Goal: Task Accomplishment & Management: Use online tool/utility

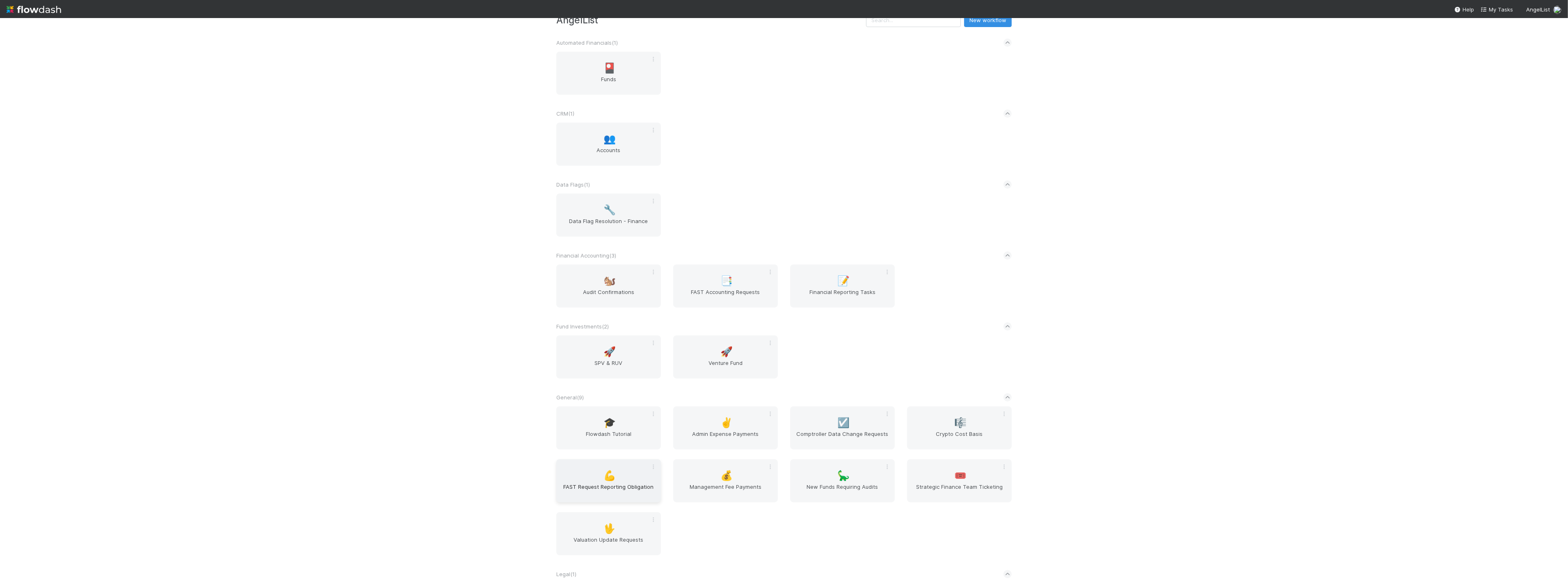
scroll to position [46, 0]
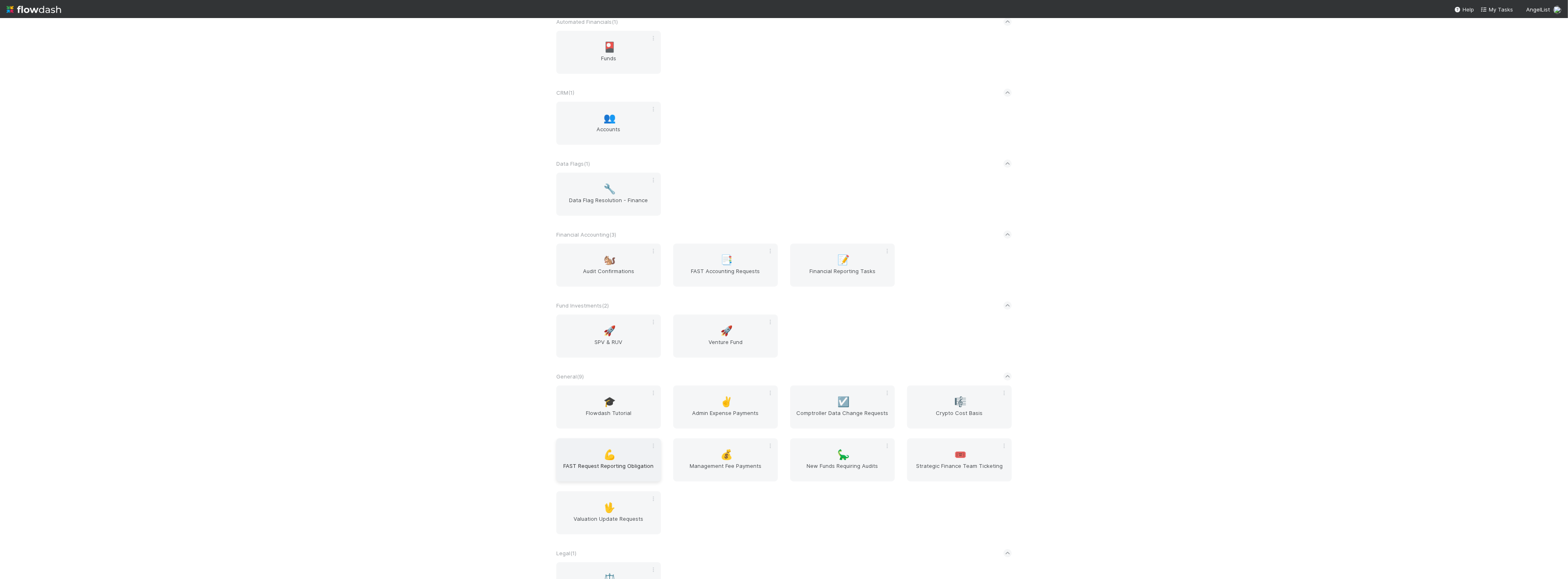
click at [629, 446] on div "💪 FAST Request Reporting Obligation" at bounding box center [609, 459] width 105 height 43
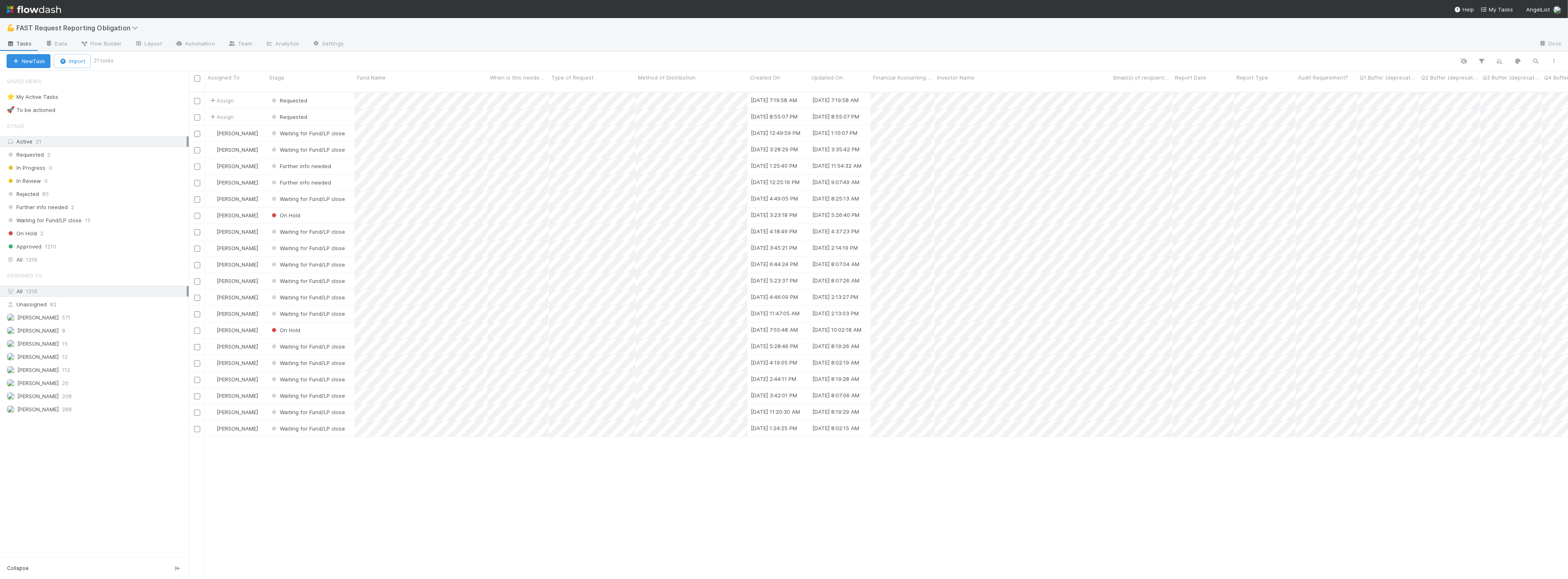
scroll to position [487, 1373]
click at [322, 109] on div "Requested" at bounding box center [310, 117] width 88 height 16
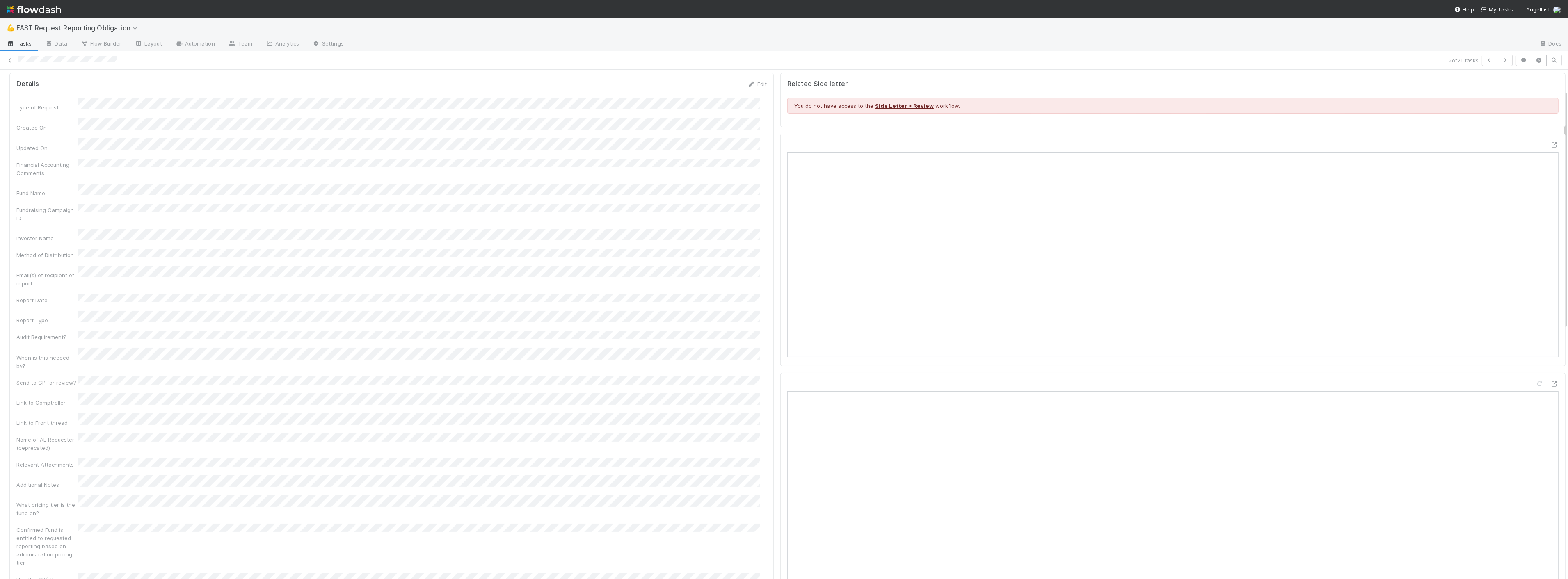
scroll to position [46, 0]
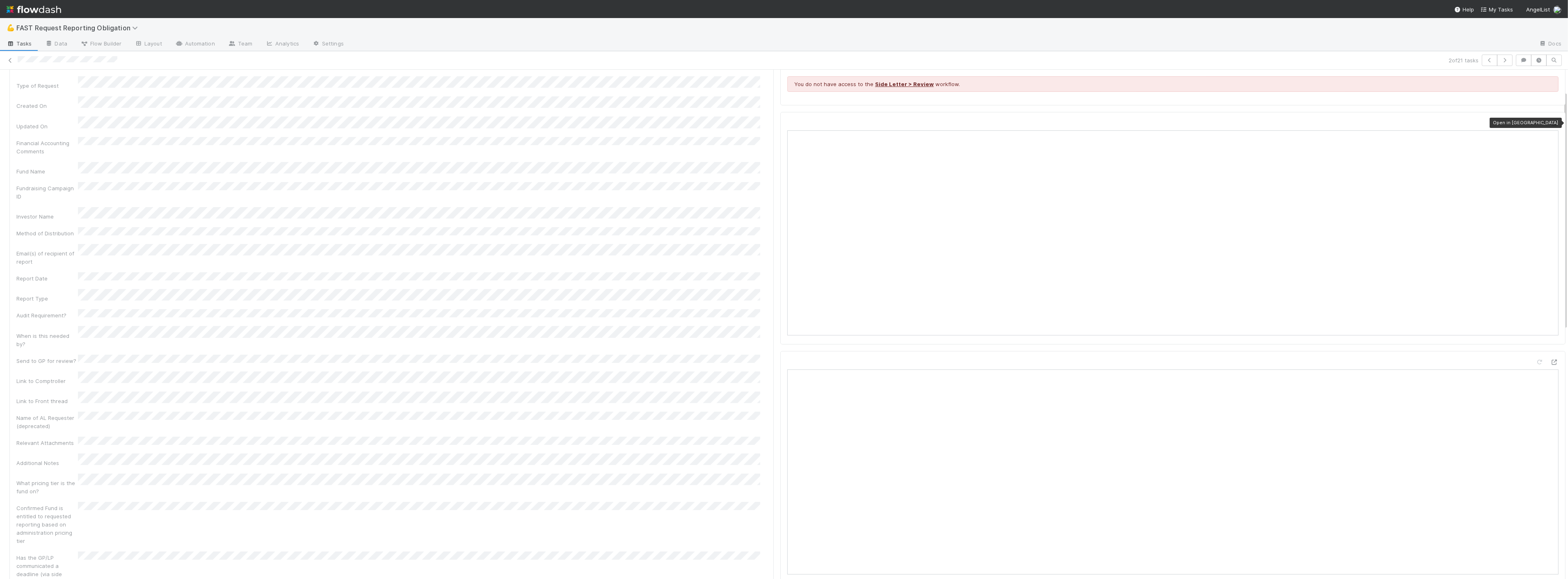
click at [1550, 123] on icon at bounding box center [1554, 123] width 8 height 5
click at [11, 58] on icon at bounding box center [10, 60] width 8 height 5
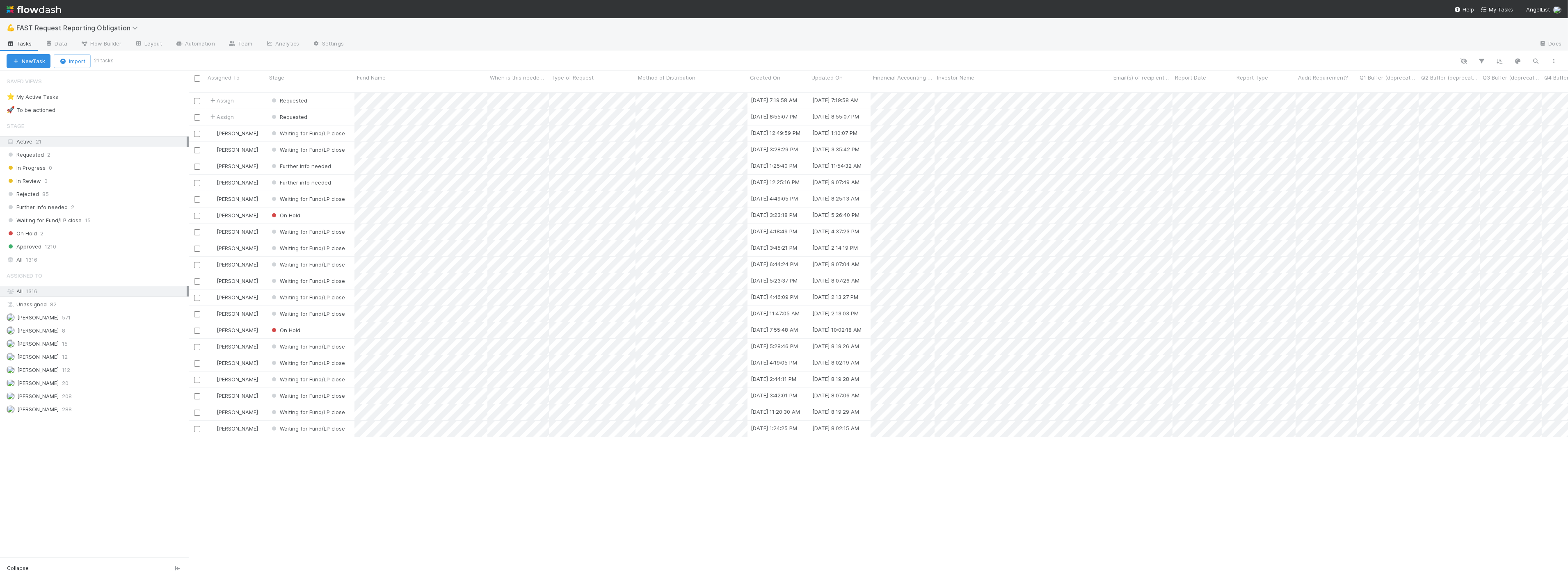
scroll to position [487, 1373]
click at [240, 111] on div "Assign" at bounding box center [236, 117] width 61 height 16
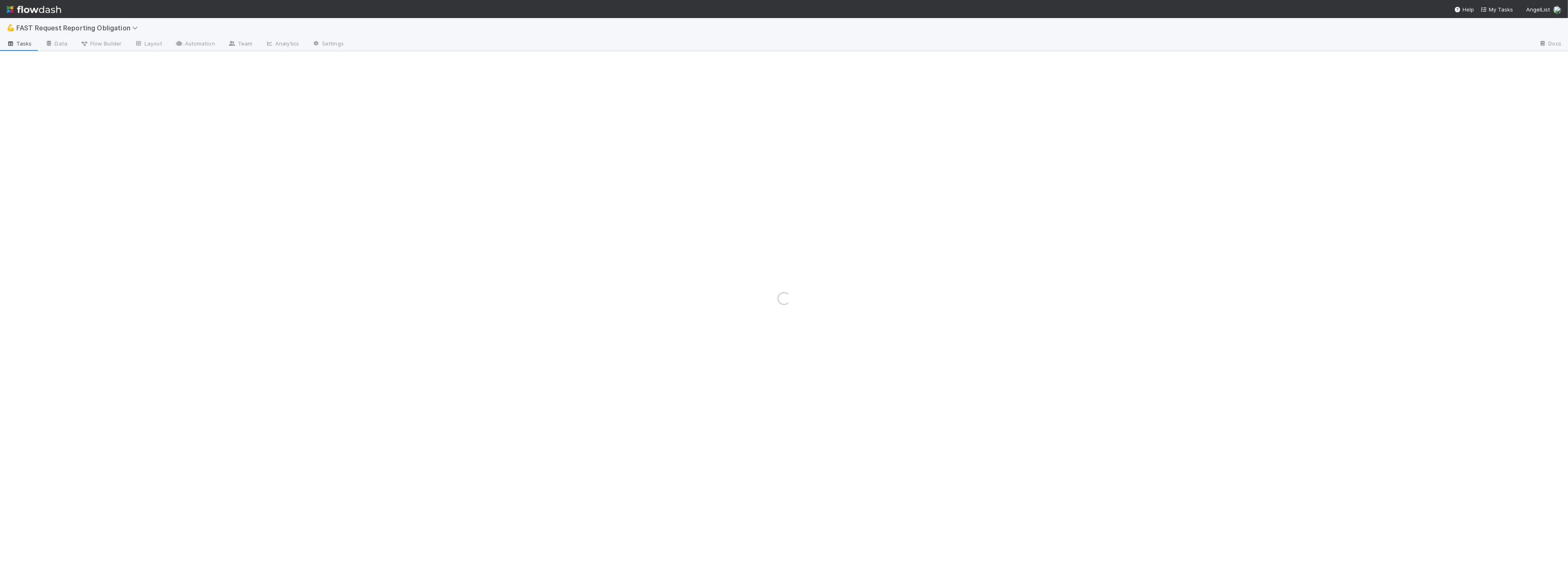
click at [221, 109] on div "Loading..." at bounding box center [784, 299] width 1568 height 561
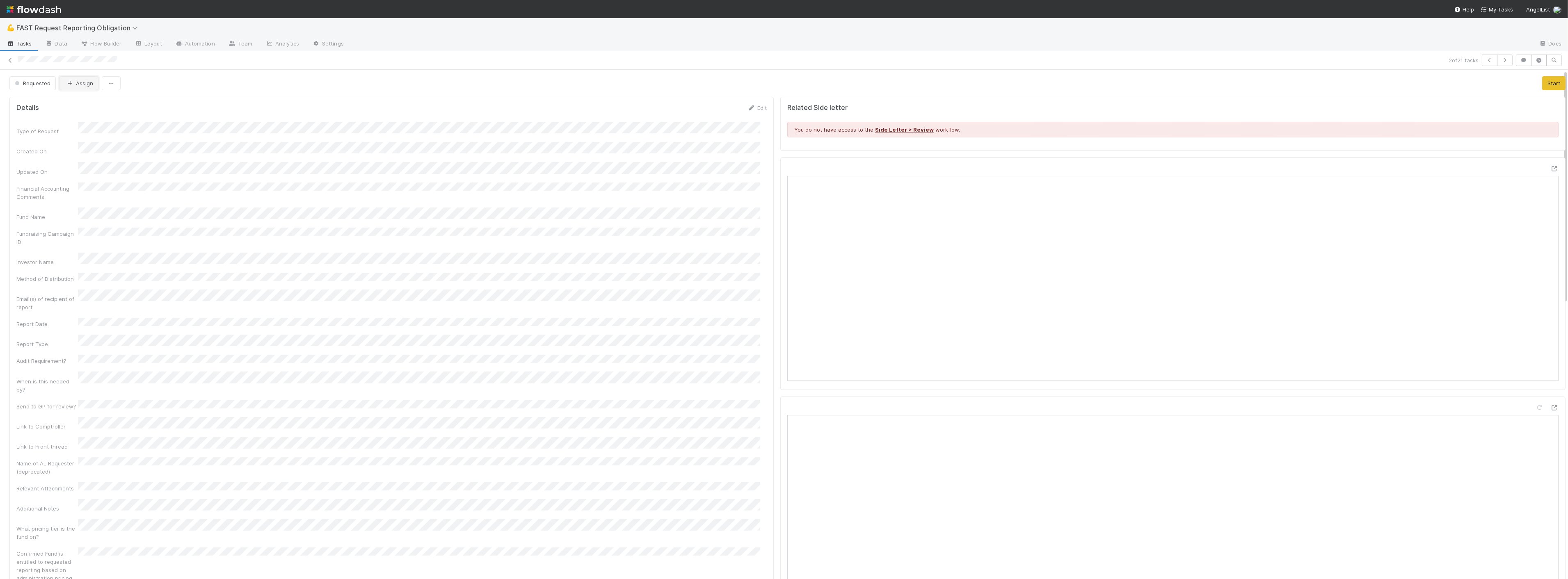
click at [78, 82] on button "Assign" at bounding box center [79, 83] width 40 height 14
click at [91, 103] on span "Zach Byers you" at bounding box center [98, 104] width 54 height 7
click at [9, 60] on icon at bounding box center [10, 60] width 8 height 5
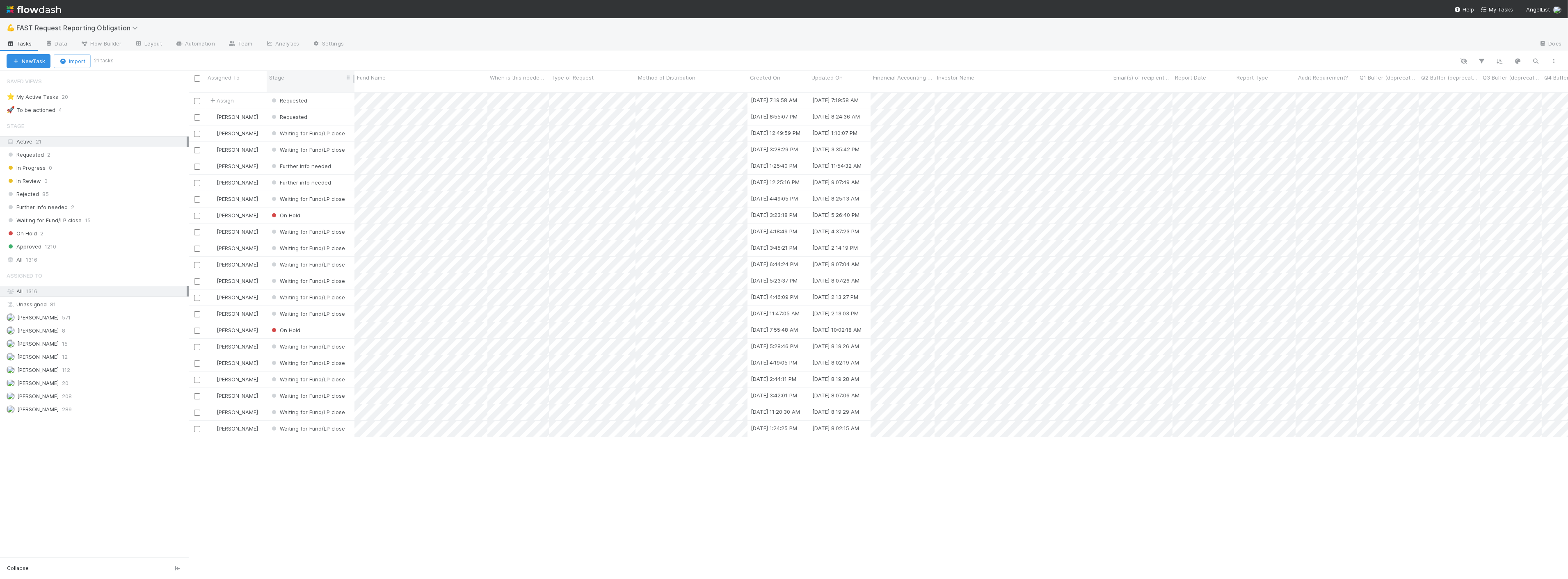
scroll to position [487, 1373]
click at [322, 92] on div "Requested" at bounding box center [310, 100] width 88 height 16
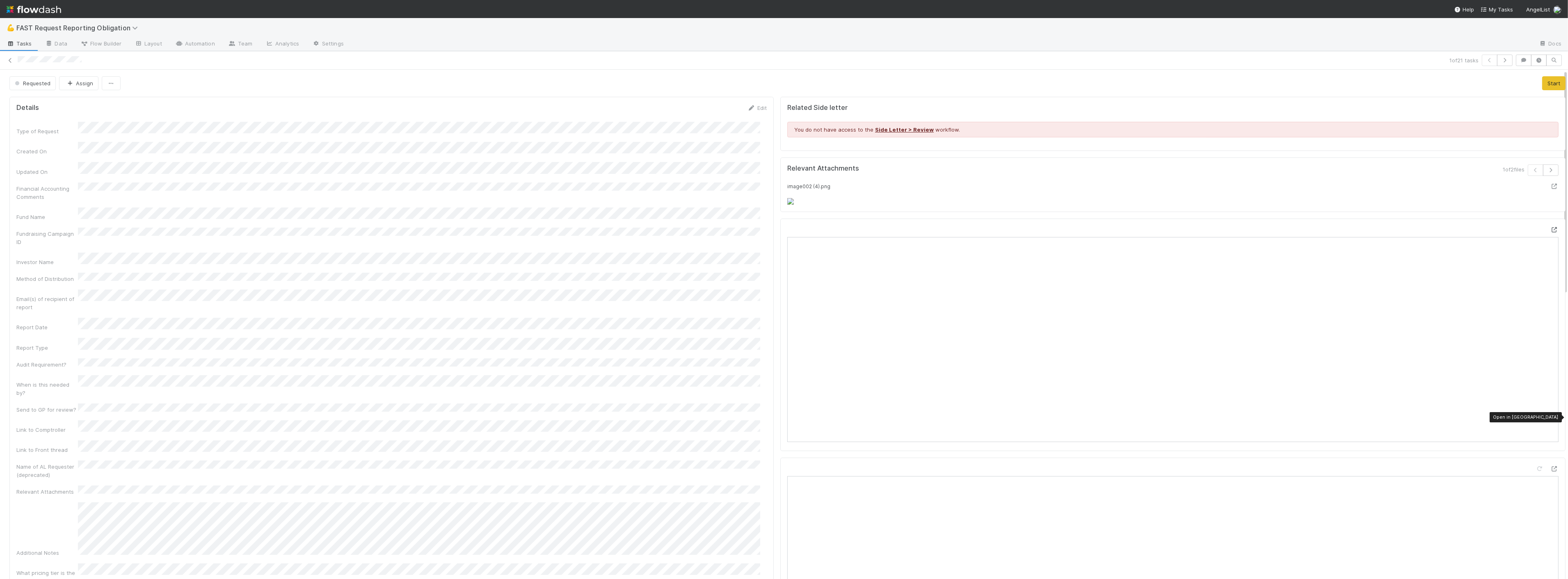
click at [1550, 232] on icon at bounding box center [1554, 229] width 8 height 5
click at [77, 82] on button "Assign" at bounding box center [79, 83] width 40 height 14
click at [97, 102] on span "James Palmer" at bounding box center [92, 104] width 41 height 7
click at [11, 58] on icon at bounding box center [10, 60] width 8 height 5
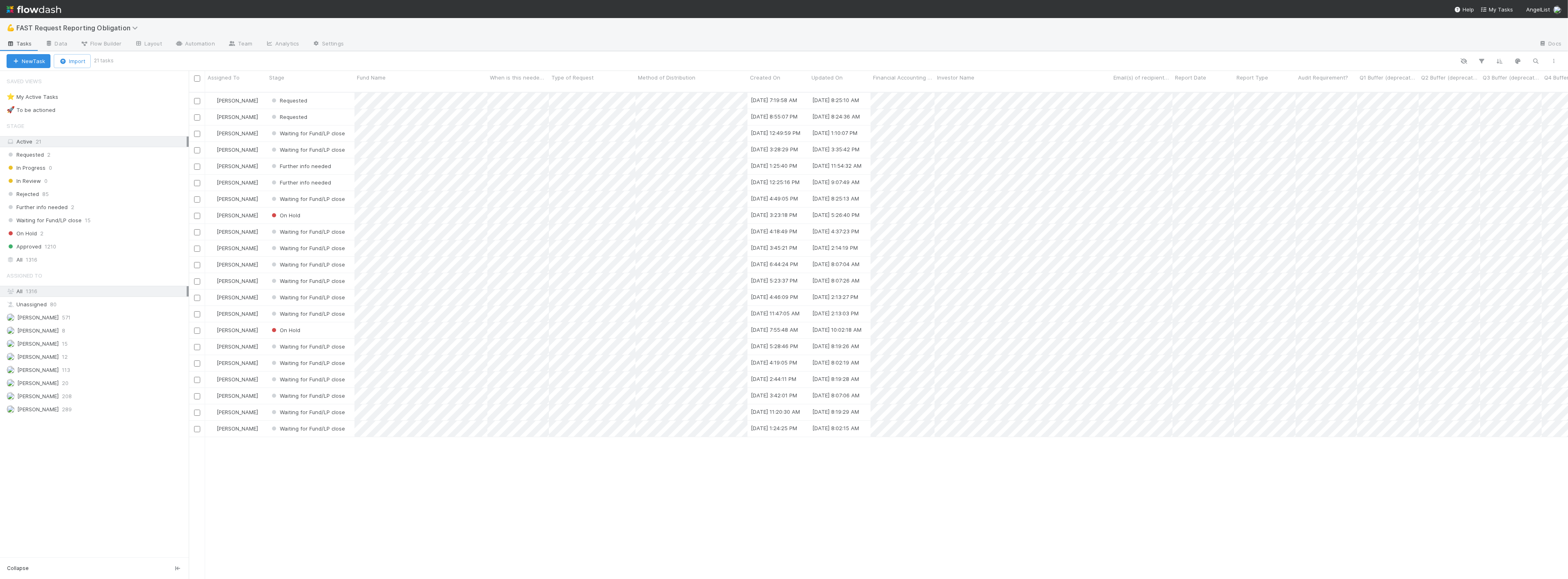
scroll to position [487, 1373]
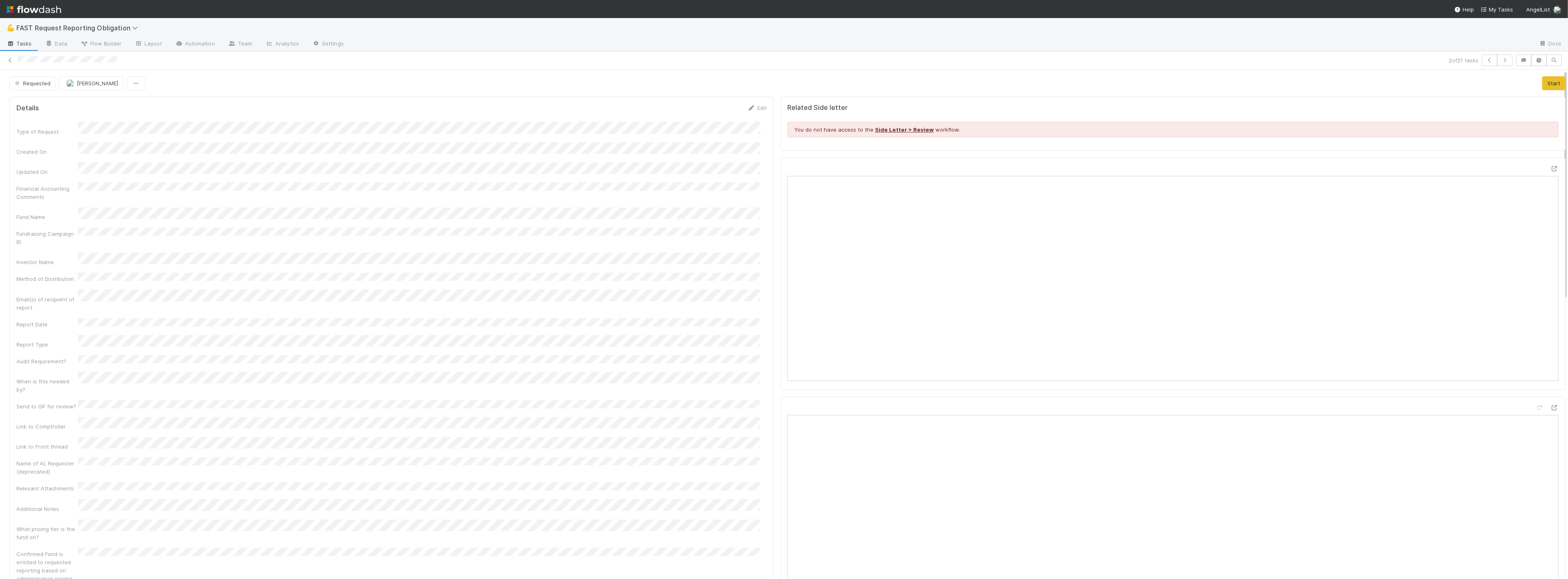
click at [822, 83] on div "Requested Zach Byers Start" at bounding box center [788, 83] width 1556 height 14
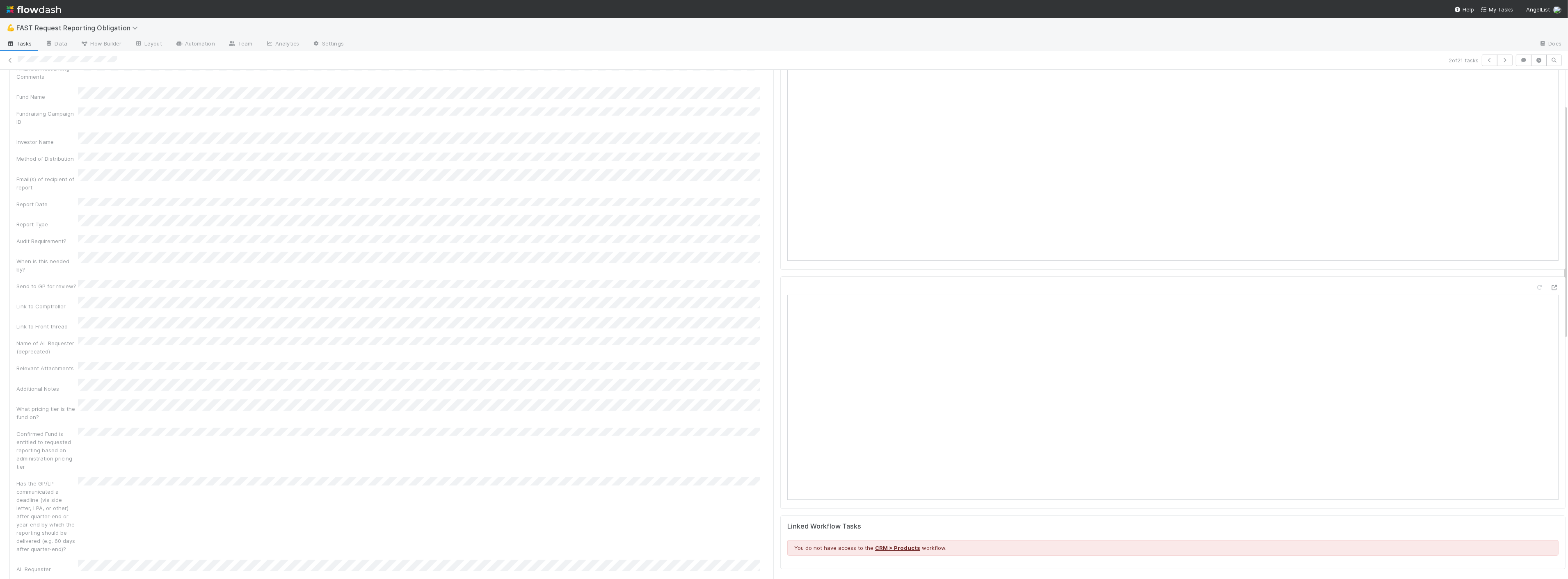
scroll to position [501, 0]
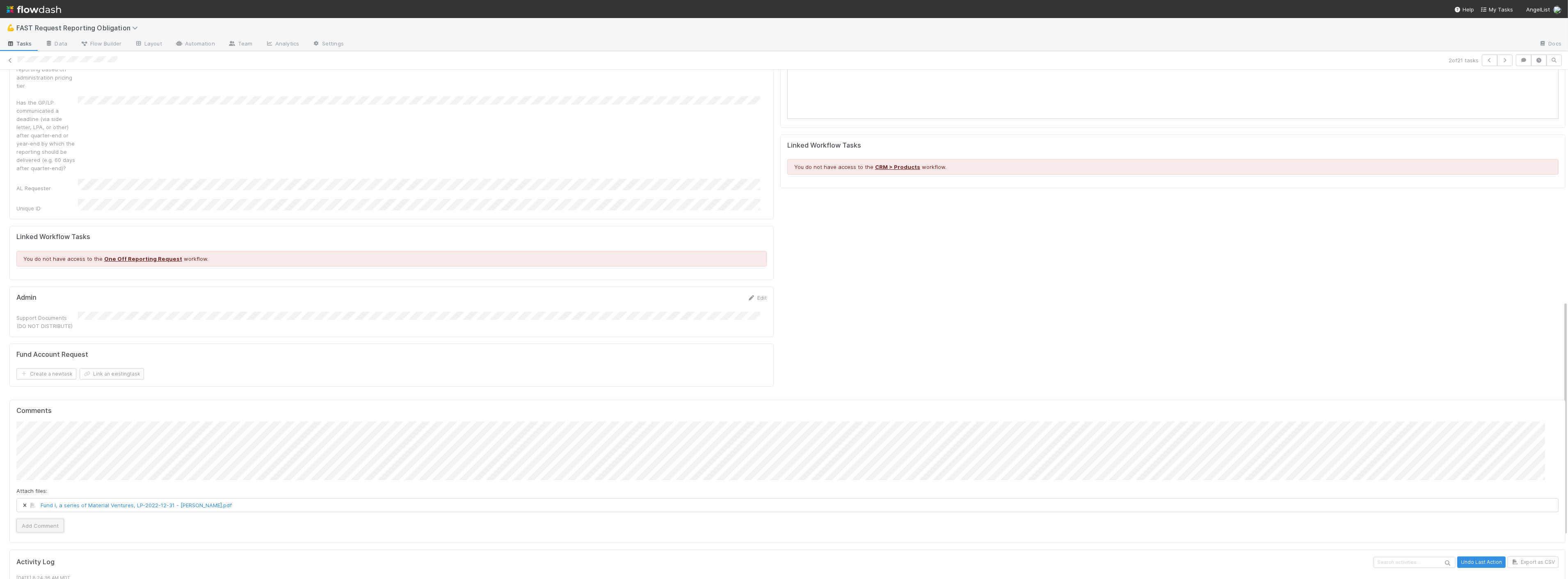
click at [52, 519] on button "Add Comment" at bounding box center [40, 525] width 47 height 14
click at [747, 295] on icon at bounding box center [751, 297] width 8 height 5
click at [712, 294] on button "Save" at bounding box center [723, 300] width 23 height 14
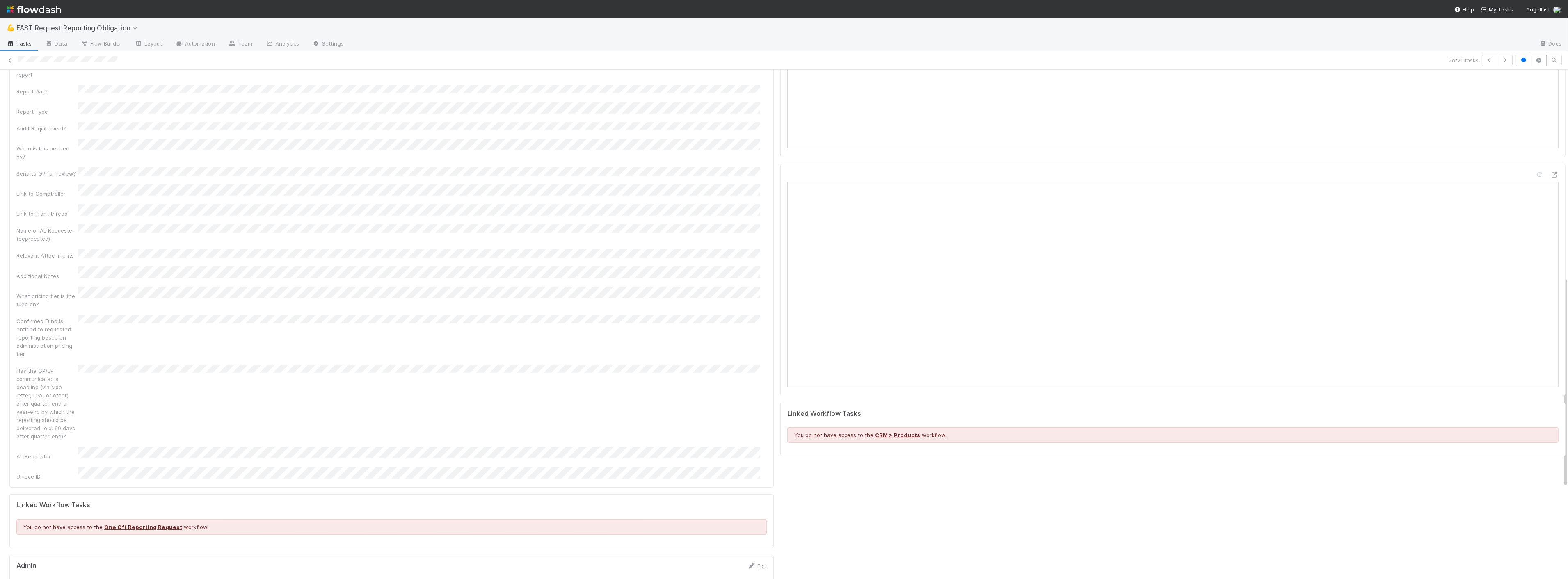
scroll to position [0, 0]
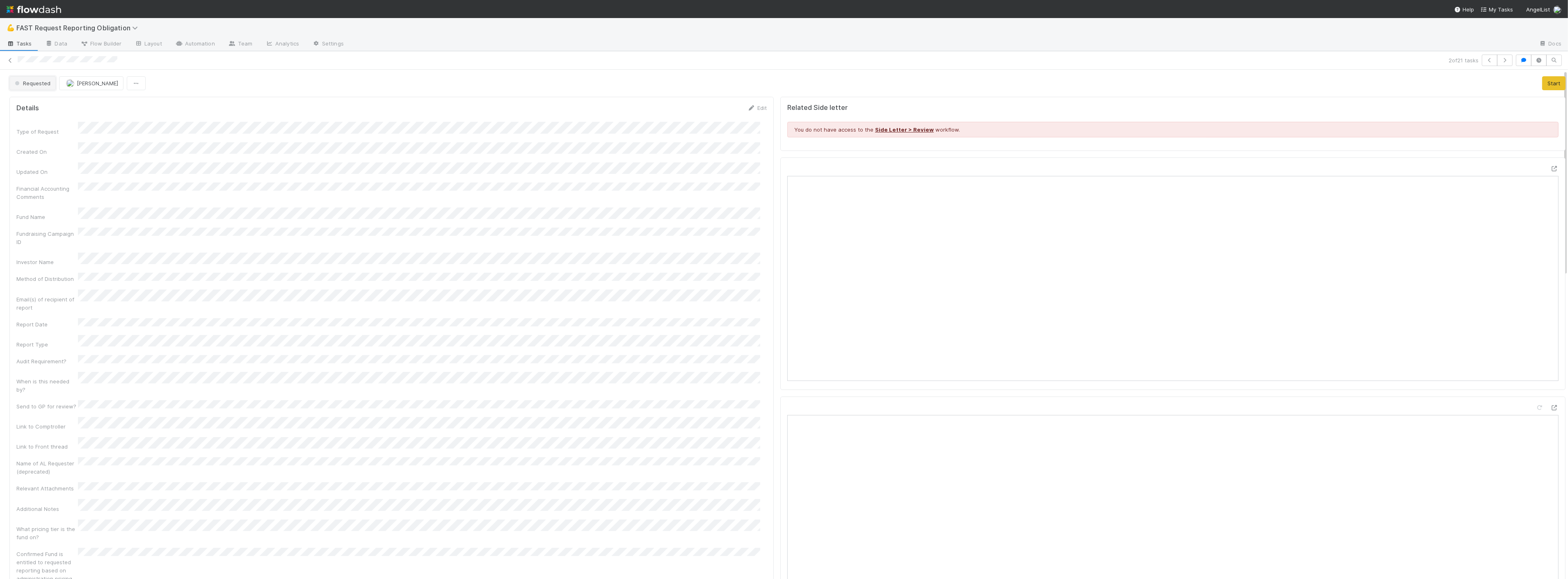
click at [43, 80] on span "Requested" at bounding box center [32, 83] width 37 height 7
click at [40, 207] on span "Approved" at bounding box center [29, 207] width 35 height 7
click at [7, 57] on link at bounding box center [10, 60] width 8 height 8
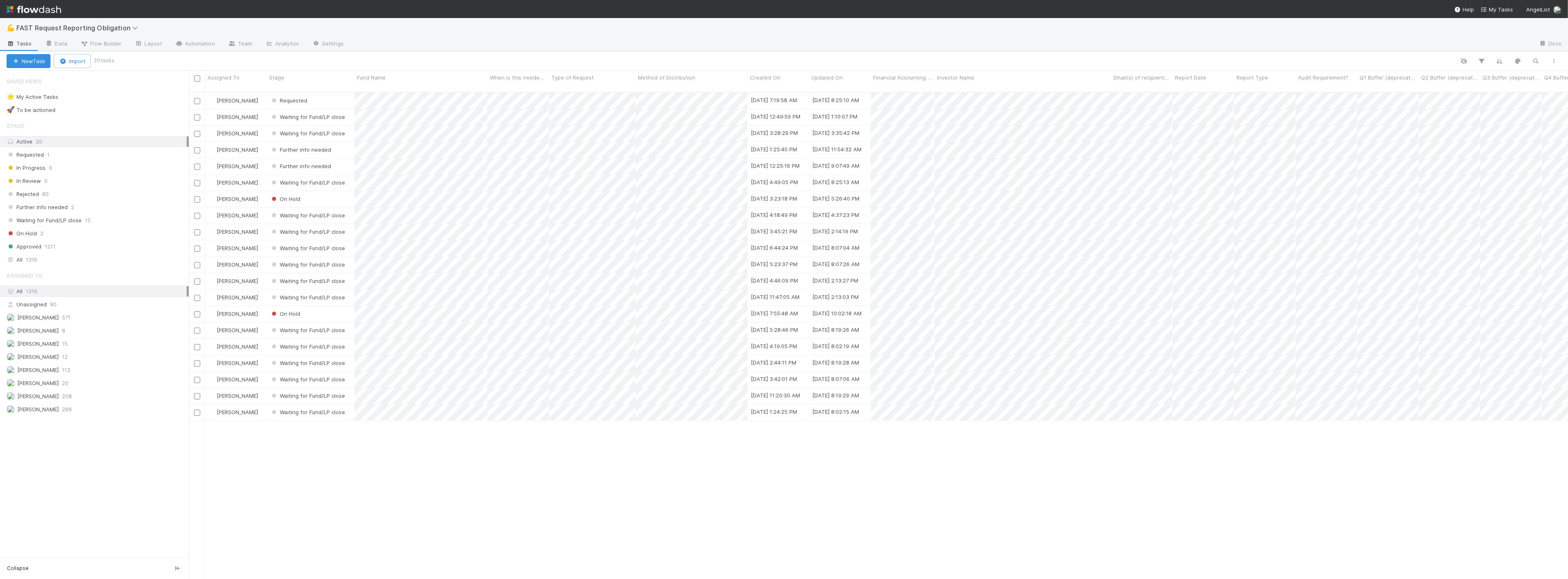
scroll to position [487, 1373]
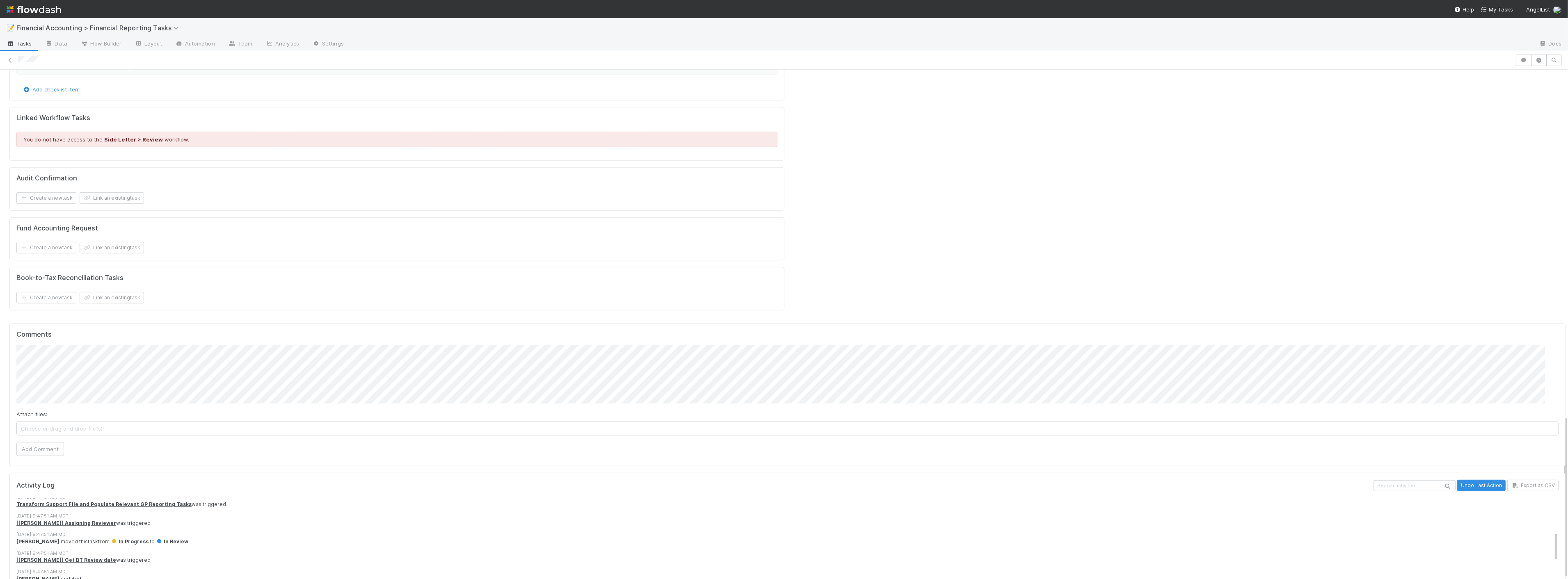
scroll to position [182, 0]
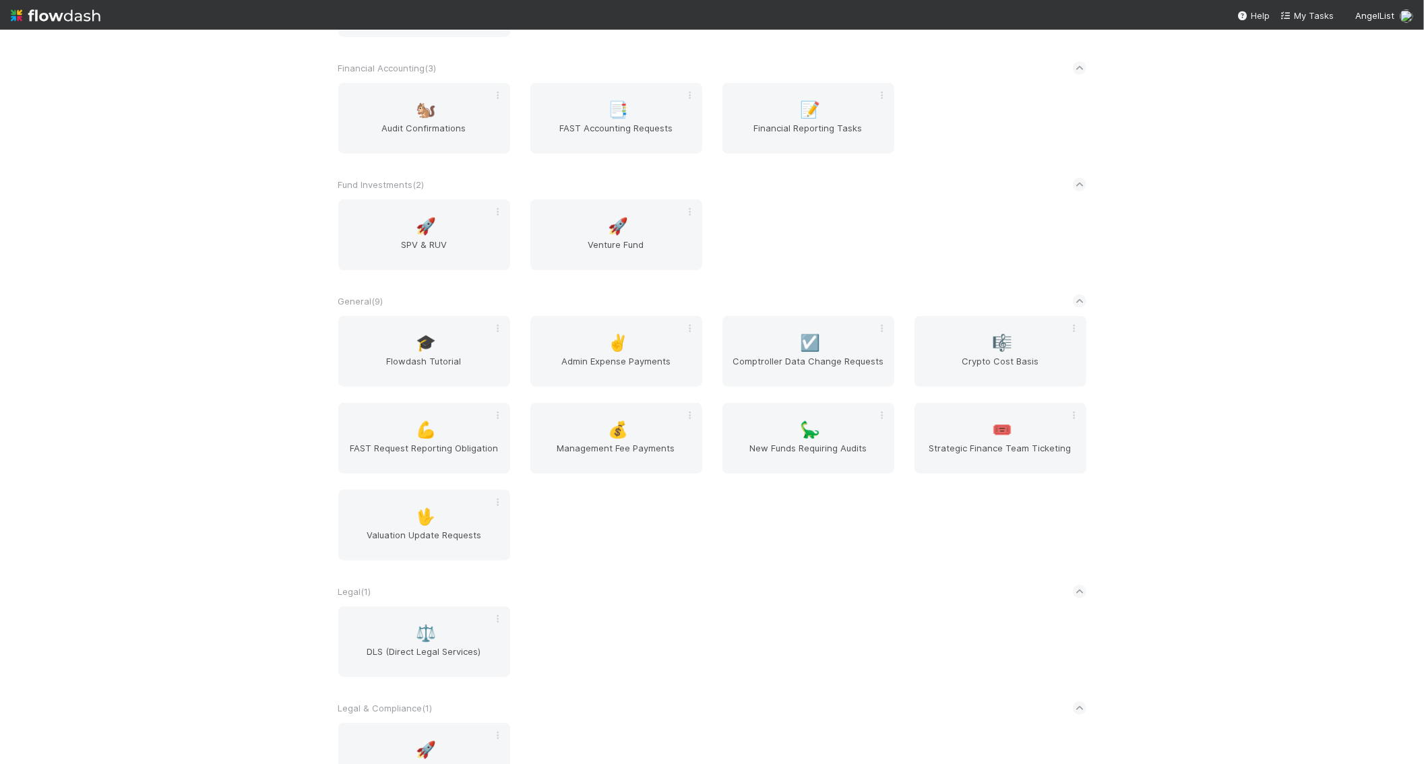
scroll to position [696, 0]
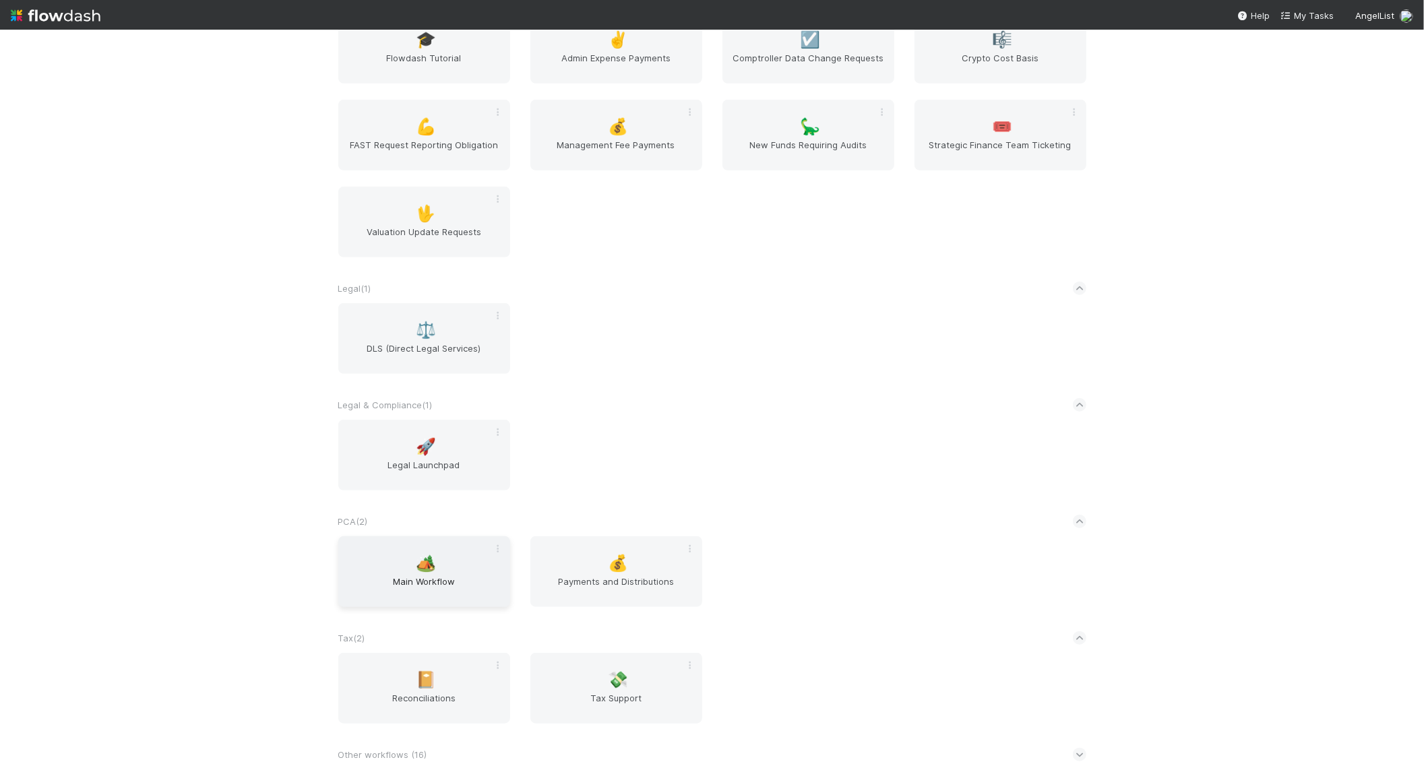
click at [411, 584] on span "Main Workflow" at bounding box center [424, 588] width 161 height 27
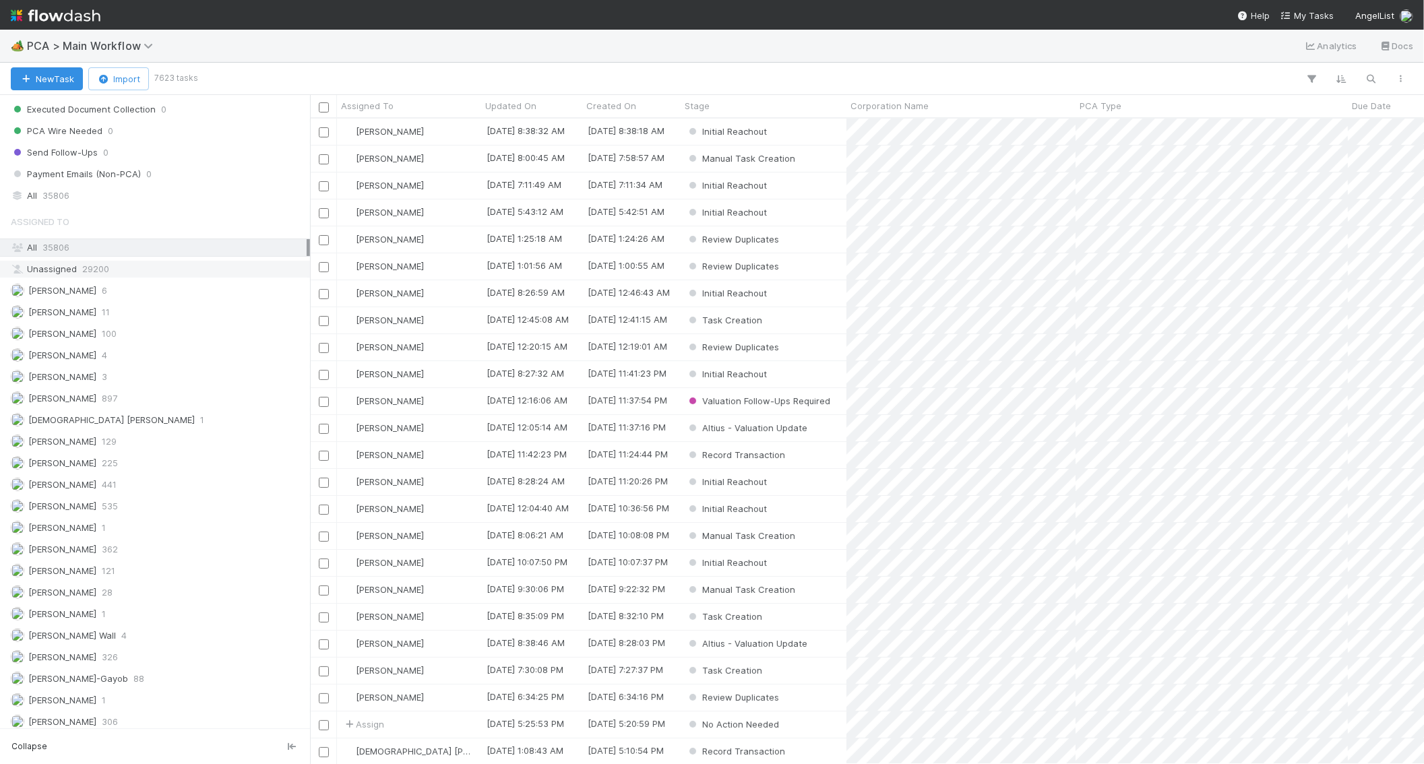
scroll to position [1304, 0]
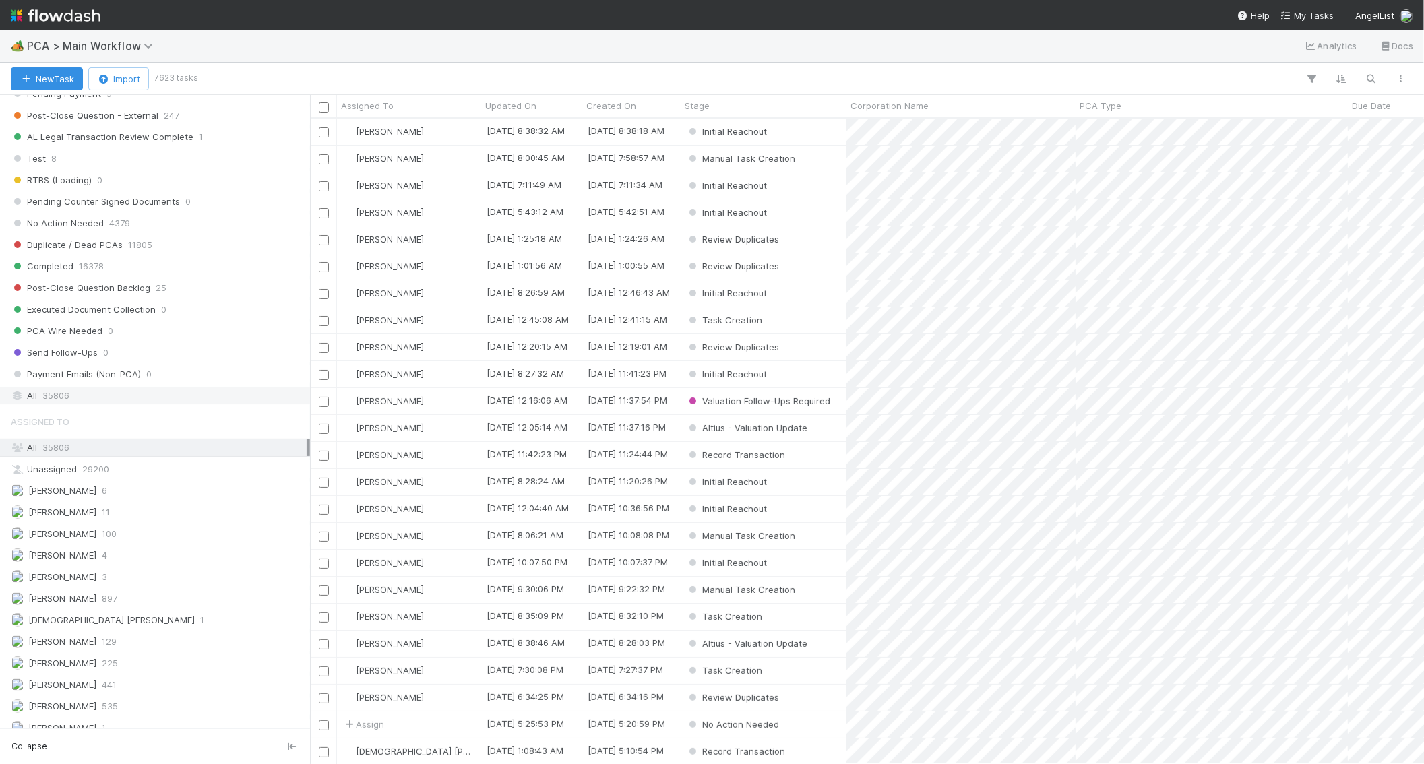
drag, startPoint x: 44, startPoint y: 404, endPoint x: 71, endPoint y: 408, distance: 27.2
click at [44, 403] on span "35806" at bounding box center [55, 396] width 27 height 17
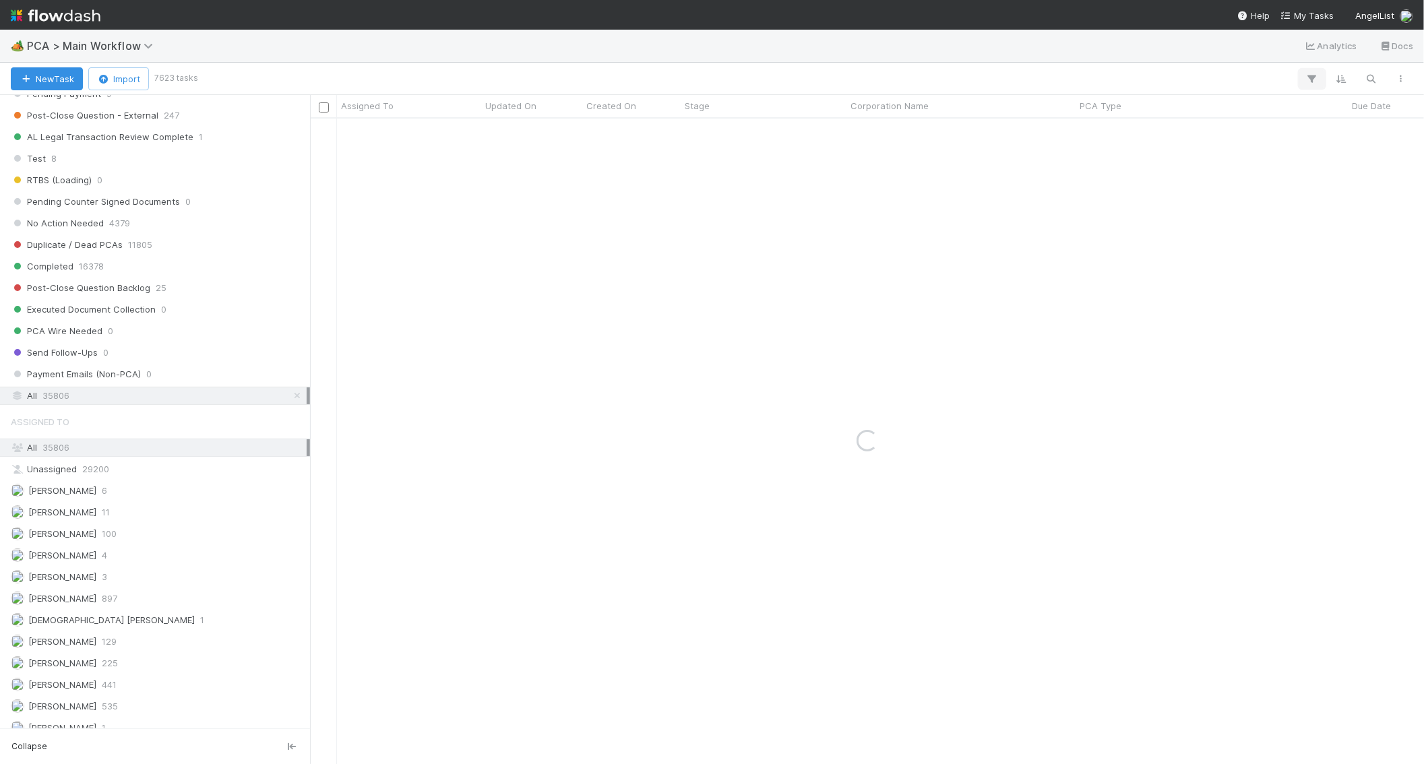
click at [1312, 79] on icon "button" at bounding box center [1312, 79] width 13 height 12
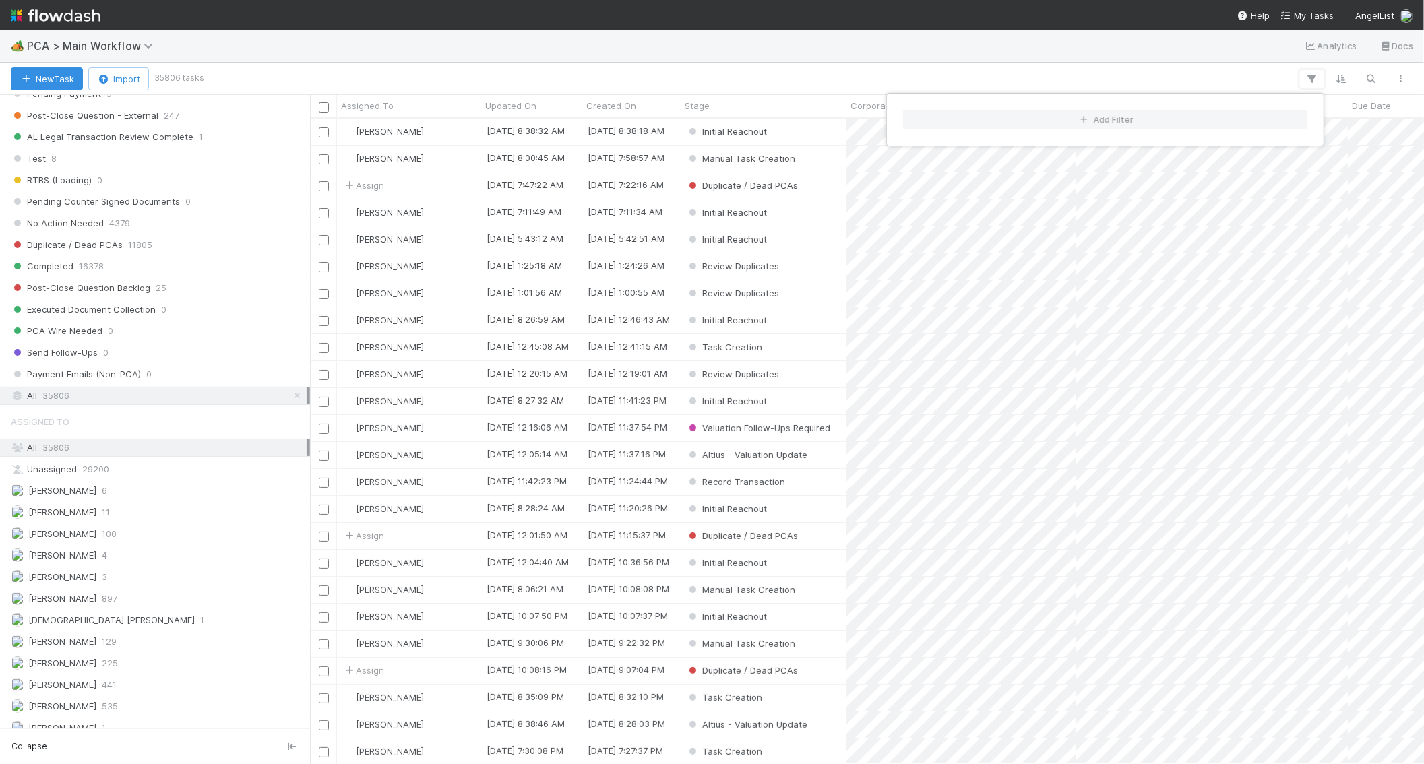
scroll to position [635, 1103]
click at [1229, 113] on button "Add Filter" at bounding box center [1105, 120] width 404 height 20
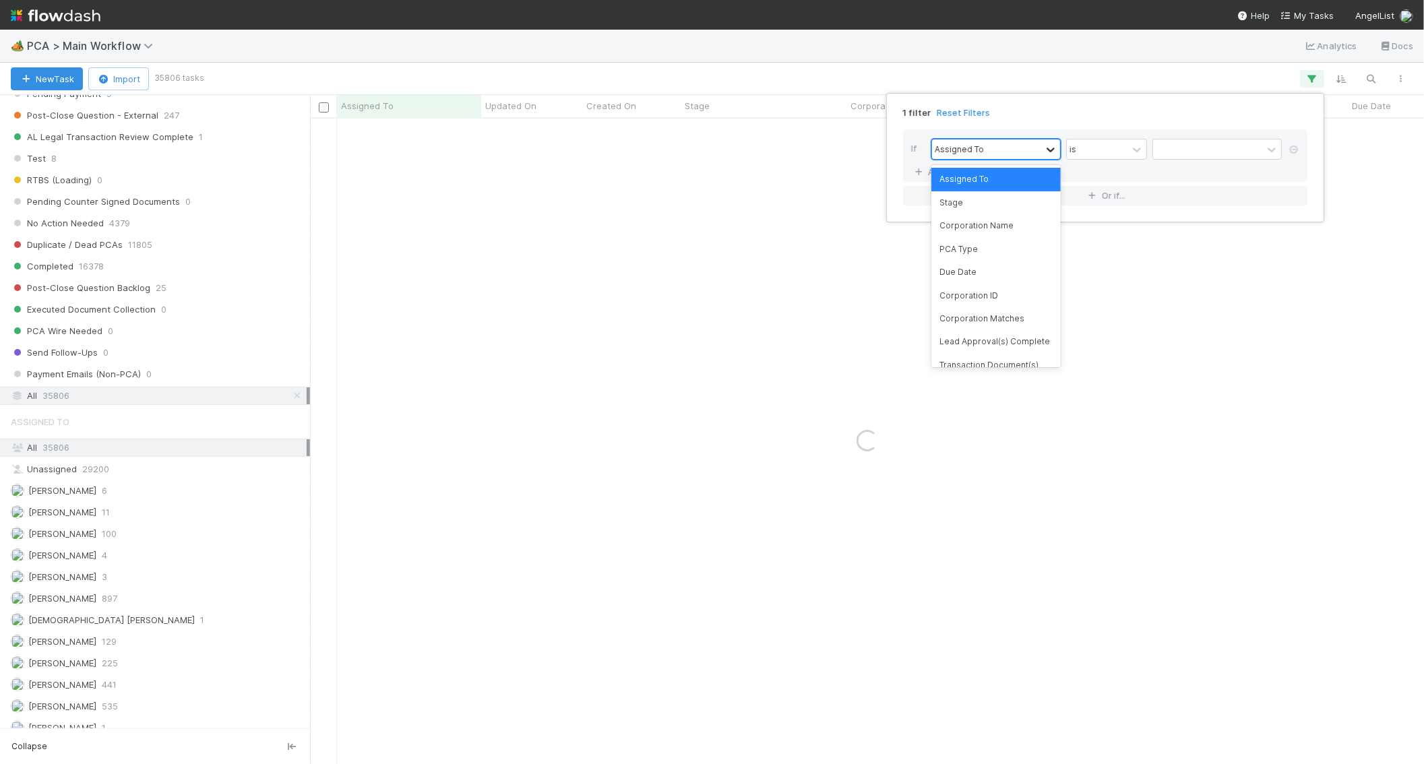
click at [1050, 143] on icon at bounding box center [1050, 149] width 13 height 13
click at [992, 231] on div "Corporation Name" at bounding box center [995, 225] width 129 height 23
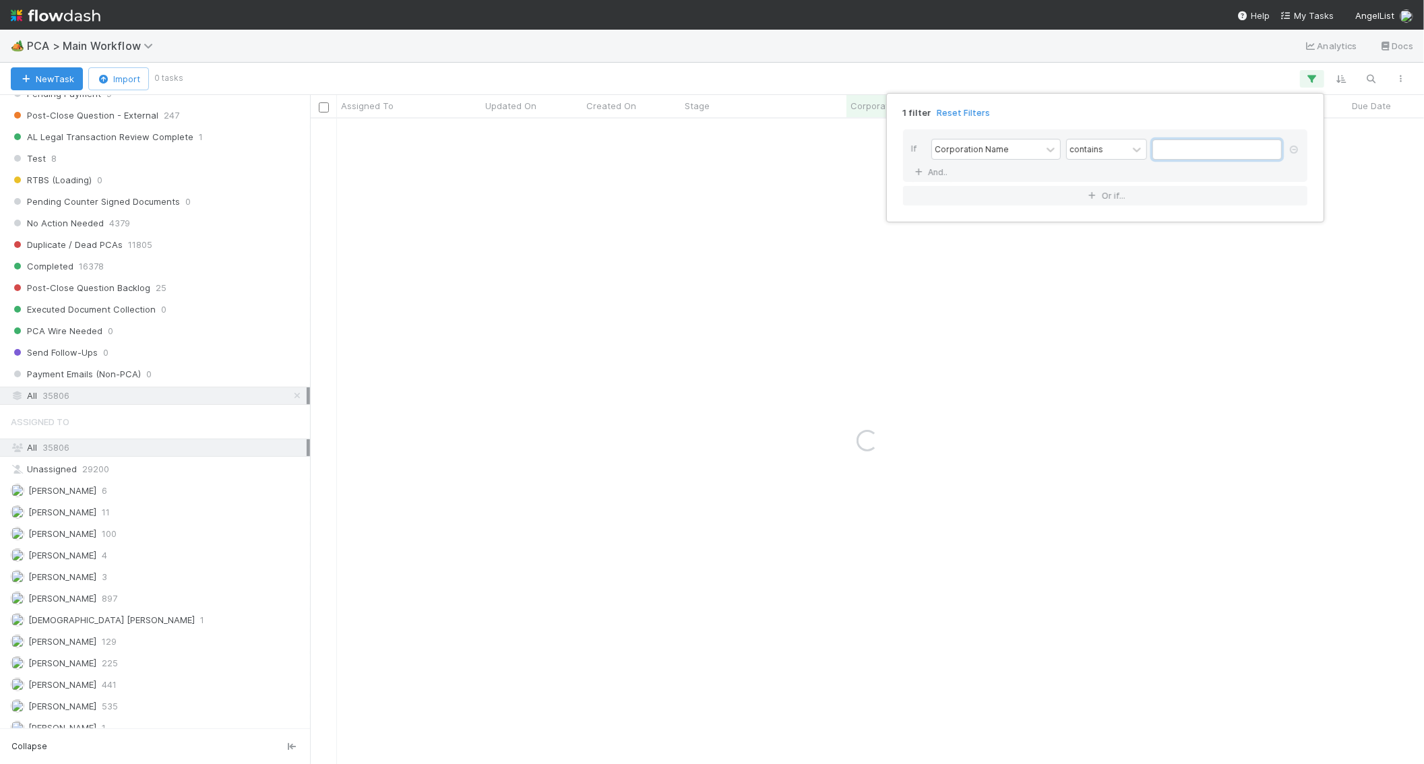
click at [1169, 158] on input "text" at bounding box center [1217, 150] width 129 height 20
type input "mindbloom"
click at [604, 77] on div "1 filter Reset Filters If Corporation Name contains mindbloom And.. Or if..." at bounding box center [712, 382] width 1424 height 764
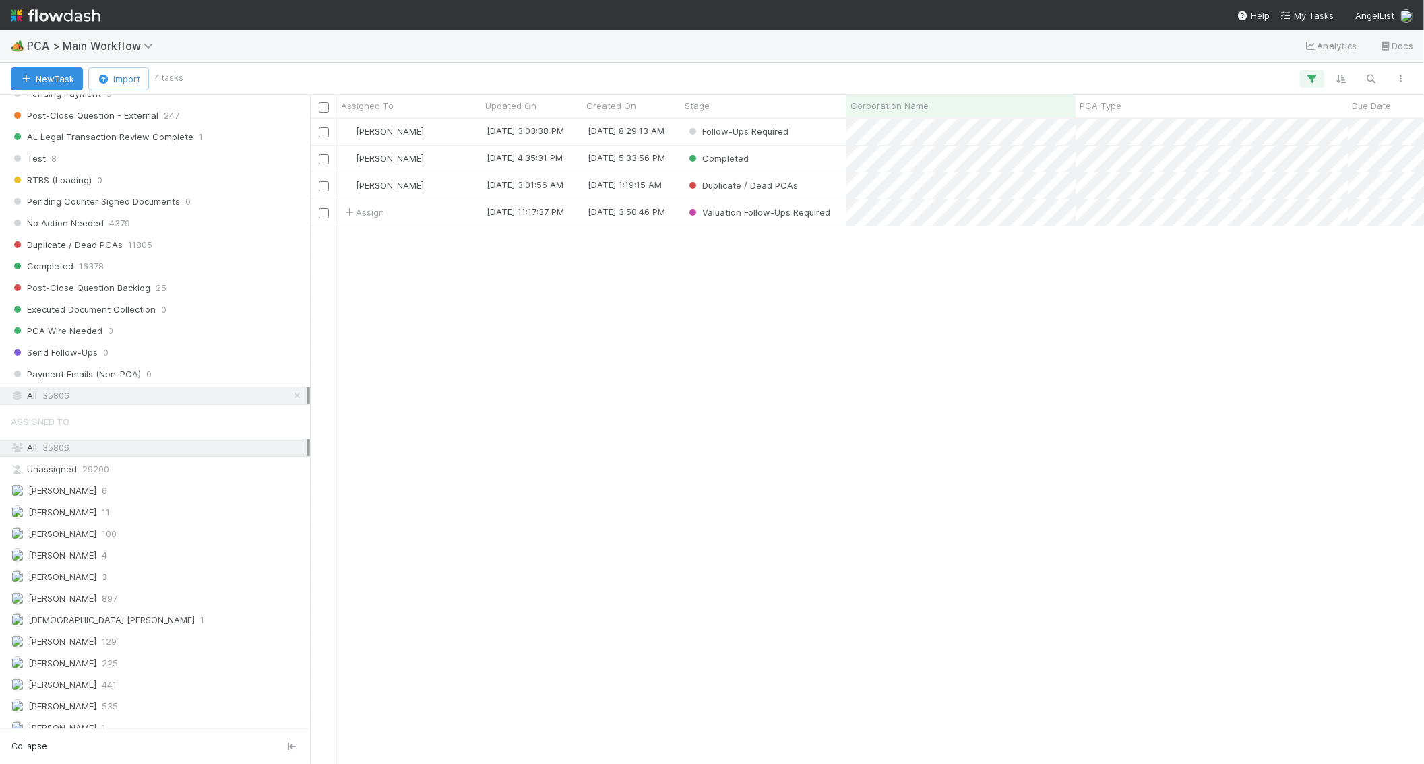
scroll to position [11, 11]
drag, startPoint x: 675, startPoint y: 268, endPoint x: 683, endPoint y: 267, distance: 7.4
click at [676, 268] on div "Jemma Cunningham 8/5/25, 3:03:38 PM 7/29/25, 8:29:13 AM Follow-Ups Required 0 0…" at bounding box center [867, 441] width 1114 height 645
click at [450, 219] on div "Assign" at bounding box center [409, 213] width 144 height 26
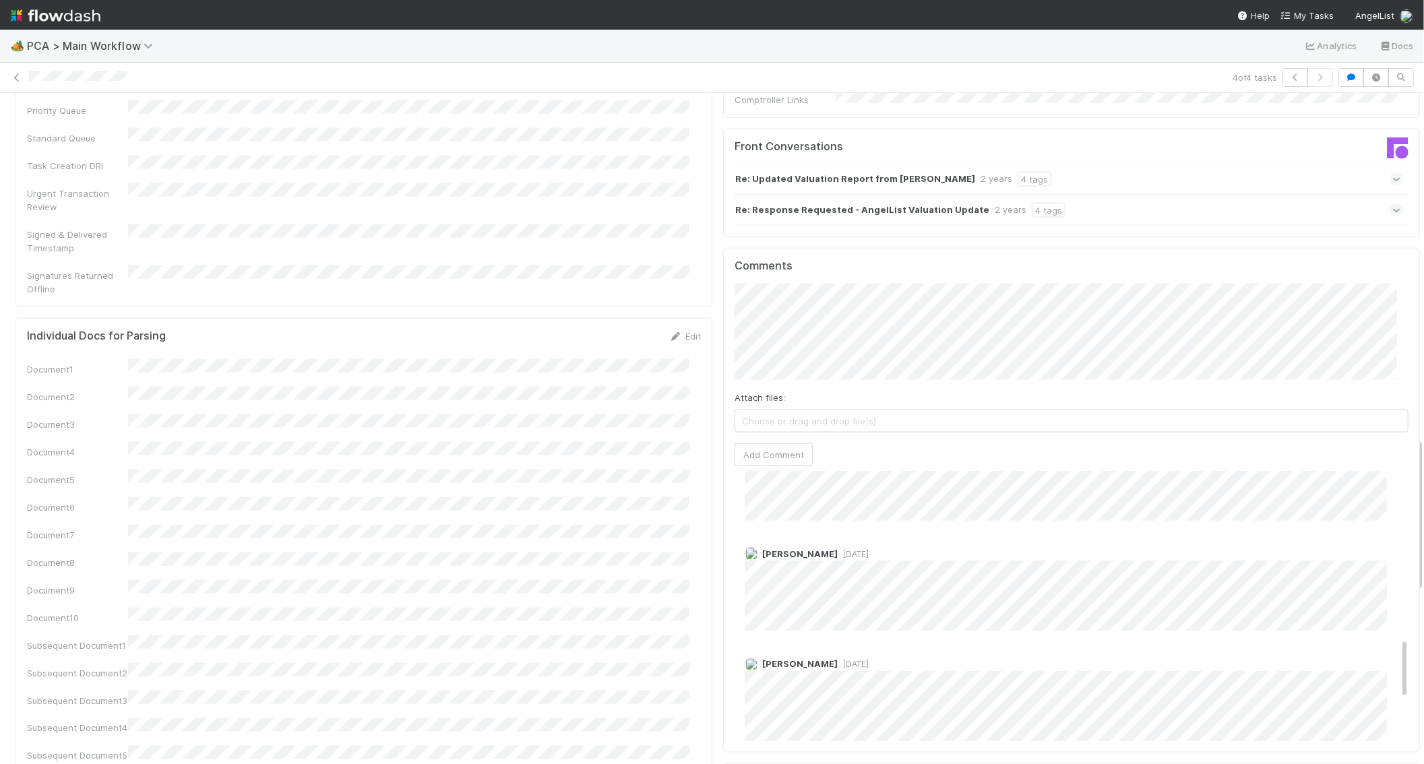
scroll to position [911, 0]
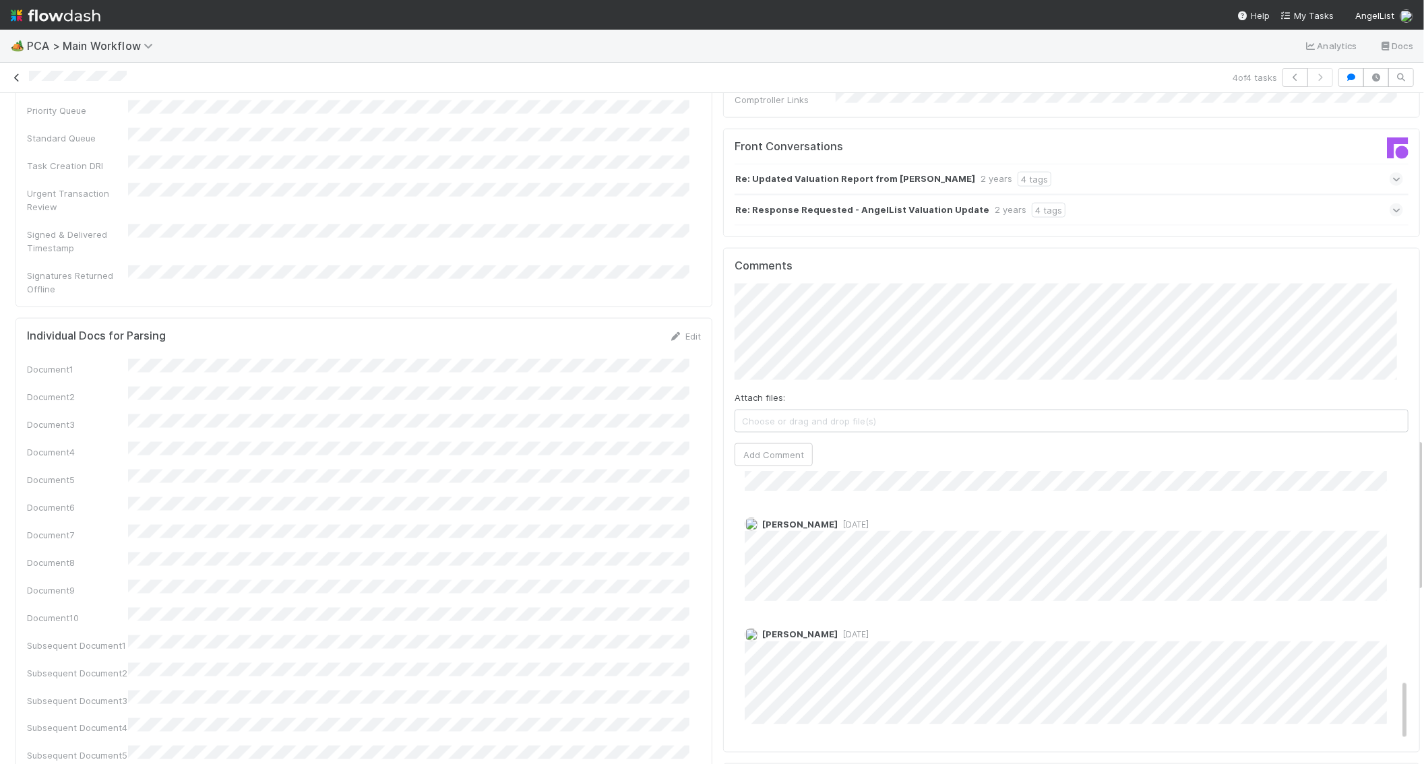
click at [16, 76] on icon at bounding box center [16, 77] width 13 height 9
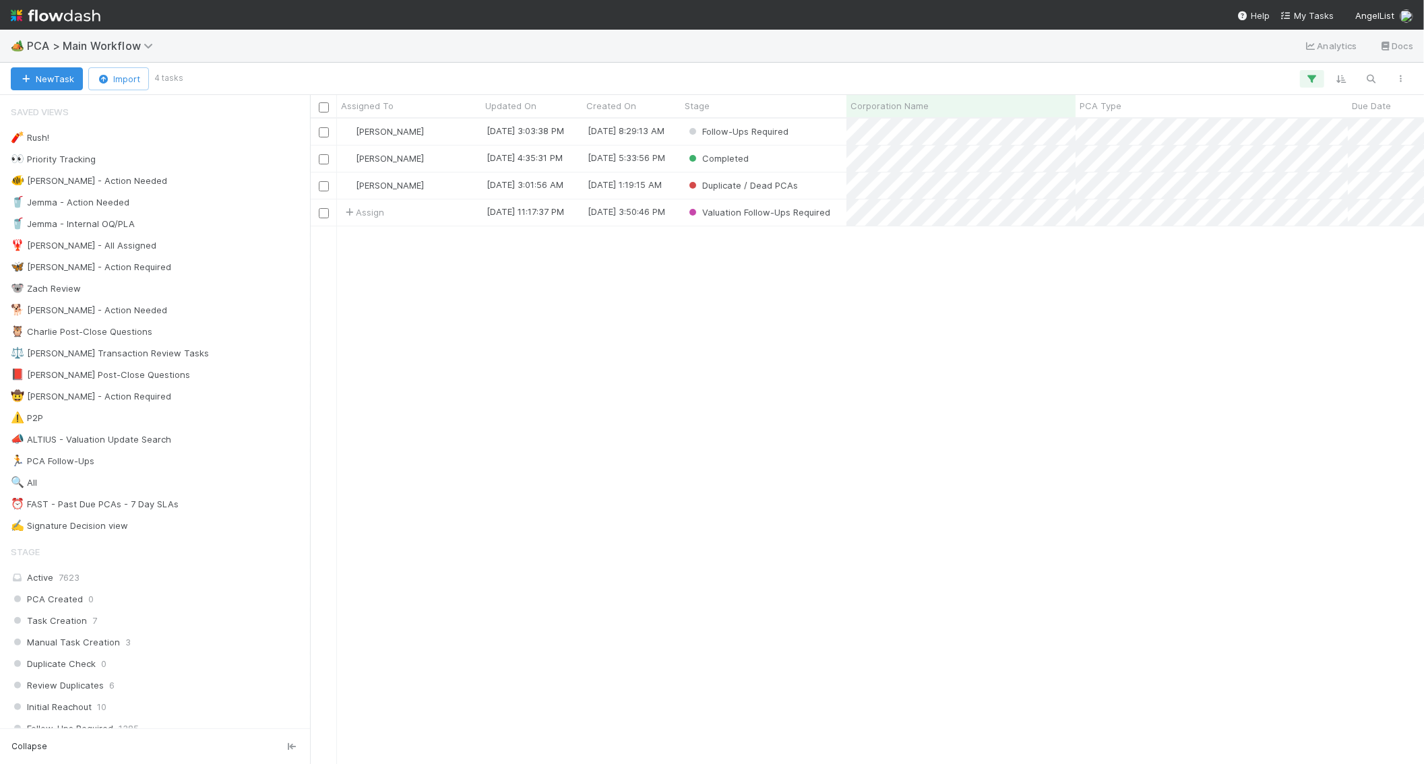
scroll to position [635, 1103]
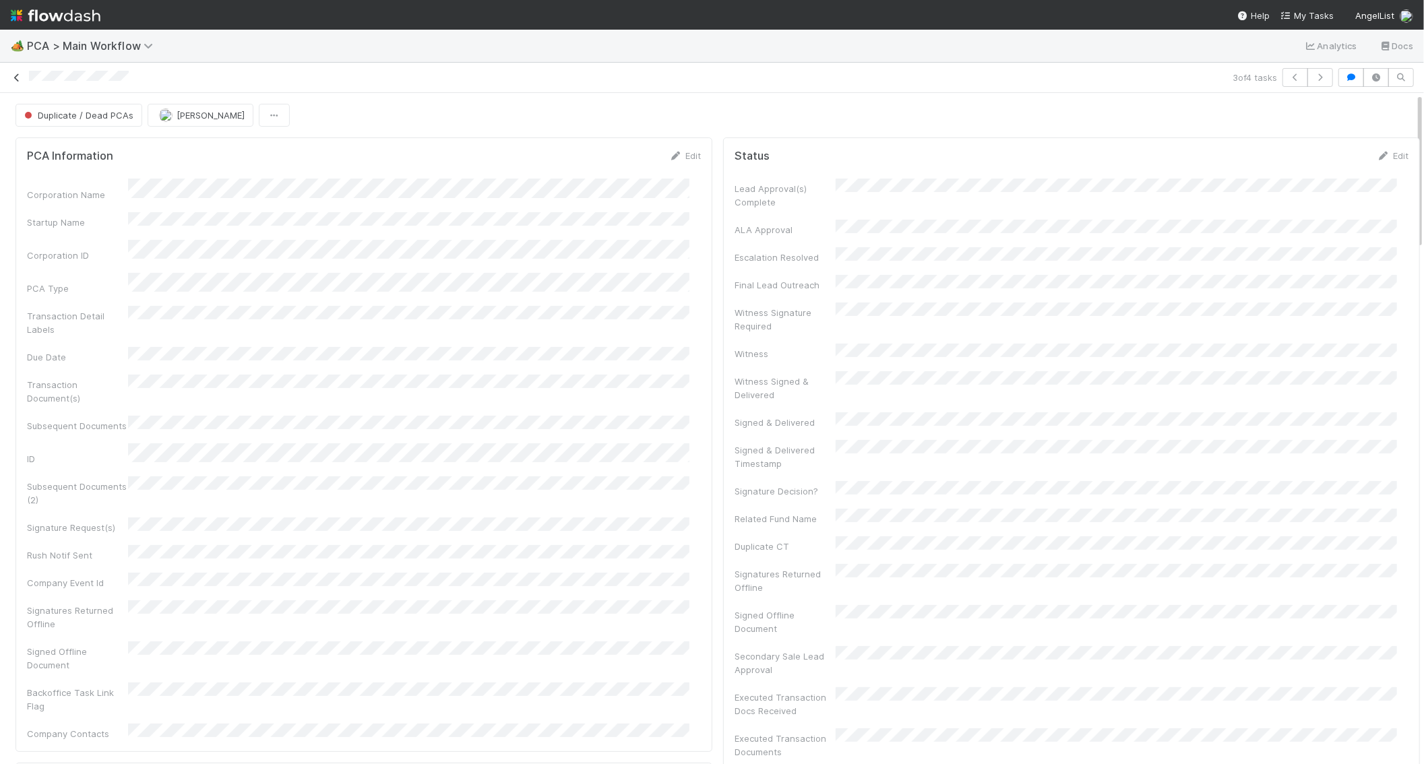
click at [19, 73] on icon at bounding box center [16, 77] width 13 height 9
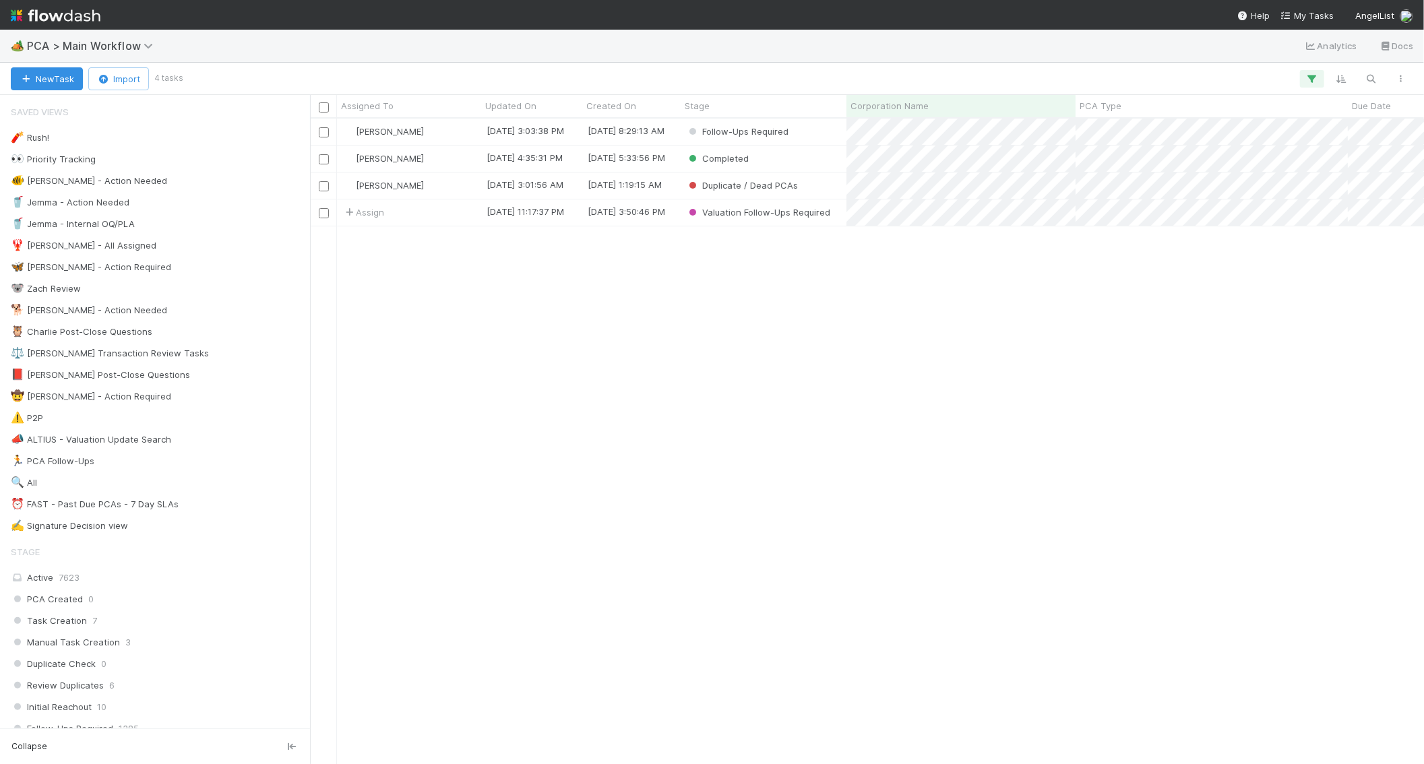
scroll to position [635, 1103]
click at [702, 274] on div "Jemma Cunningham 8/5/25, 3:03:38 PM 7/29/25, 8:29:13 AM Follow-Ups Required 0 0…" at bounding box center [867, 441] width 1114 height 645
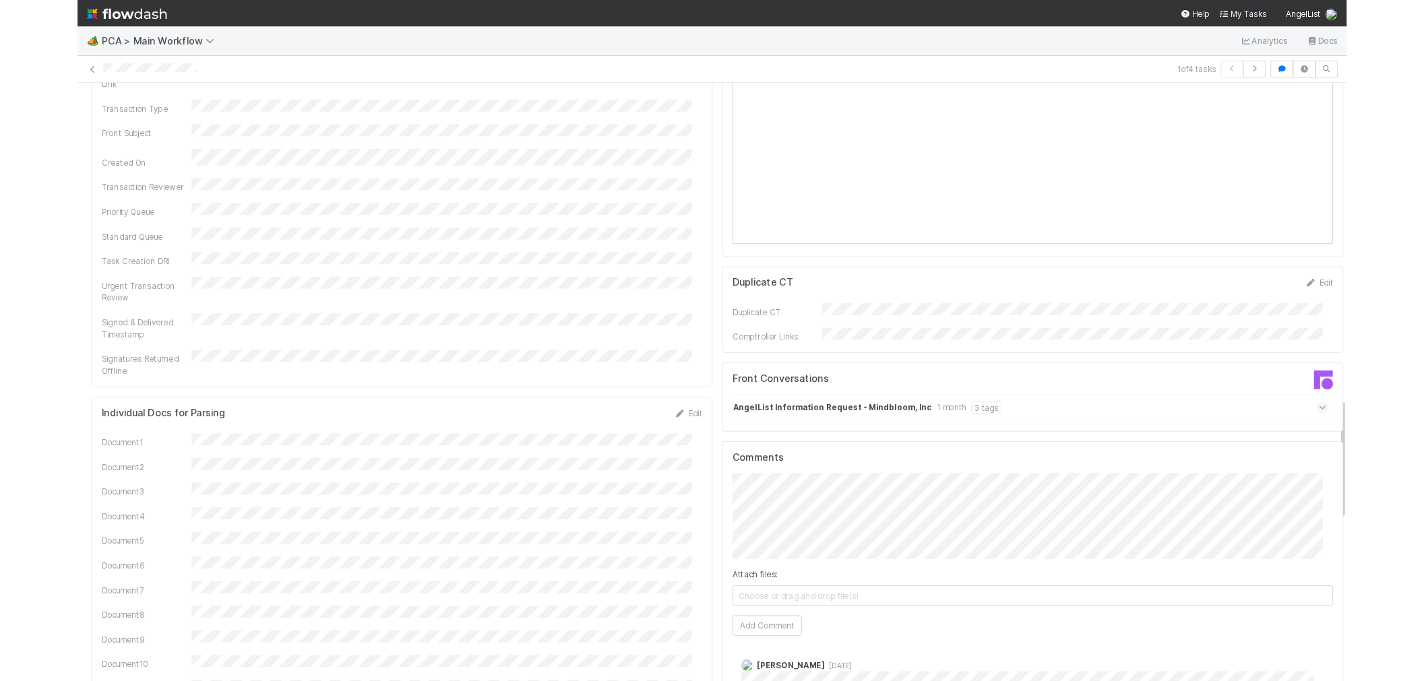
scroll to position [1722, 0]
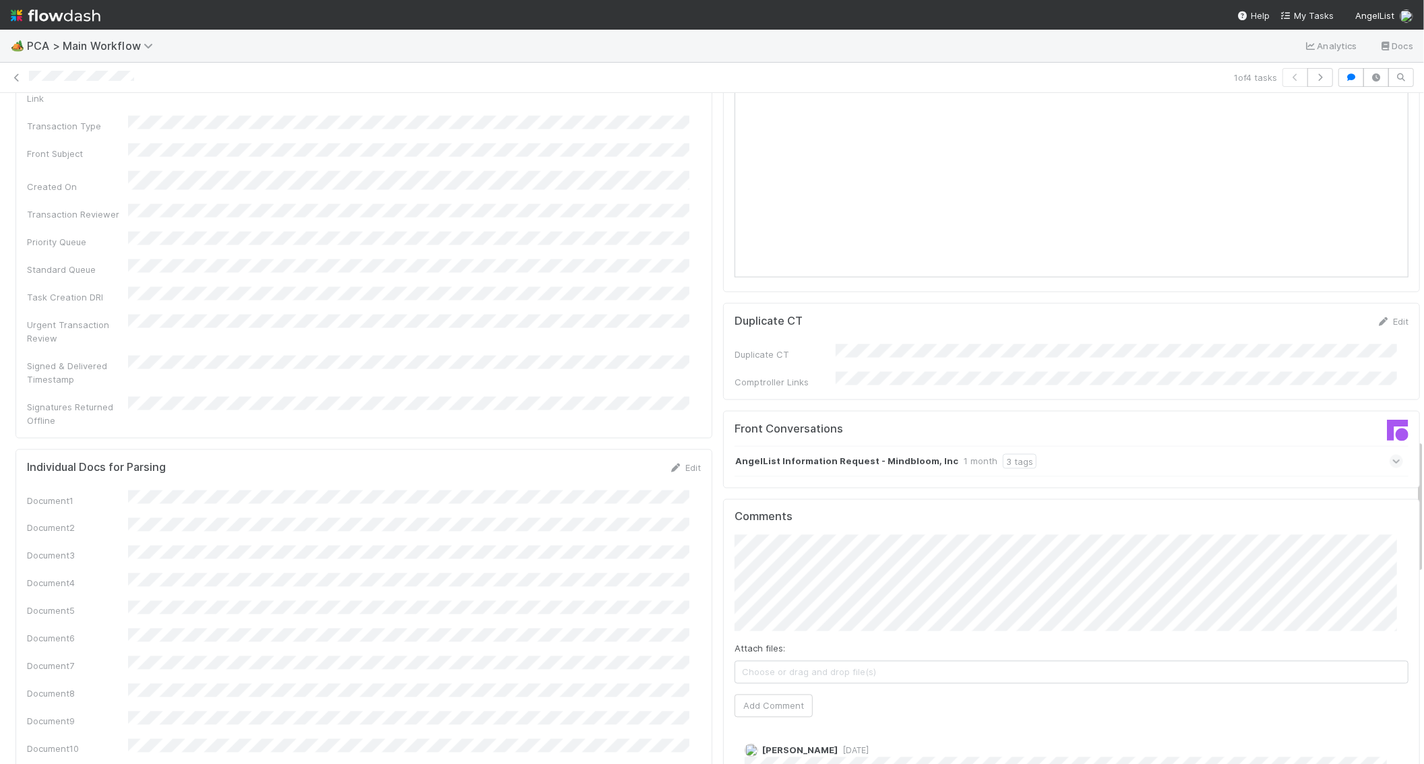
click at [551, 319] on div "PCA Information Edit Corporation Name Startup Name Corporation ID PCA Type Tran…" at bounding box center [364, 137] width 708 height 3454
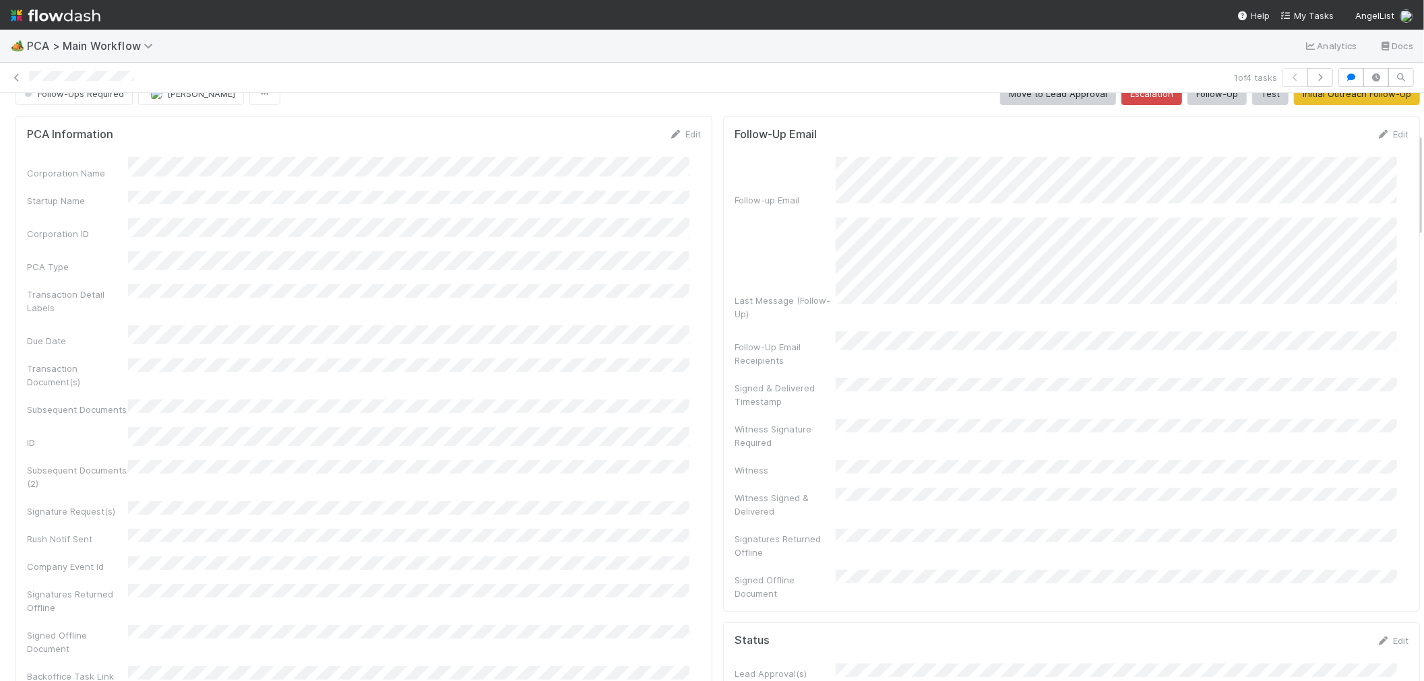
scroll to position [0, 0]
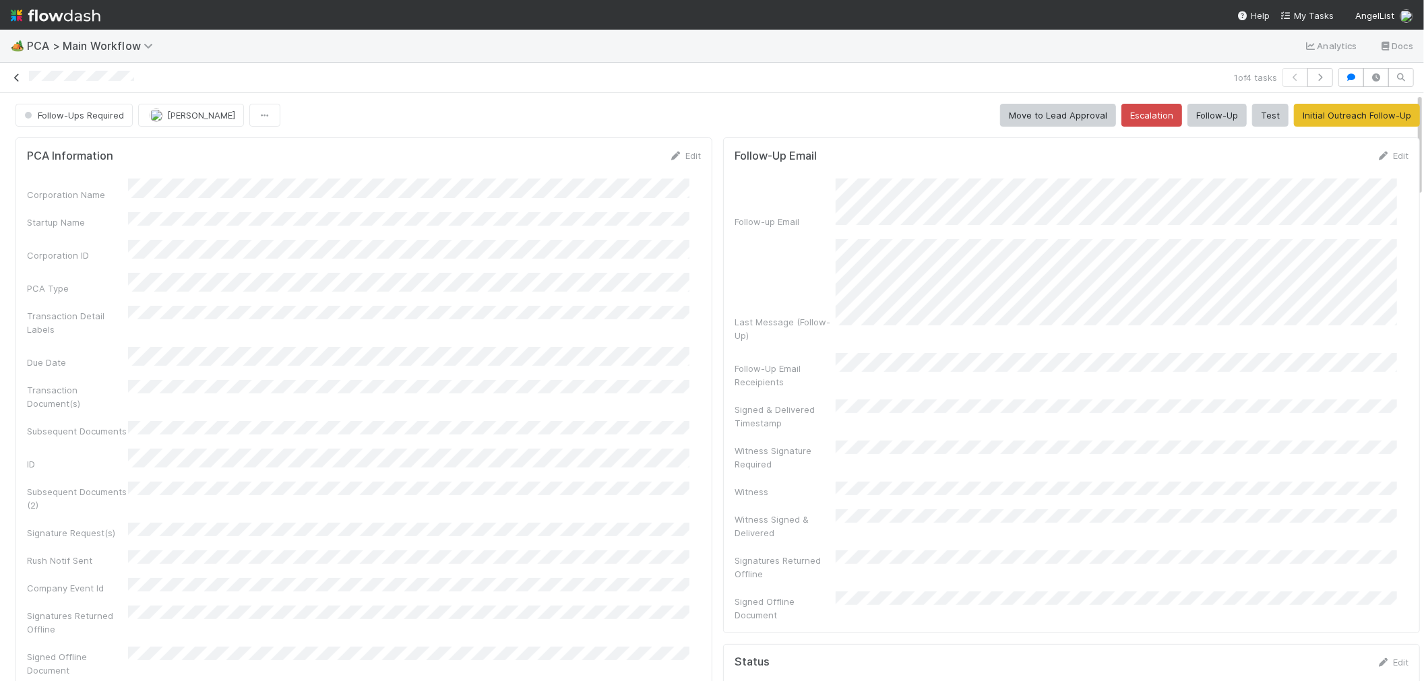
click at [12, 73] on icon at bounding box center [16, 77] width 13 height 9
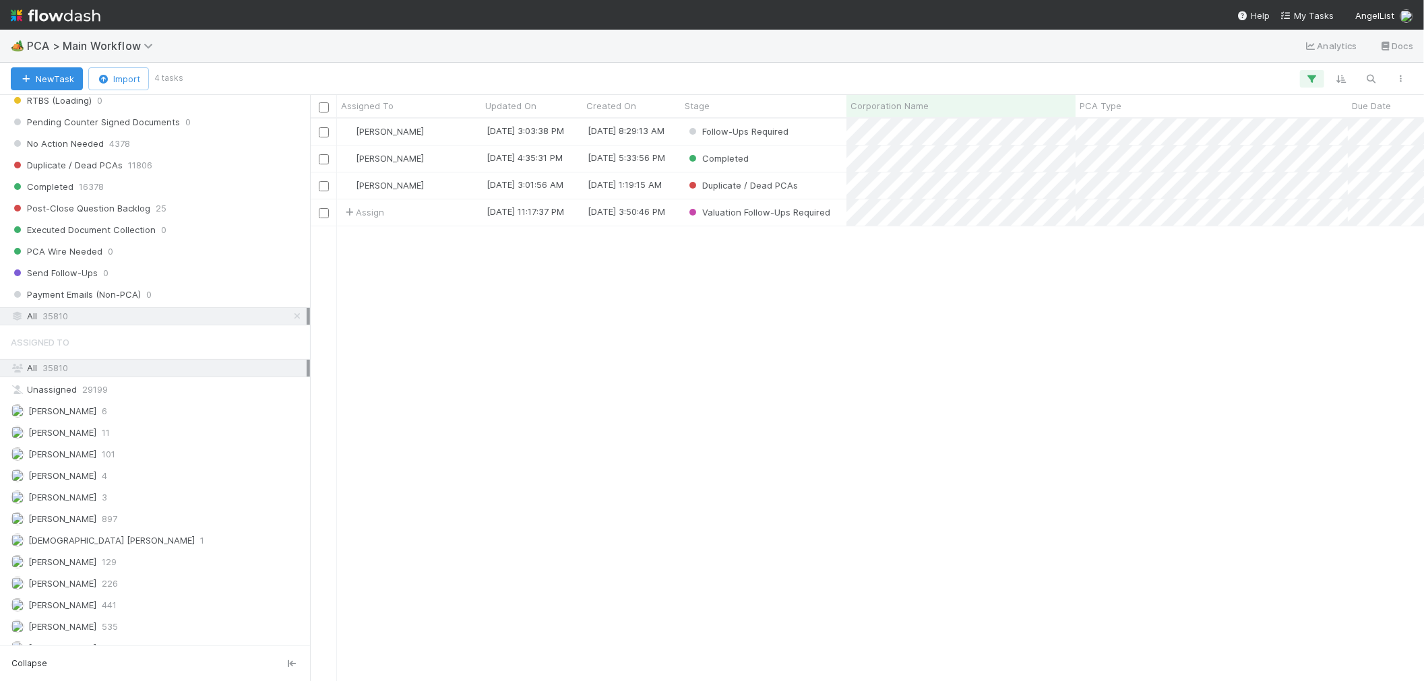
scroll to position [1348, 0]
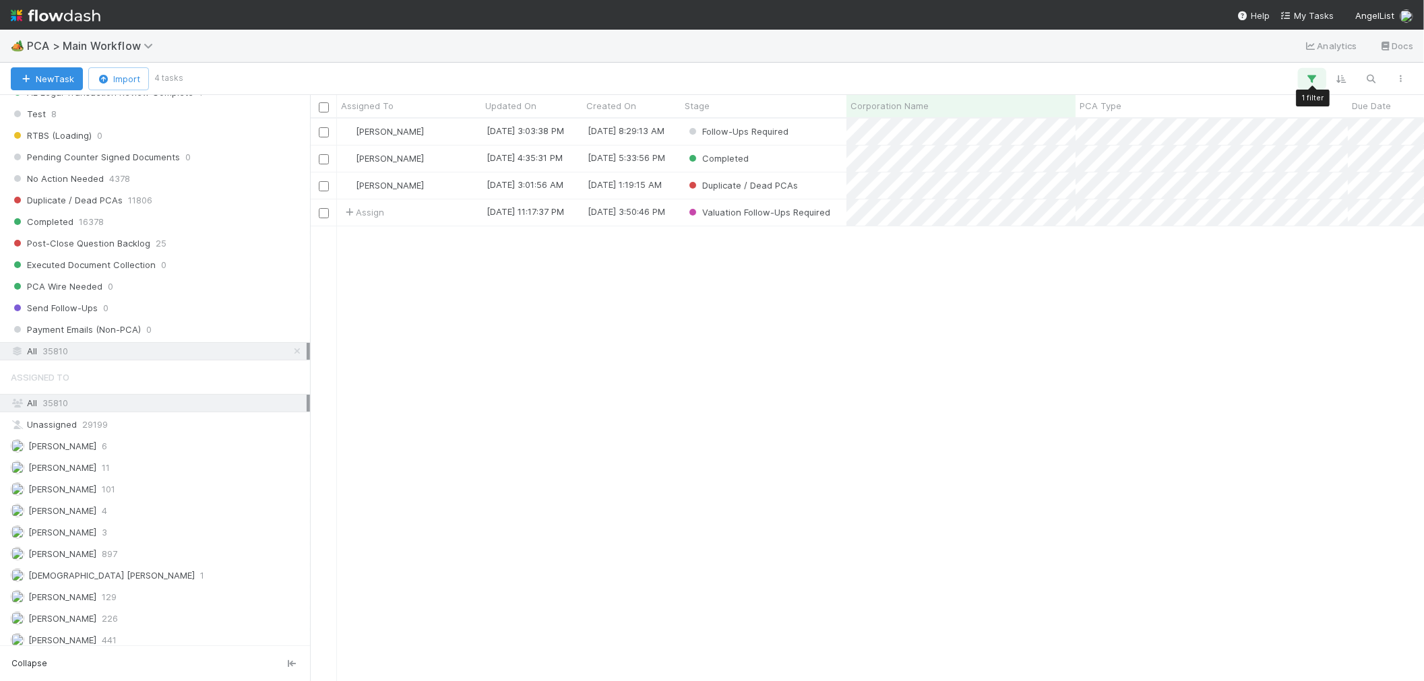
click at [1311, 74] on icon "button" at bounding box center [1312, 79] width 13 height 12
drag, startPoint x: 1236, startPoint y: 146, endPoint x: 1138, endPoint y: 144, distance: 98.4
click at [1148, 142] on div "Corporation Name contains mindbloom" at bounding box center [1109, 151] width 356 height 24
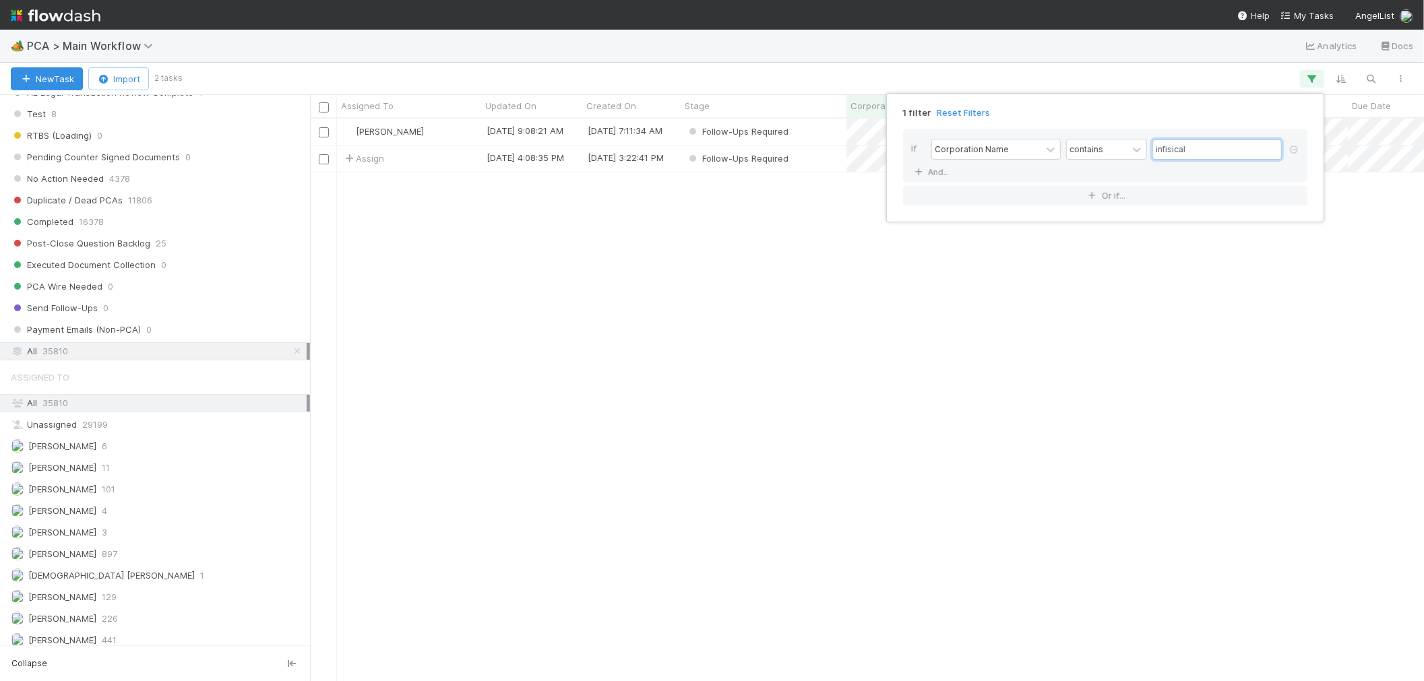
scroll to position [551, 1103]
type input "infisical"
click at [1110, 81] on div "1 filter Reset Filters If Corporation Name contains infisical And.. Or if..." at bounding box center [712, 340] width 1424 height 681
click at [446, 160] on div "Assign" at bounding box center [409, 159] width 144 height 26
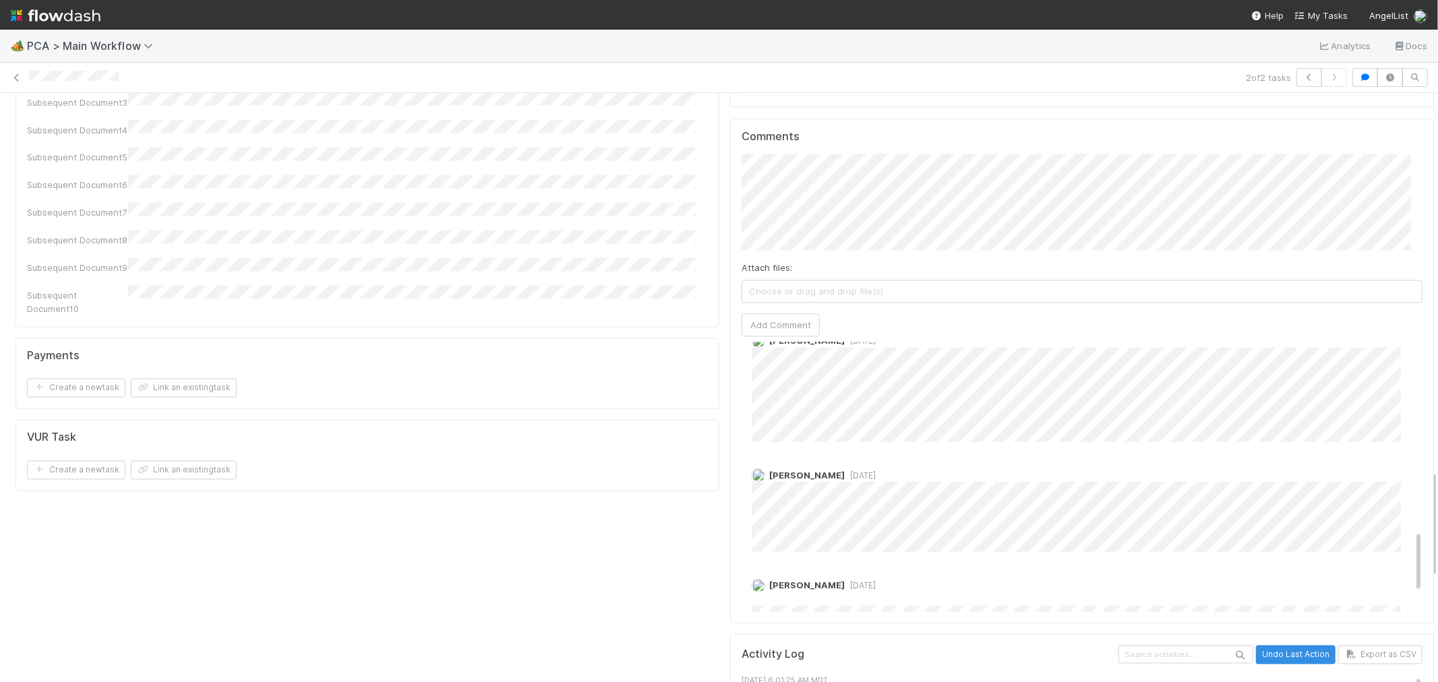
scroll to position [739, 0]
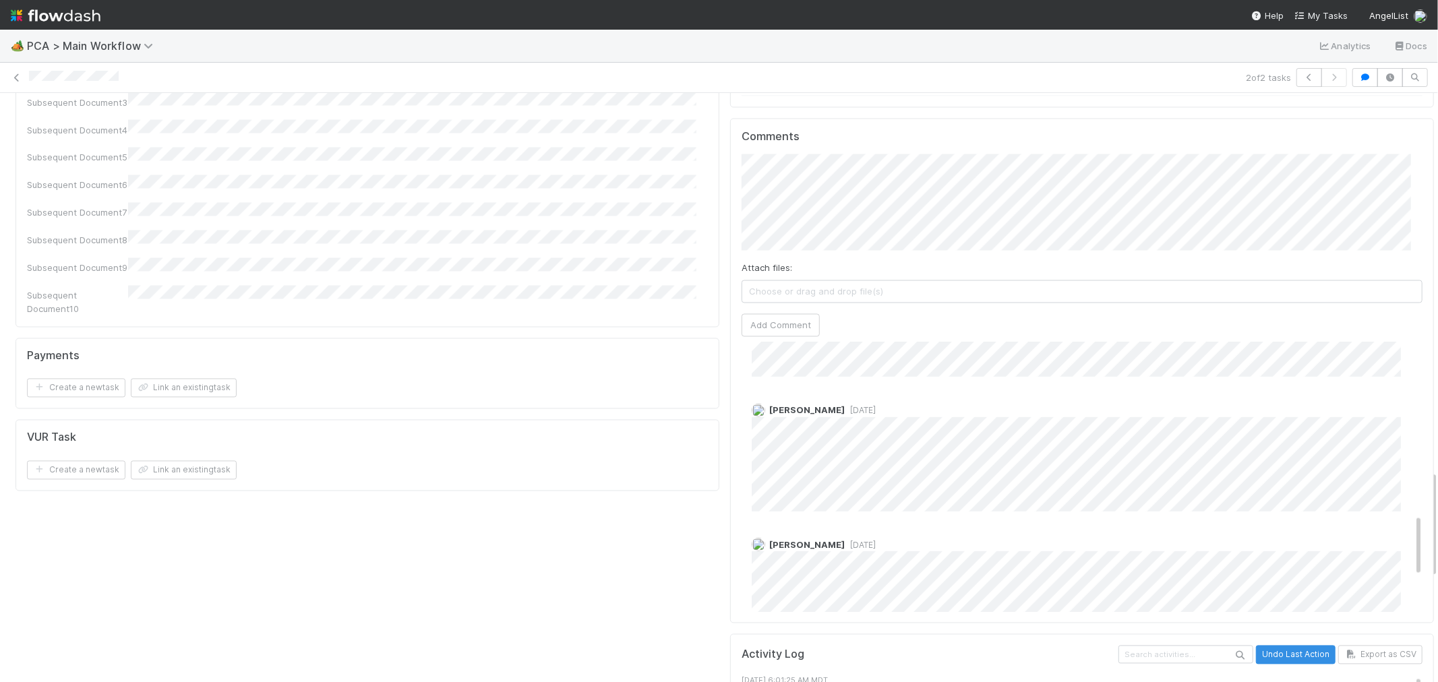
click at [741, 528] on div "Zachary Conley 2 weeks ago" at bounding box center [1087, 575] width 692 height 94
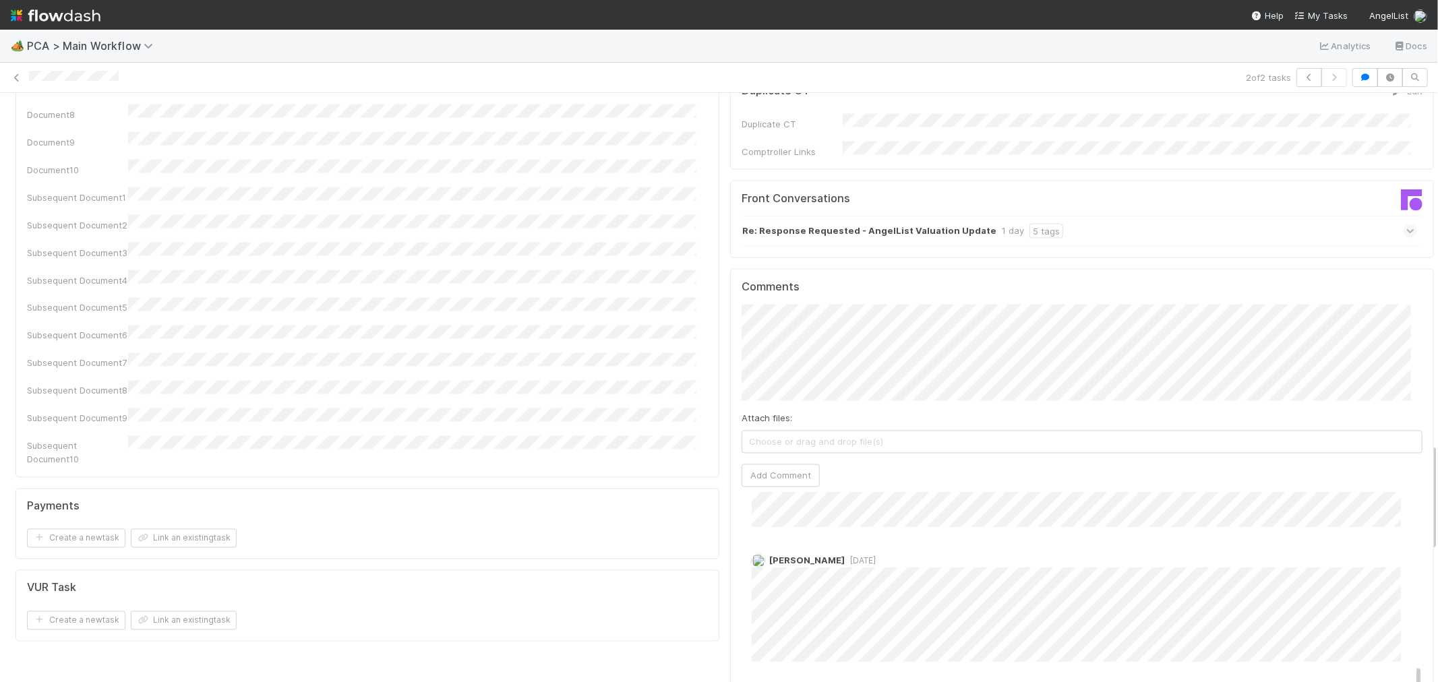
drag, startPoint x: 754, startPoint y: 440, endPoint x: 870, endPoint y: 439, distance: 116.6
click at [870, 543] on div "Michael Capilitan 2 weeks ago" at bounding box center [1087, 602] width 692 height 118
click at [1036, 543] on div "Michael Capilitan 2 weeks ago" at bounding box center [1087, 602] width 692 height 118
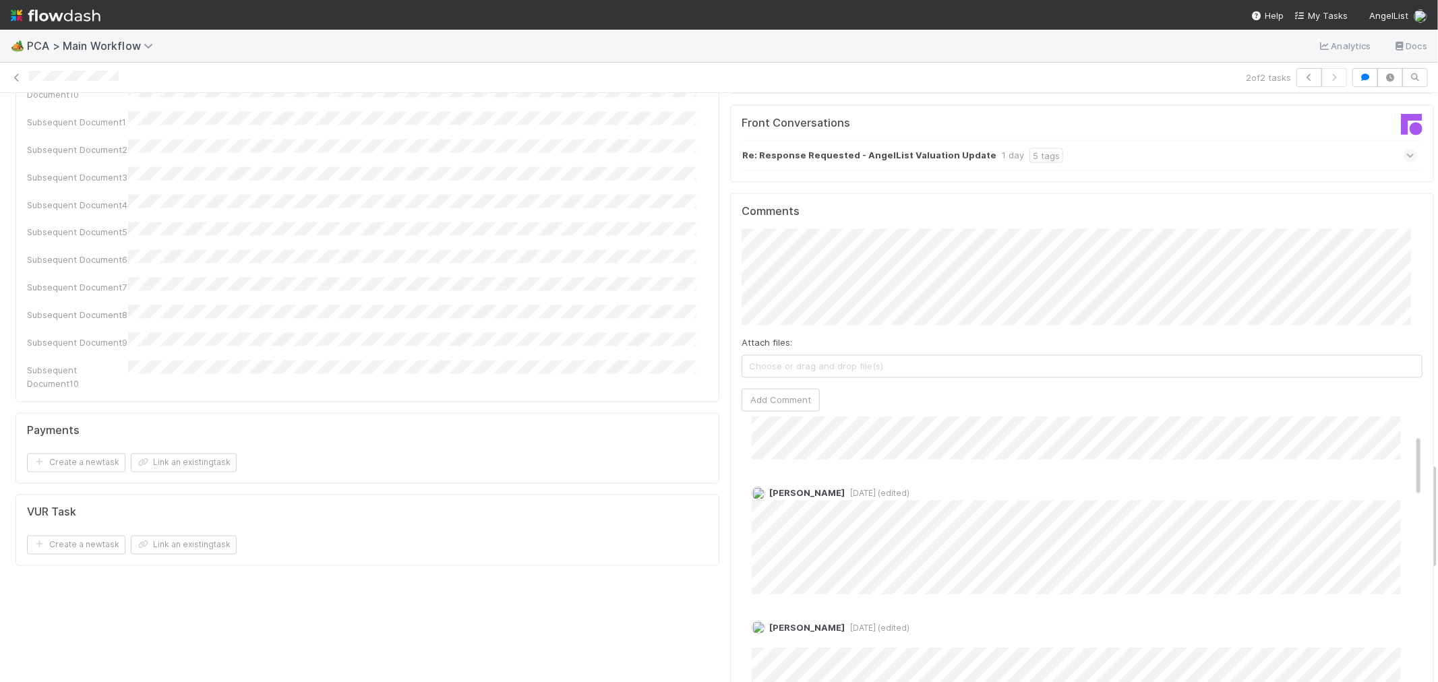
scroll to position [2097, 0]
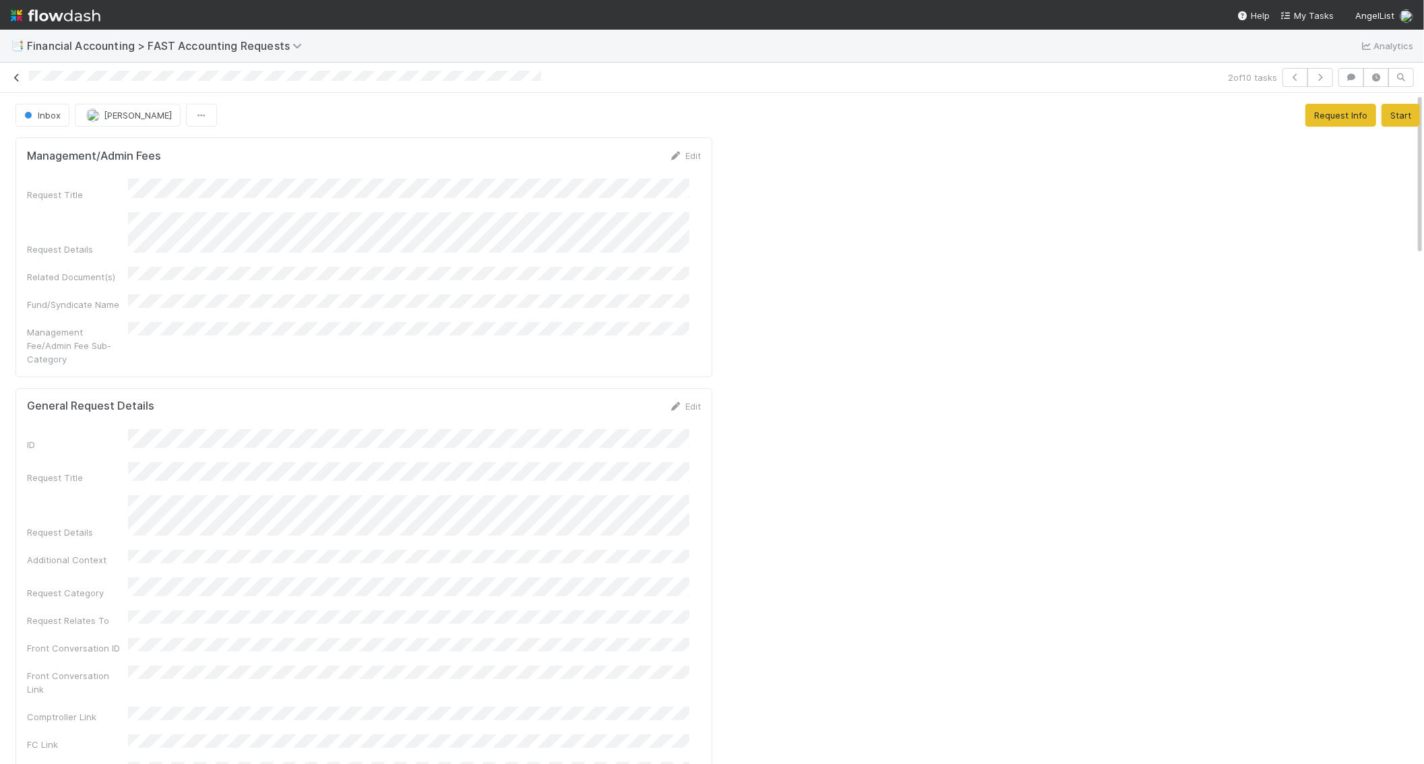
click at [21, 75] on icon at bounding box center [16, 77] width 13 height 9
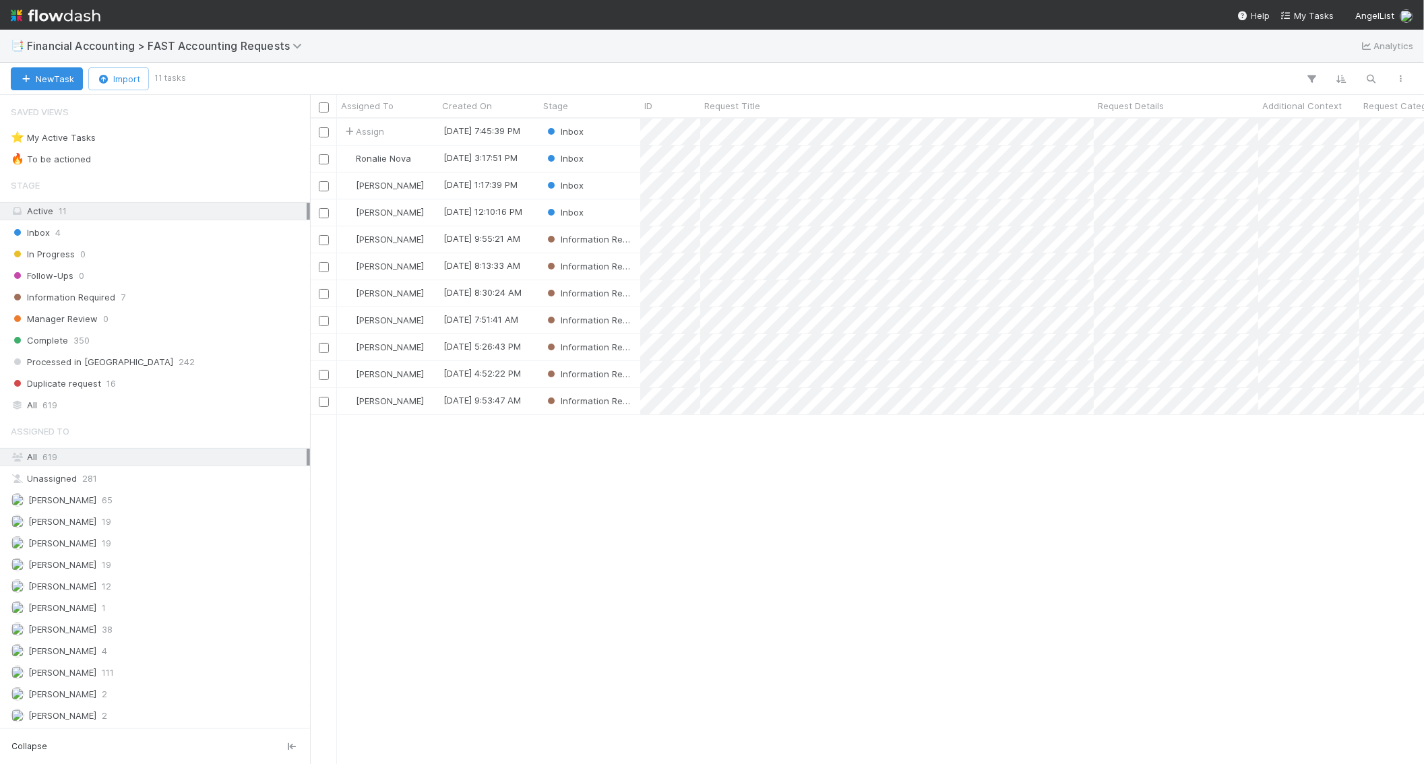
scroll to position [635, 1103]
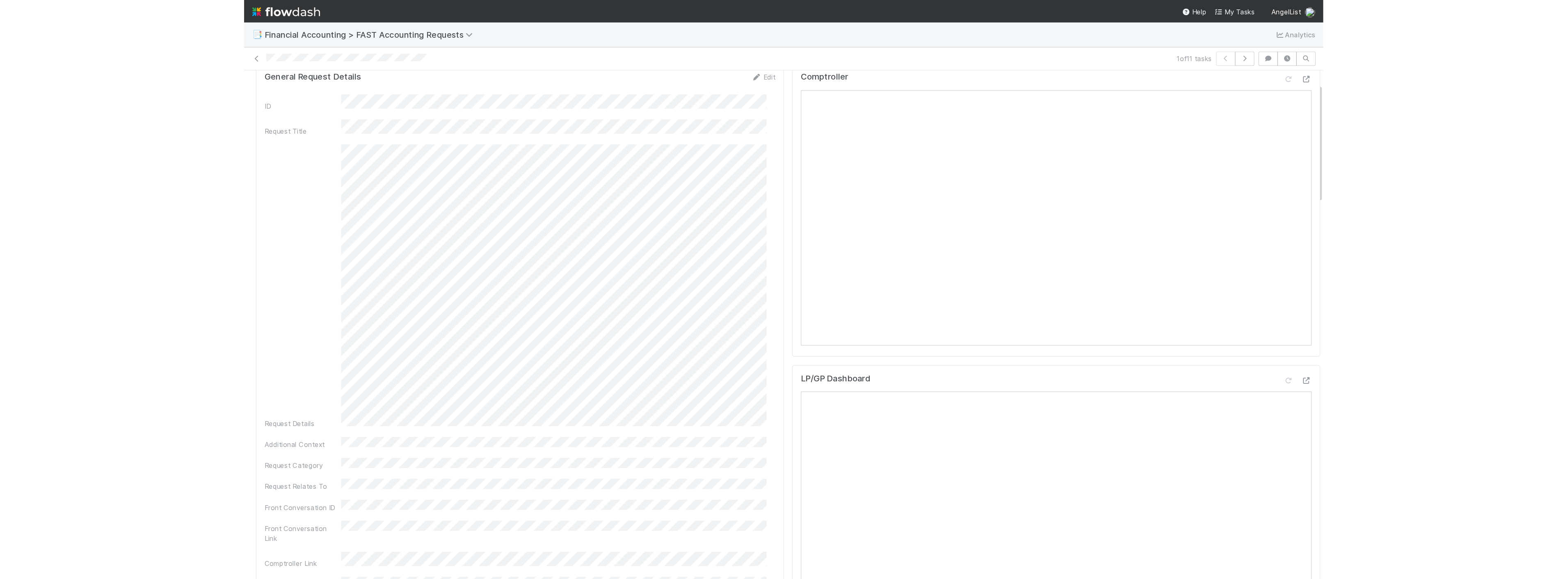
scroll to position [46, 0]
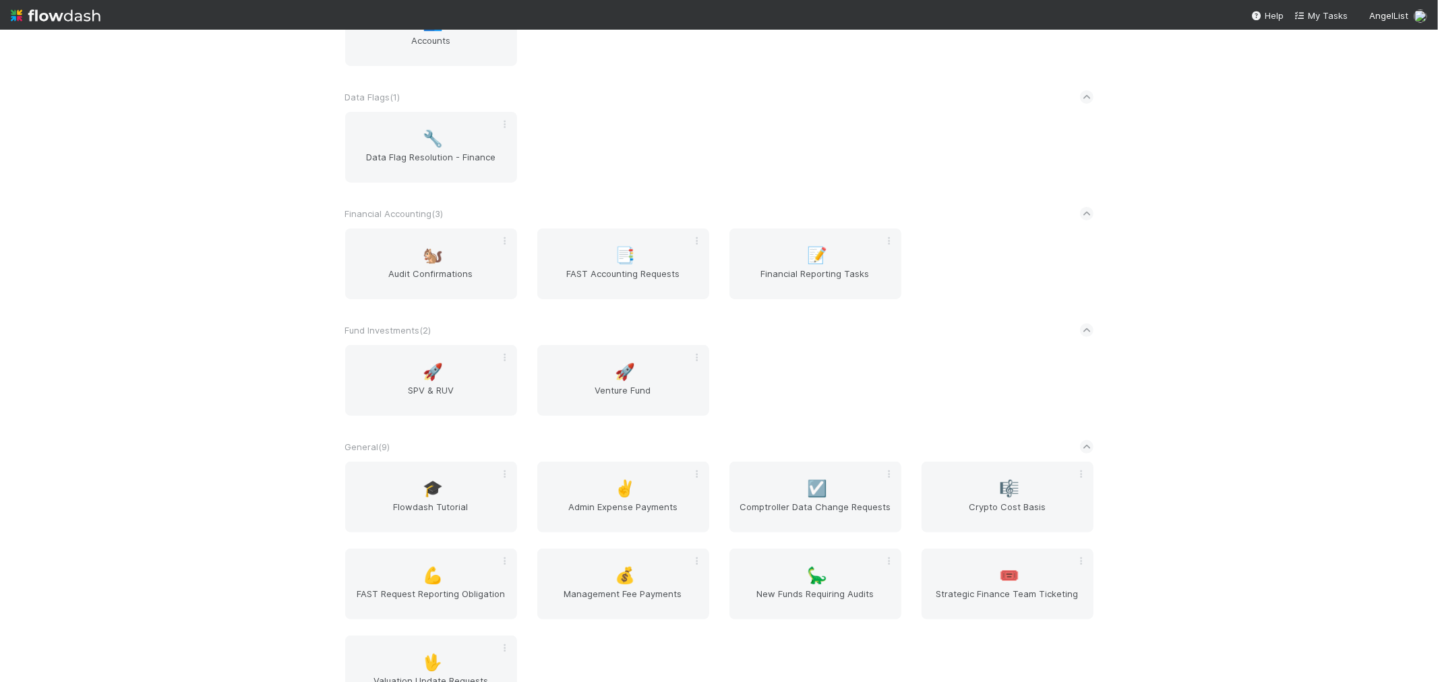
scroll to position [299, 0]
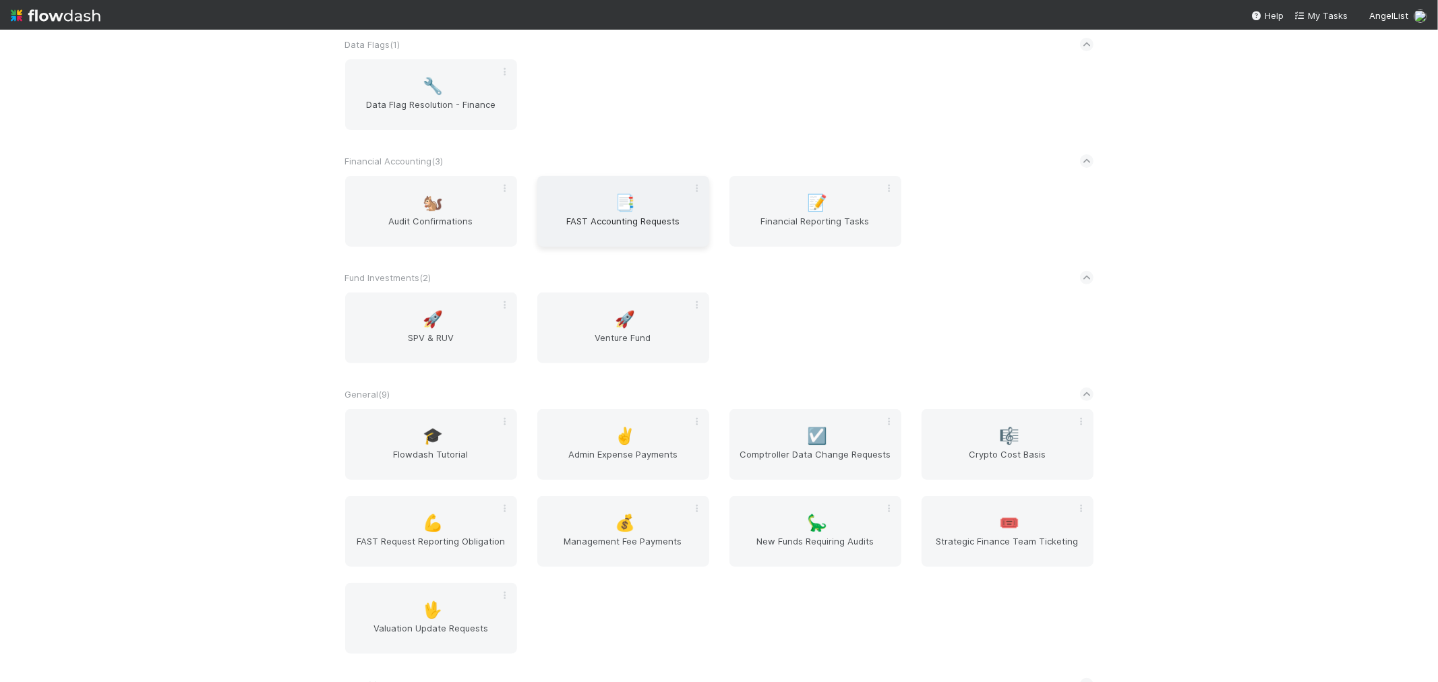
click at [616, 216] on span "FAST Accounting Requests" at bounding box center [623, 227] width 161 height 27
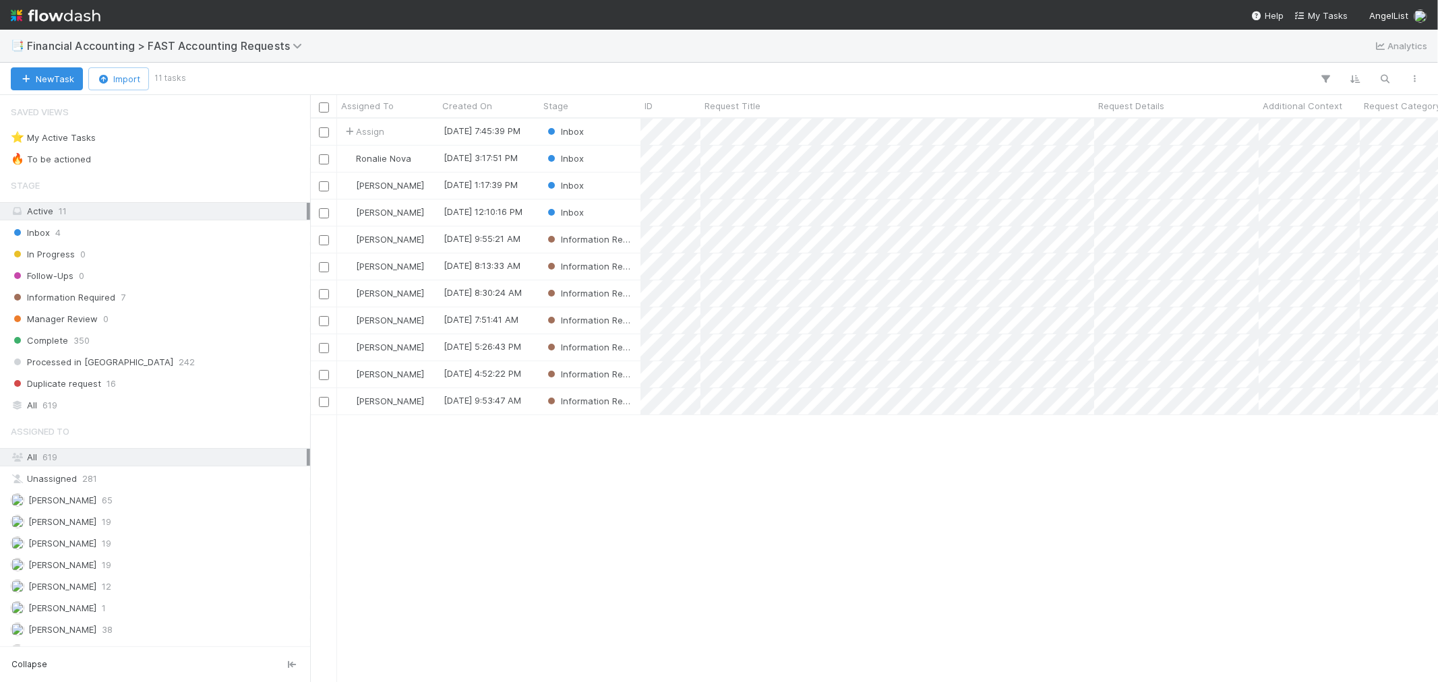
scroll to position [551, 1116]
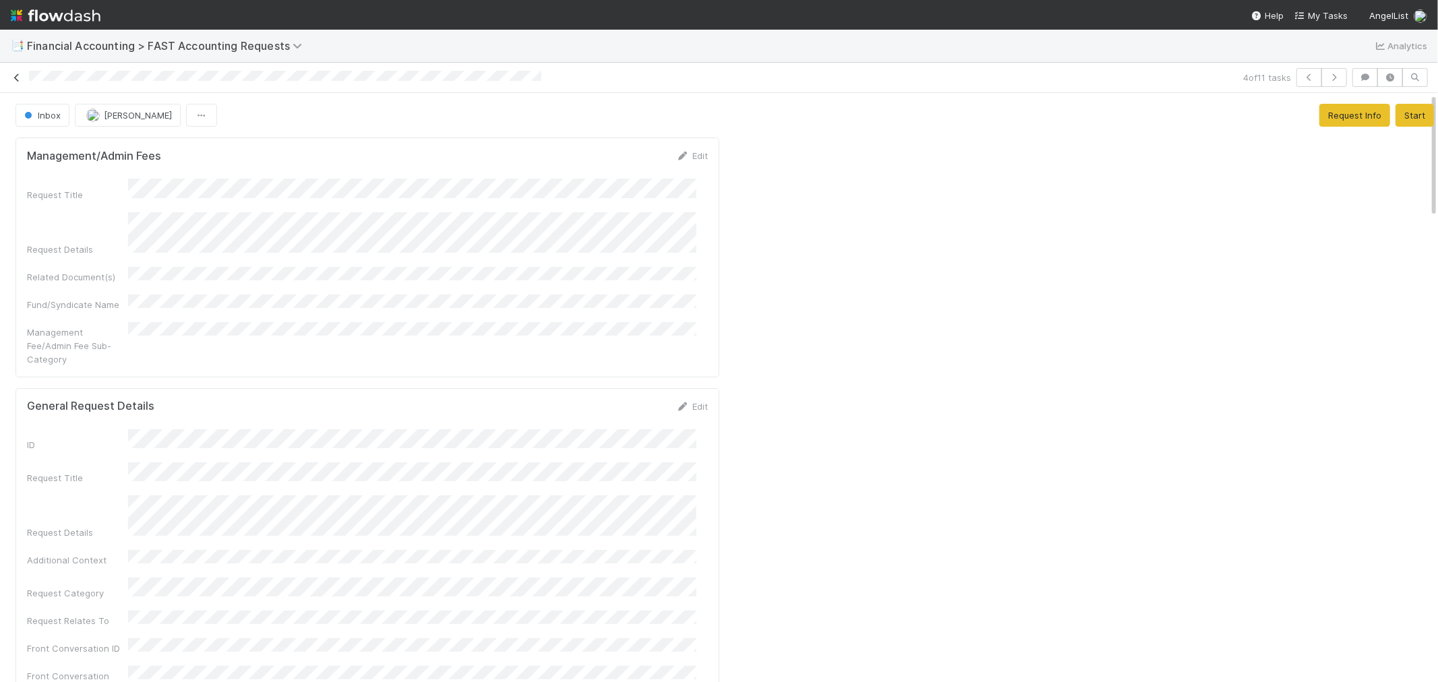
click at [16, 78] on icon at bounding box center [16, 77] width 13 height 9
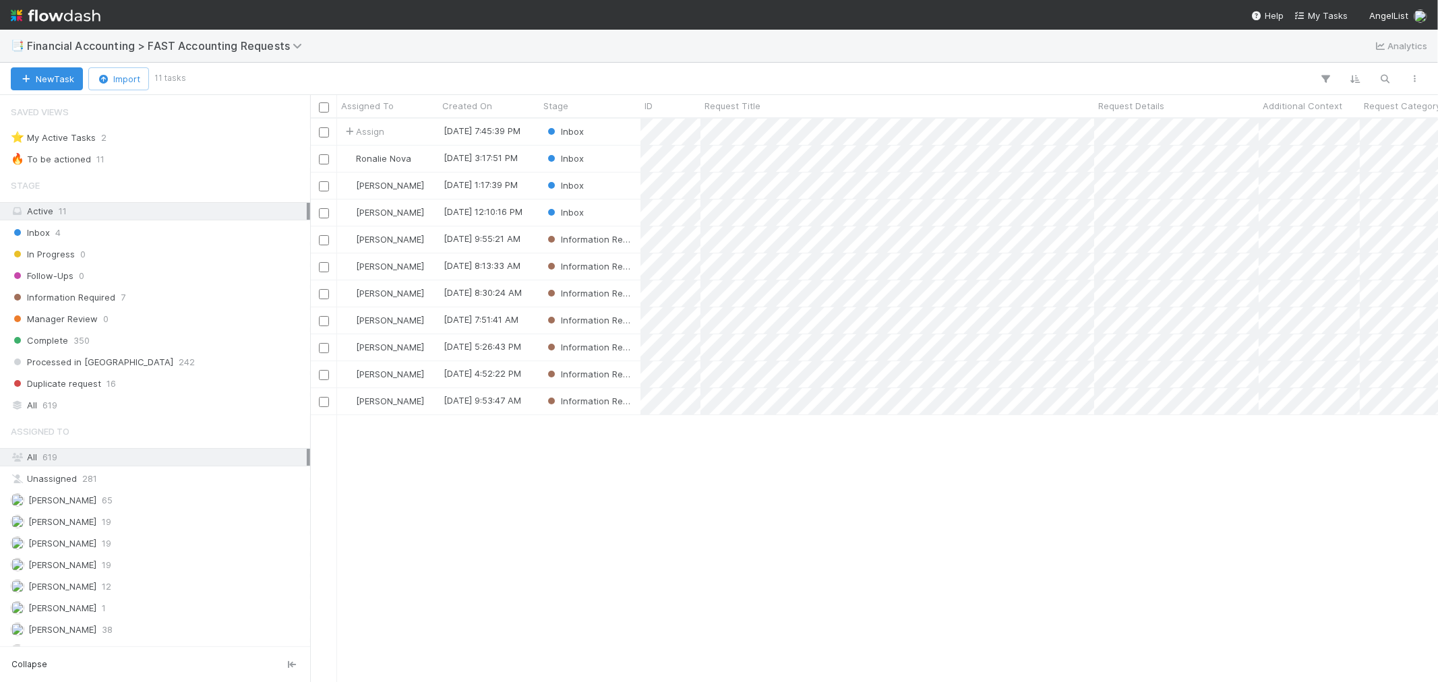
scroll to position [551, 1116]
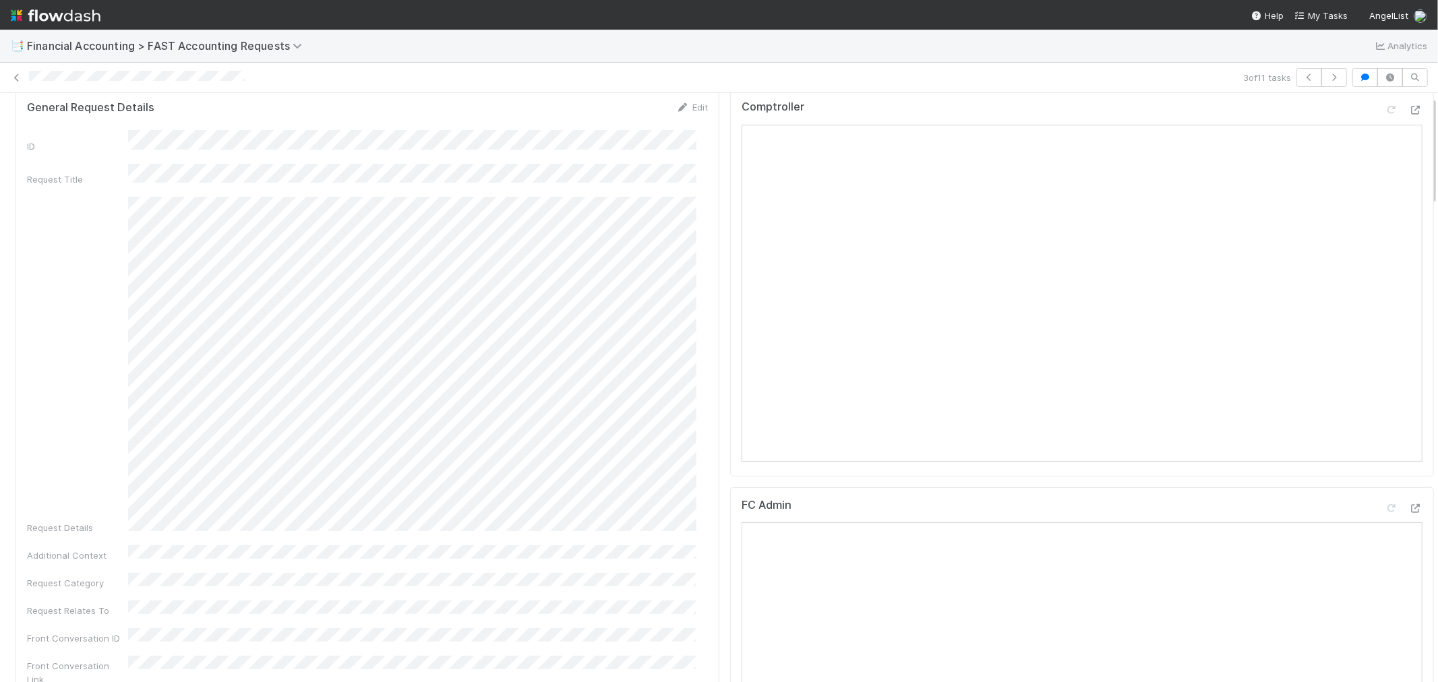
scroll to position [75, 0]
click at [16, 75] on icon at bounding box center [16, 77] width 13 height 9
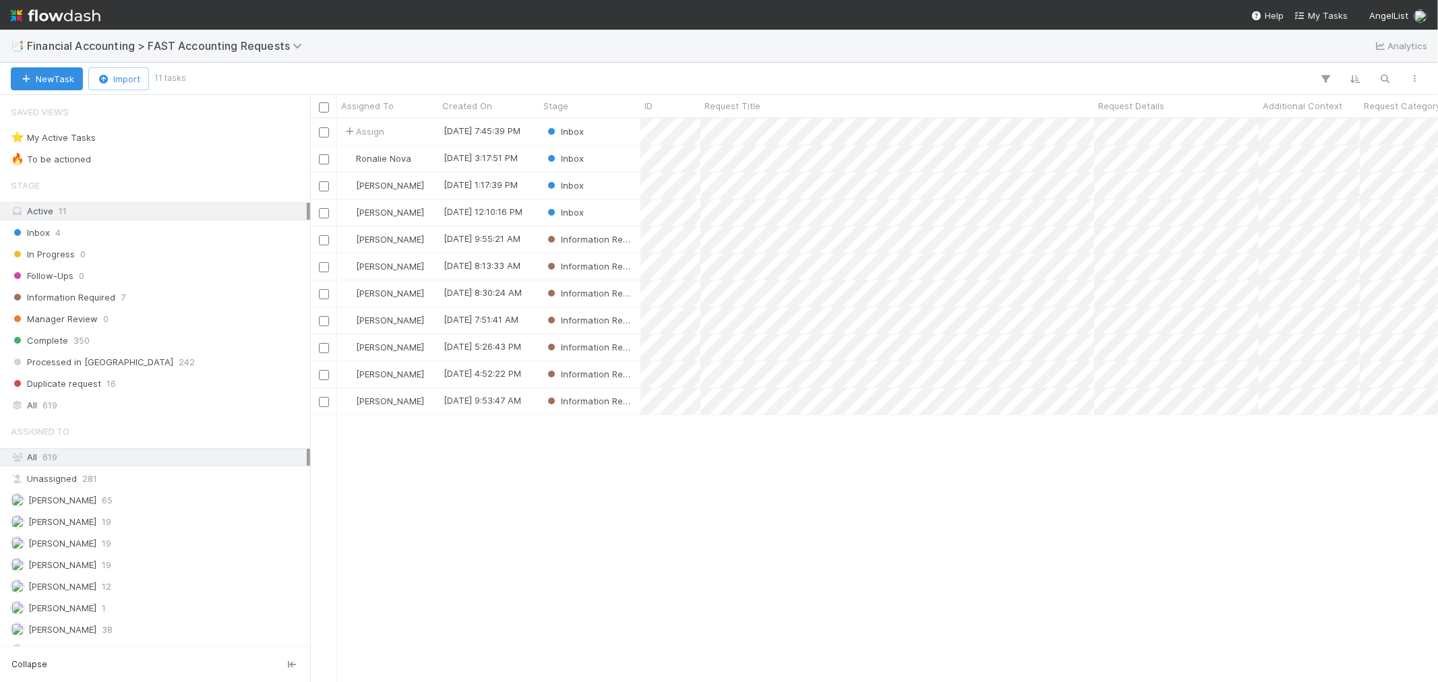
scroll to position [551, 1116]
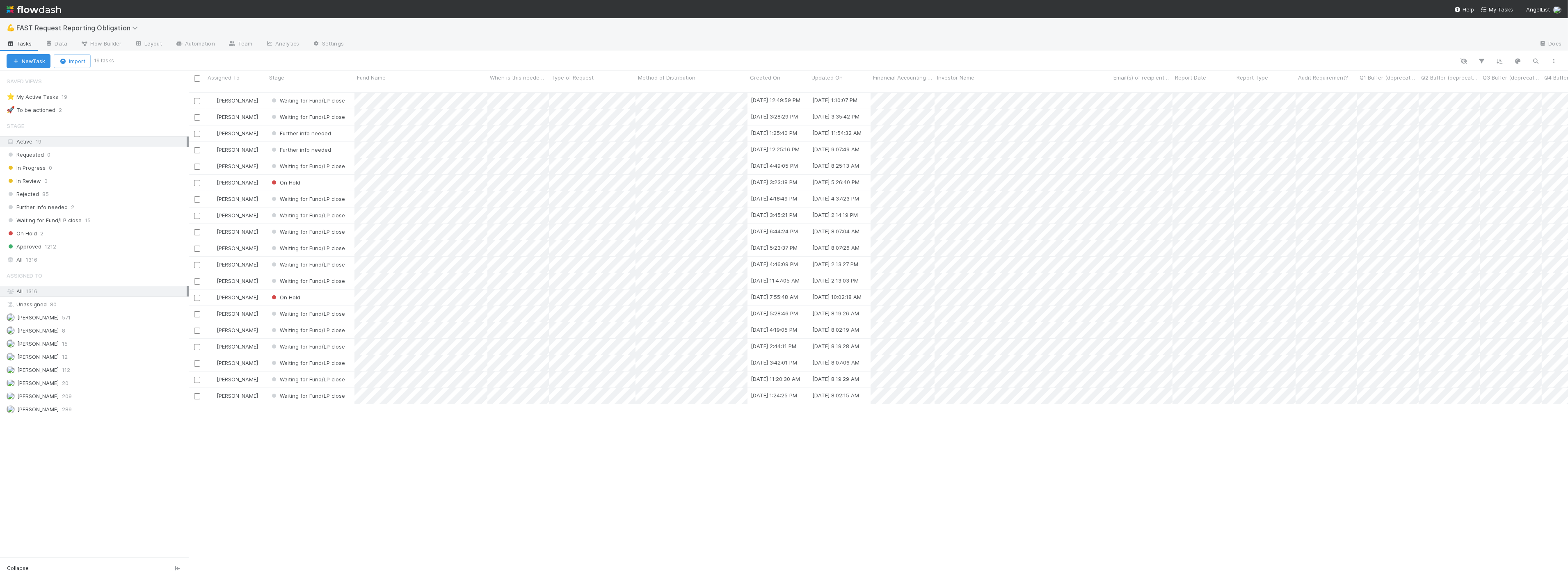
scroll to position [487, 1373]
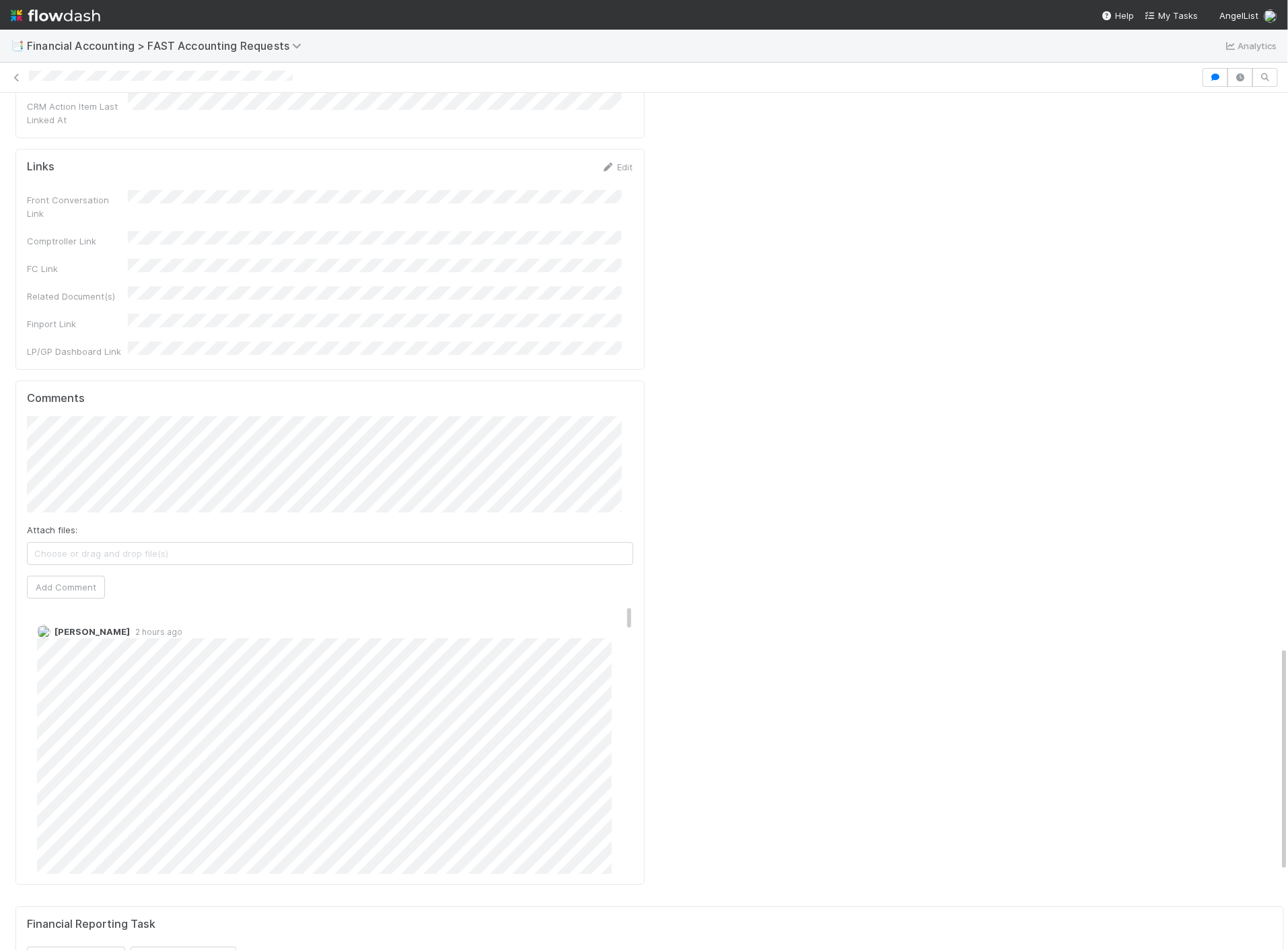
scroll to position [2101, 0]
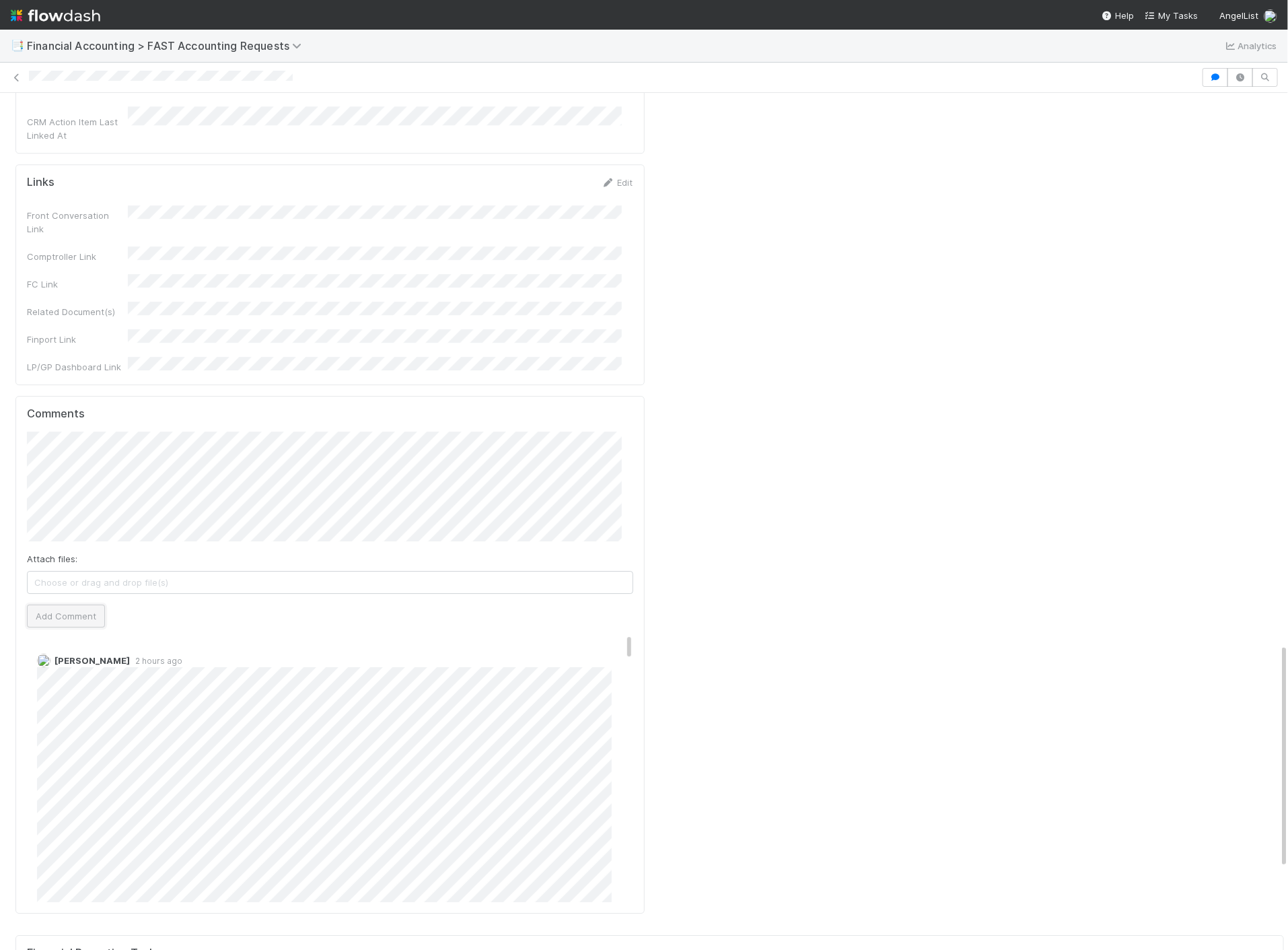
click at [74, 604] on button "Add Comment" at bounding box center [66, 615] width 78 height 23
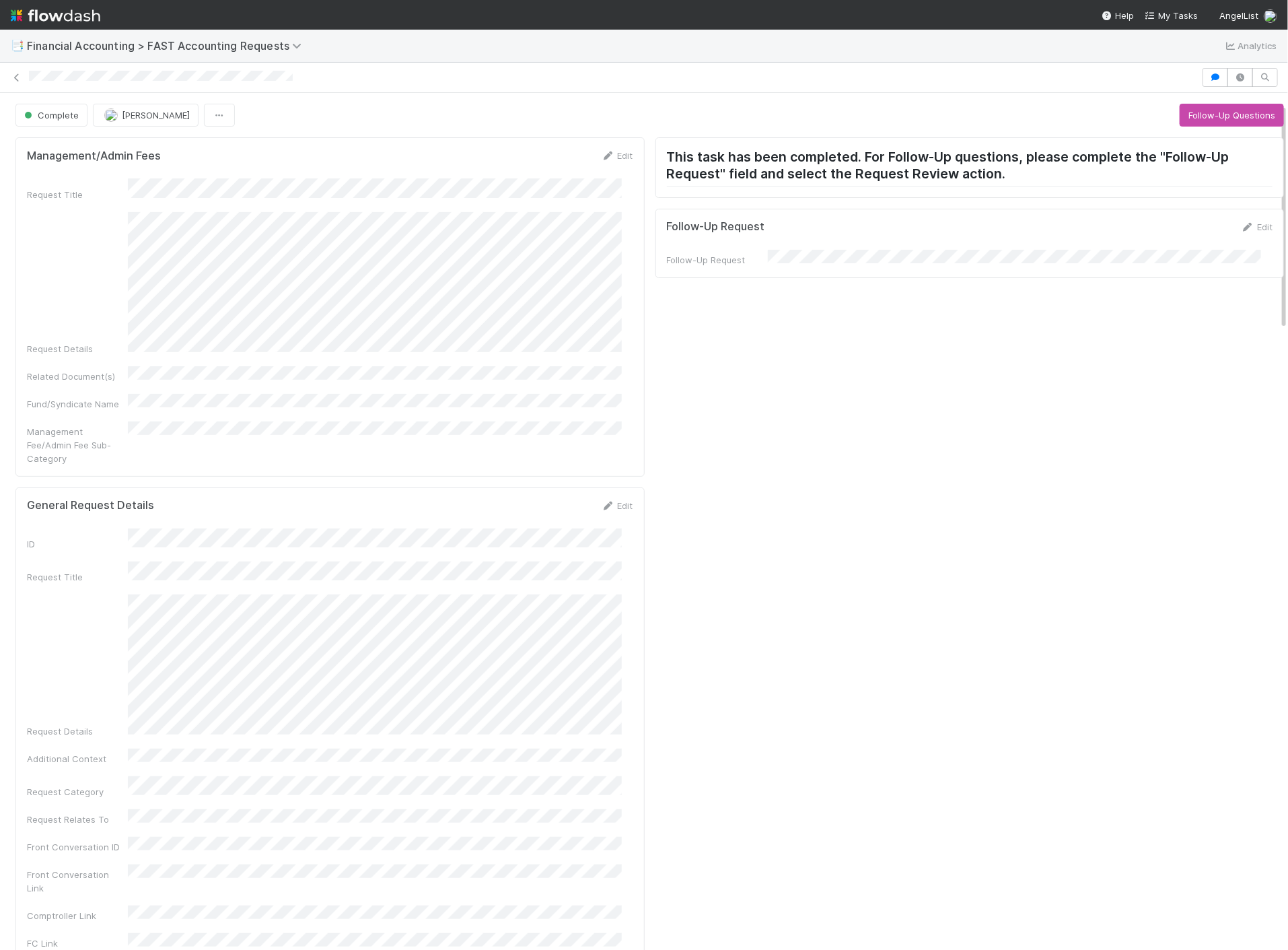
scroll to position [75, 0]
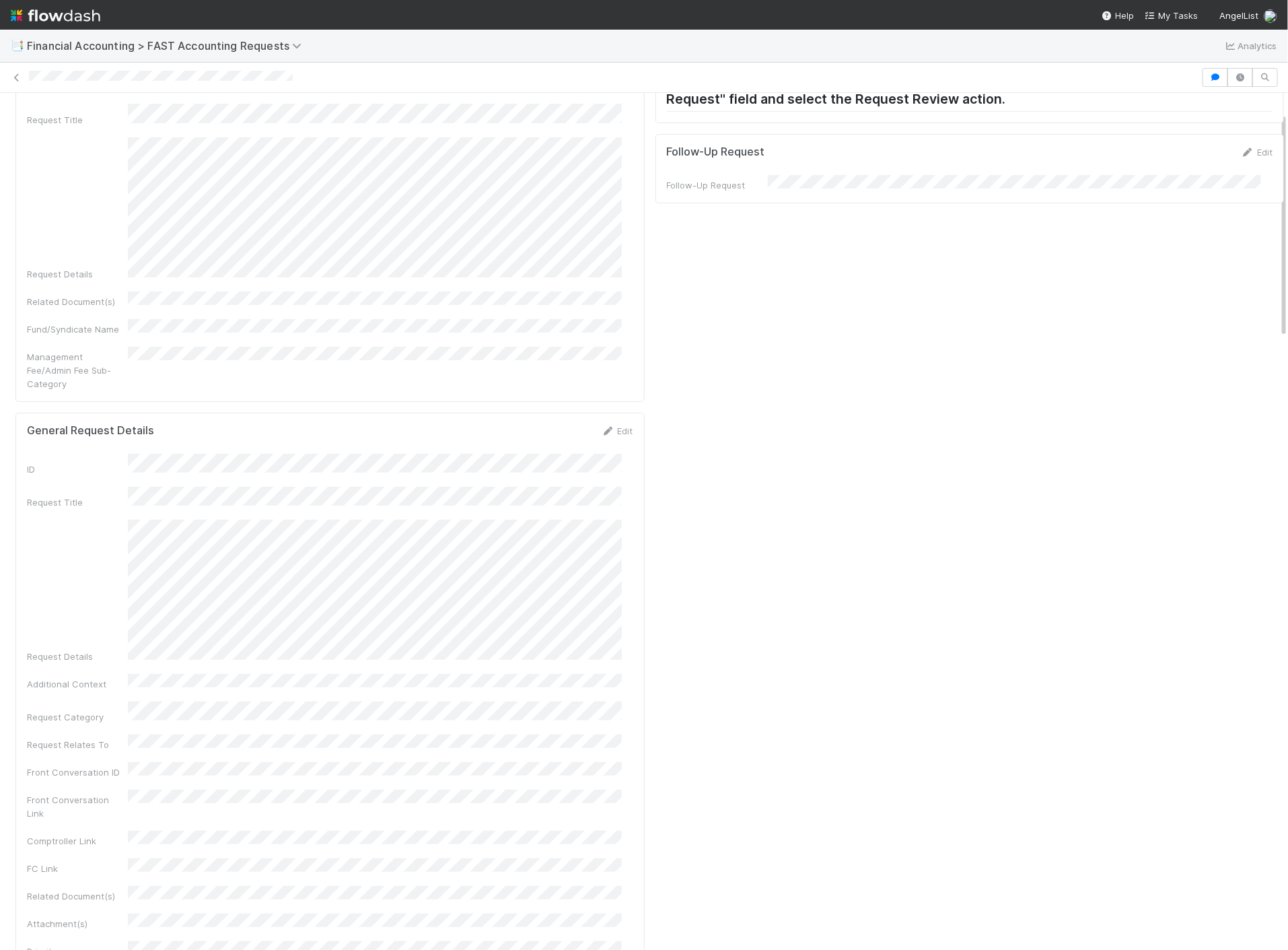
click at [504, 366] on div "Management/Admin Fees Edit Request Title Request Details Related Document(s) Fu…" at bounding box center [330, 232] width 629 height 339
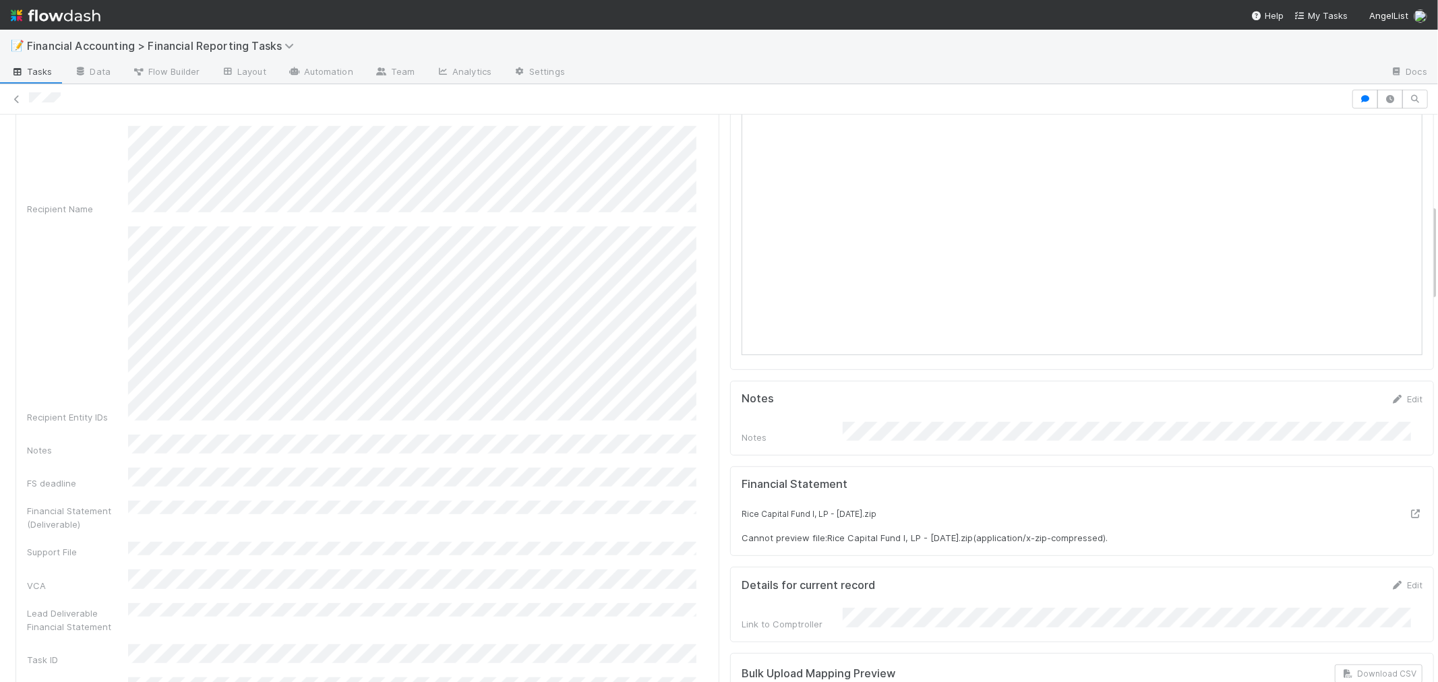
scroll to position [524, 0]
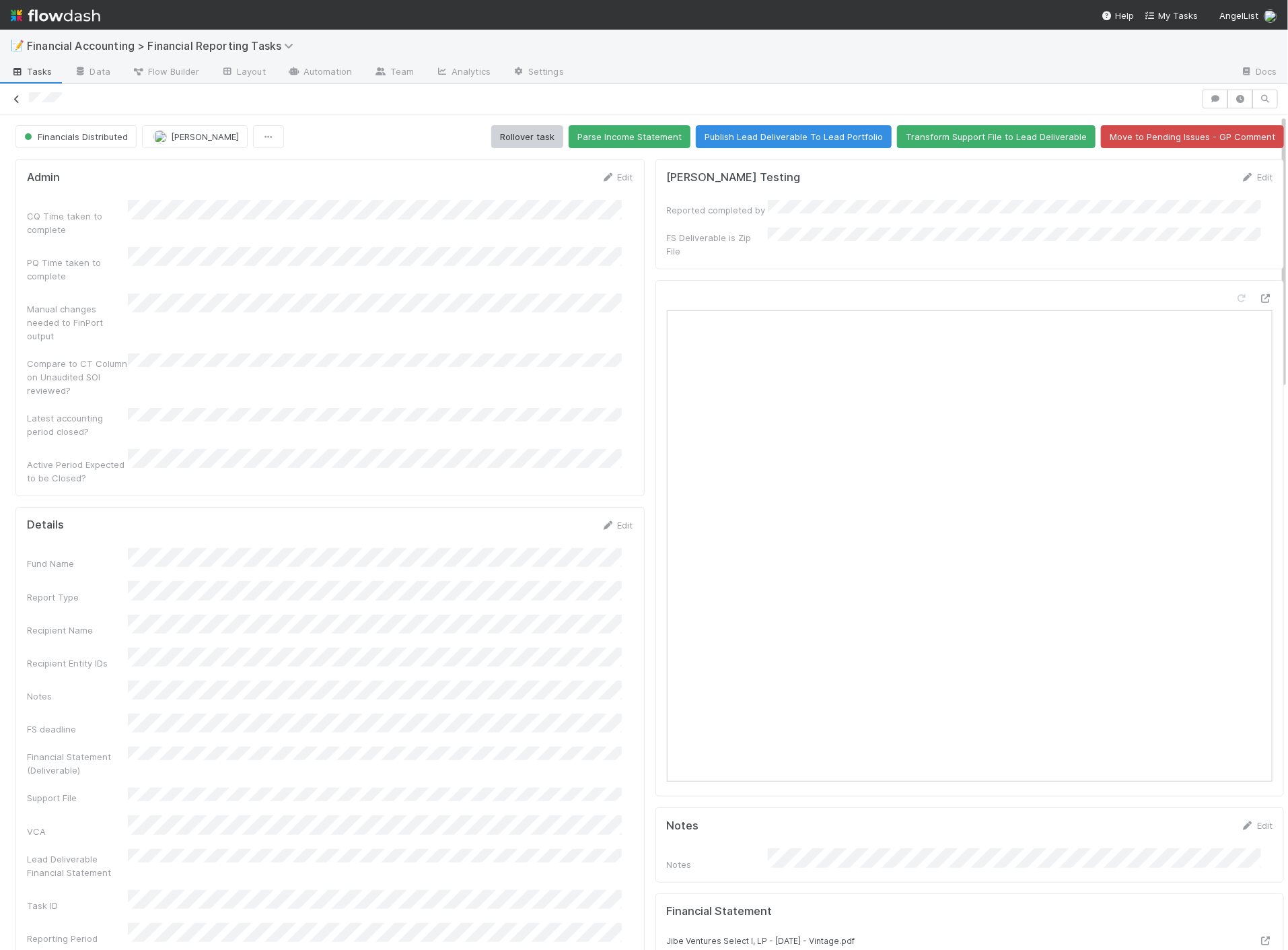
click at [15, 98] on icon at bounding box center [16, 99] width 13 height 9
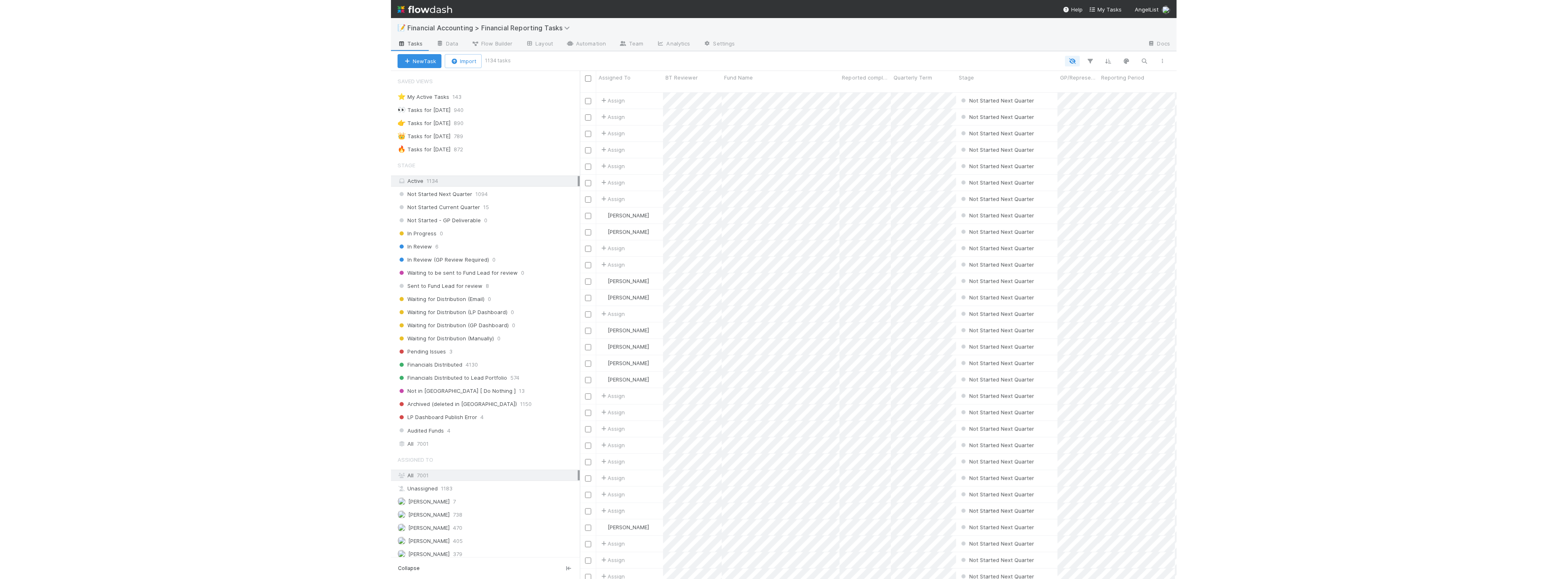
scroll to position [486, 590]
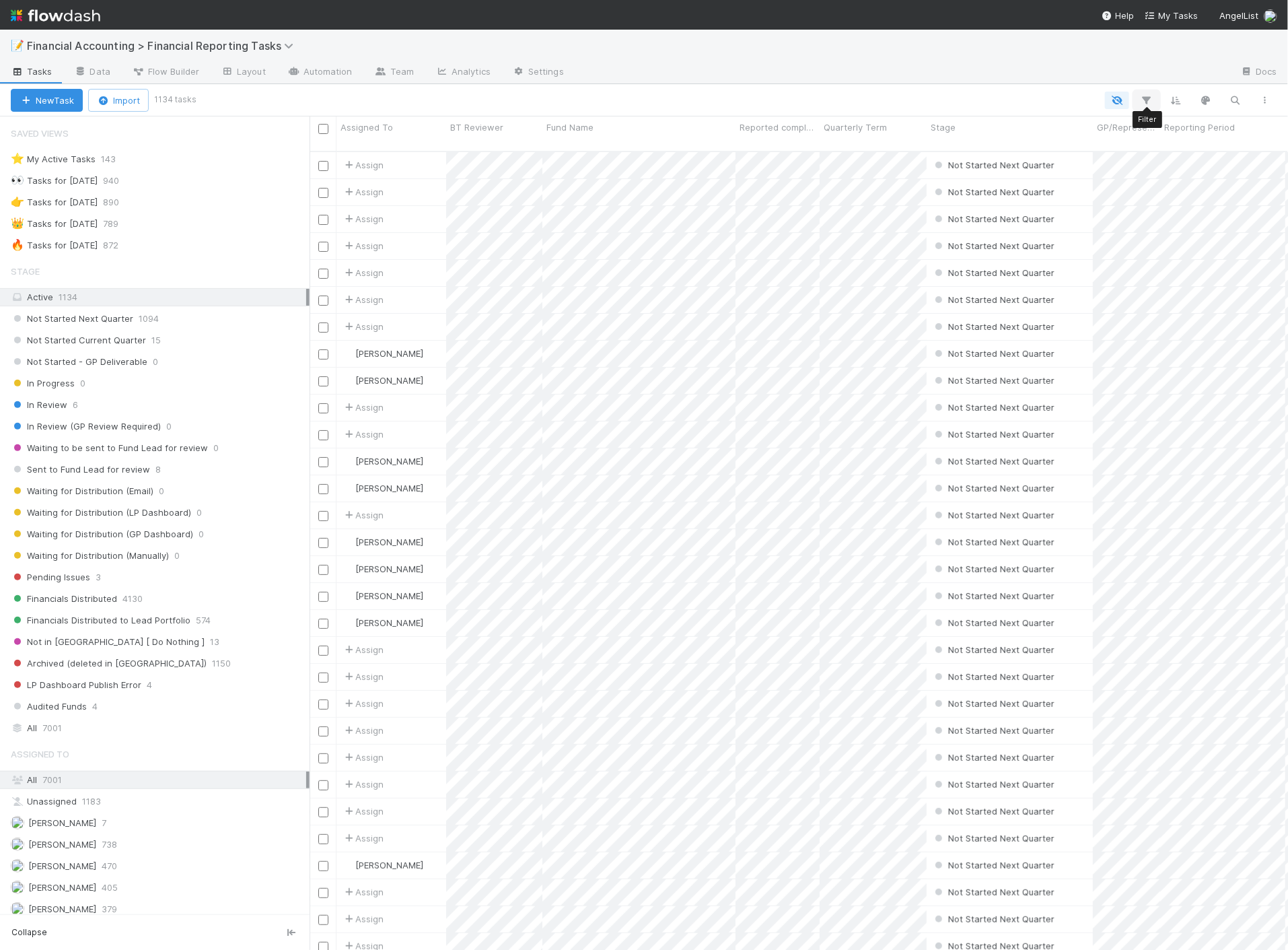
click at [1153, 100] on icon "button" at bounding box center [1146, 100] width 13 height 12
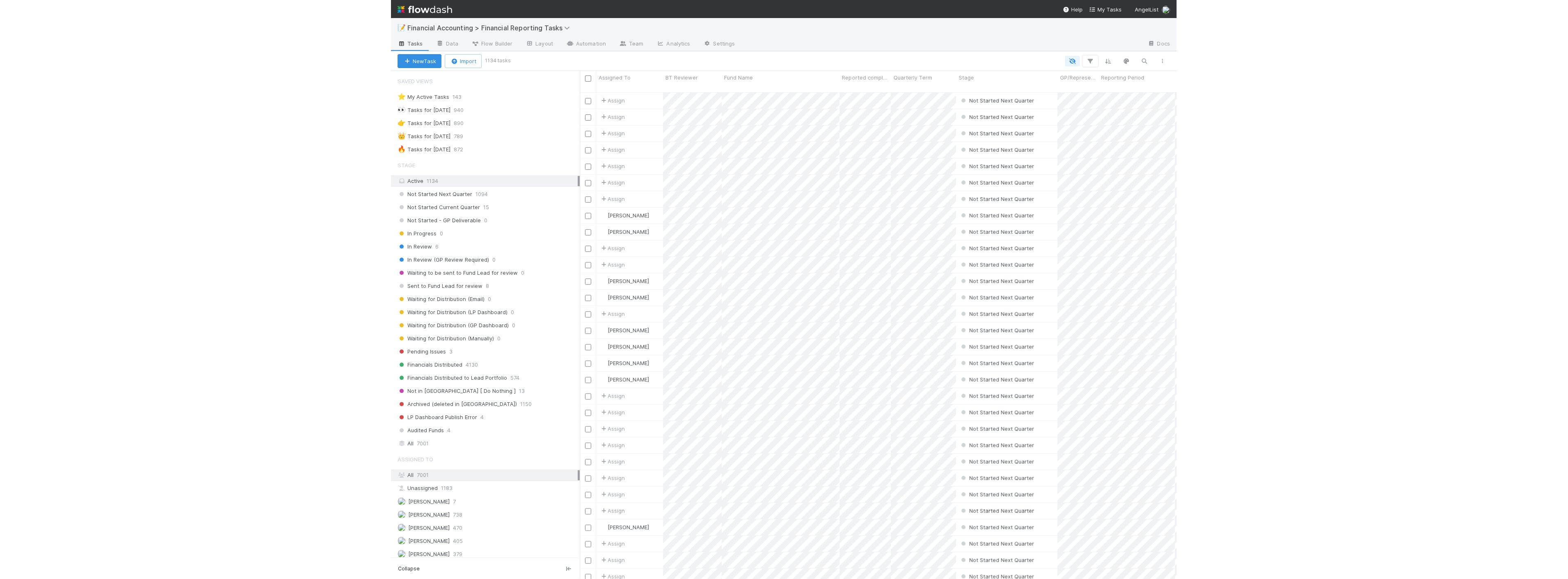
scroll to position [487, 1373]
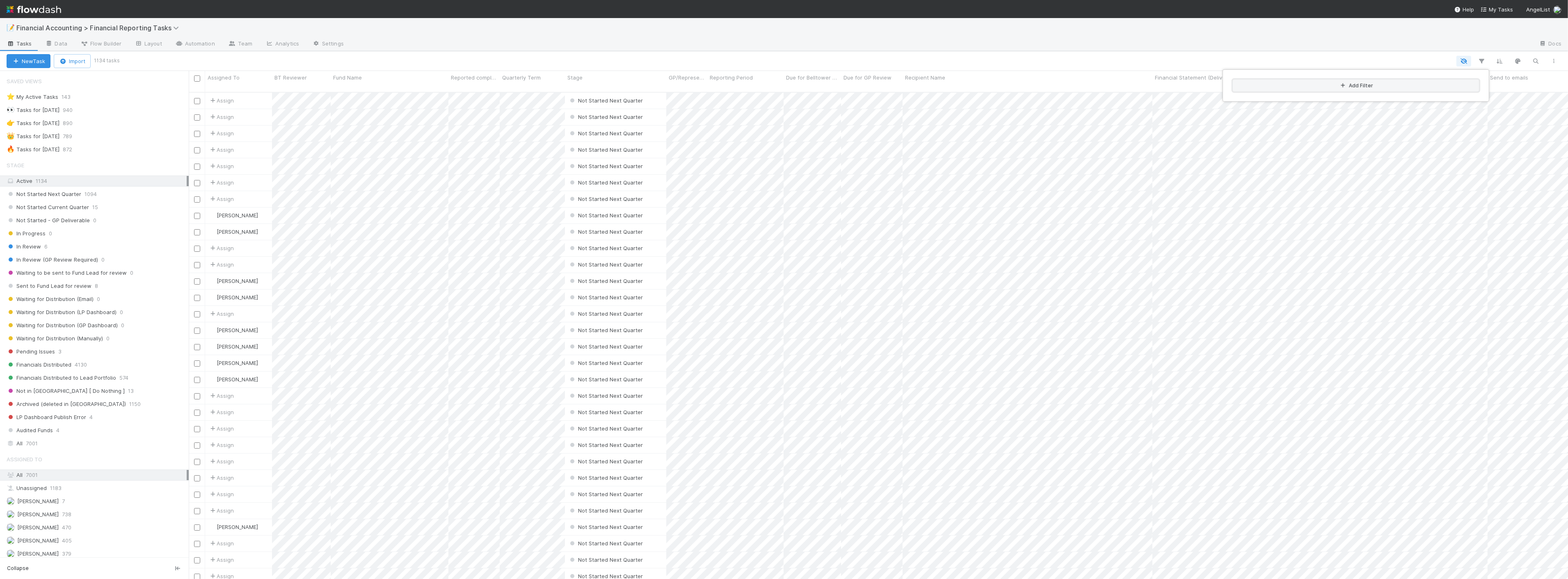
click at [785, 85] on button "Add Filter" at bounding box center [1356, 86] width 246 height 12
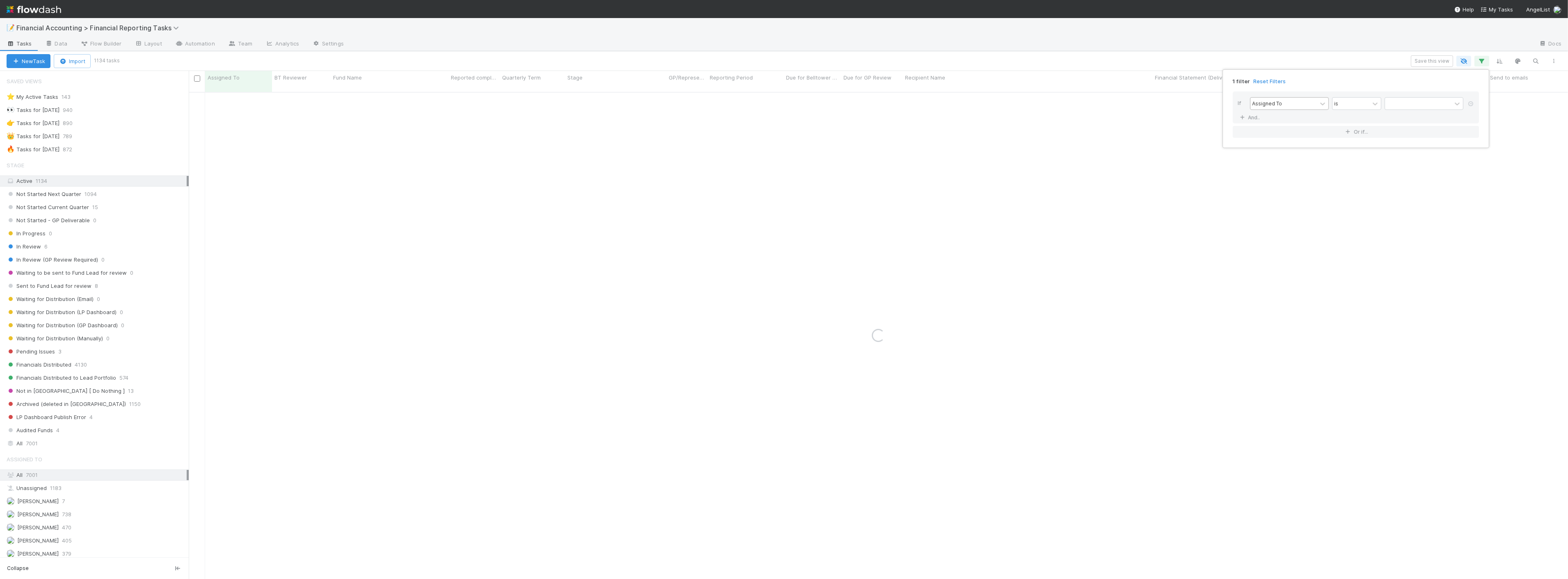
click at [785, 104] on div "Assigned To" at bounding box center [1267, 103] width 30 height 7
click at [785, 164] on div "Fund Name" at bounding box center [1289, 164] width 79 height 14
click at [785, 101] on div "contains" at bounding box center [1345, 103] width 21 height 7
click at [785, 103] on div "Fund Name" at bounding box center [1283, 103] width 66 height 12
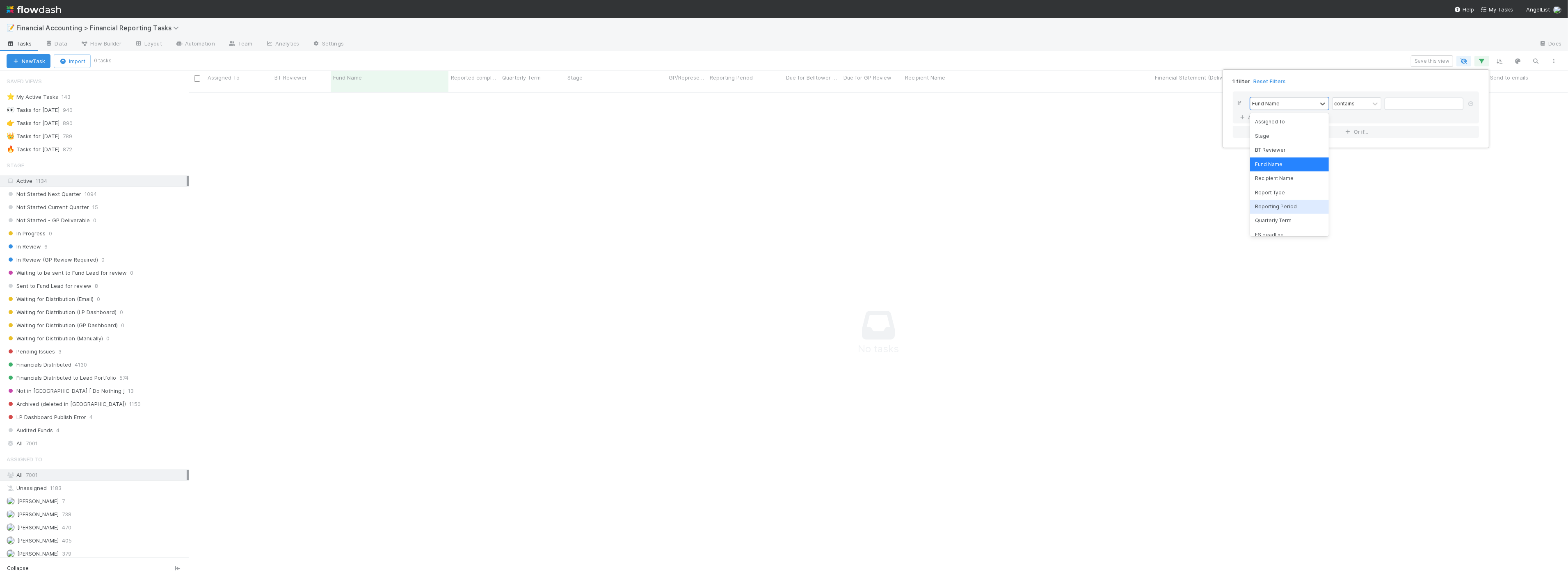
click at [785, 203] on div "Reporting Period" at bounding box center [1289, 206] width 79 height 14
click at [785, 103] on input "text" at bounding box center [1424, 103] width 79 height 12
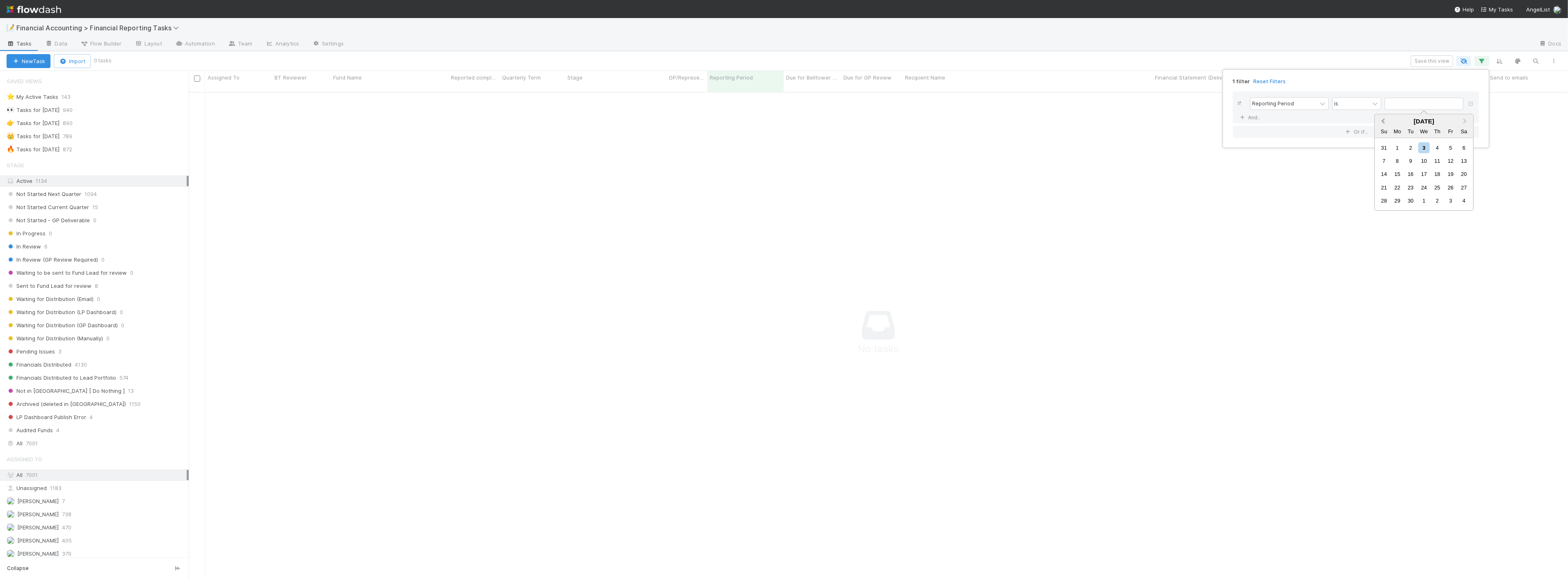
click at [785, 119] on button "Previous Month" at bounding box center [1382, 122] width 13 height 13
click at [785, 142] on div "30" at bounding box center [1398, 147] width 11 height 11
type input "06/30/2025"
click at [785, 115] on link "And.." at bounding box center [1250, 117] width 26 height 12
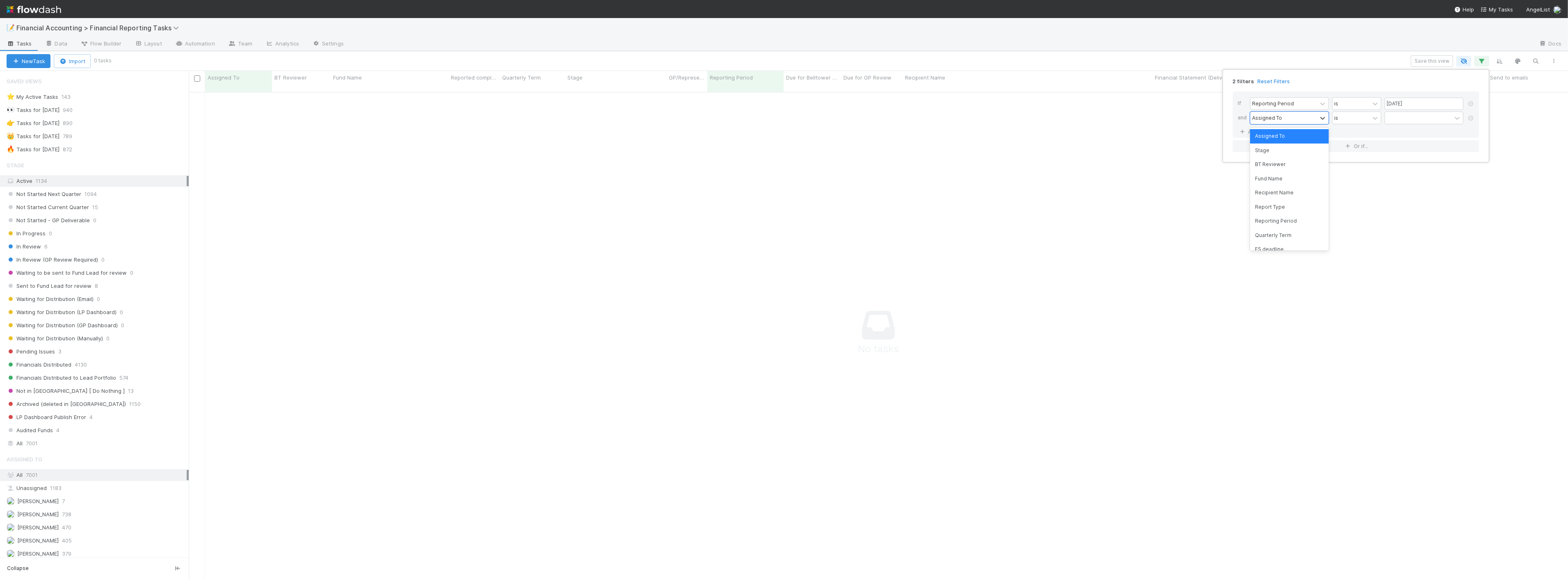
click at [785, 148] on div "Stage" at bounding box center [1289, 150] width 79 height 14
click at [785, 117] on div at bounding box center [1418, 118] width 66 height 12
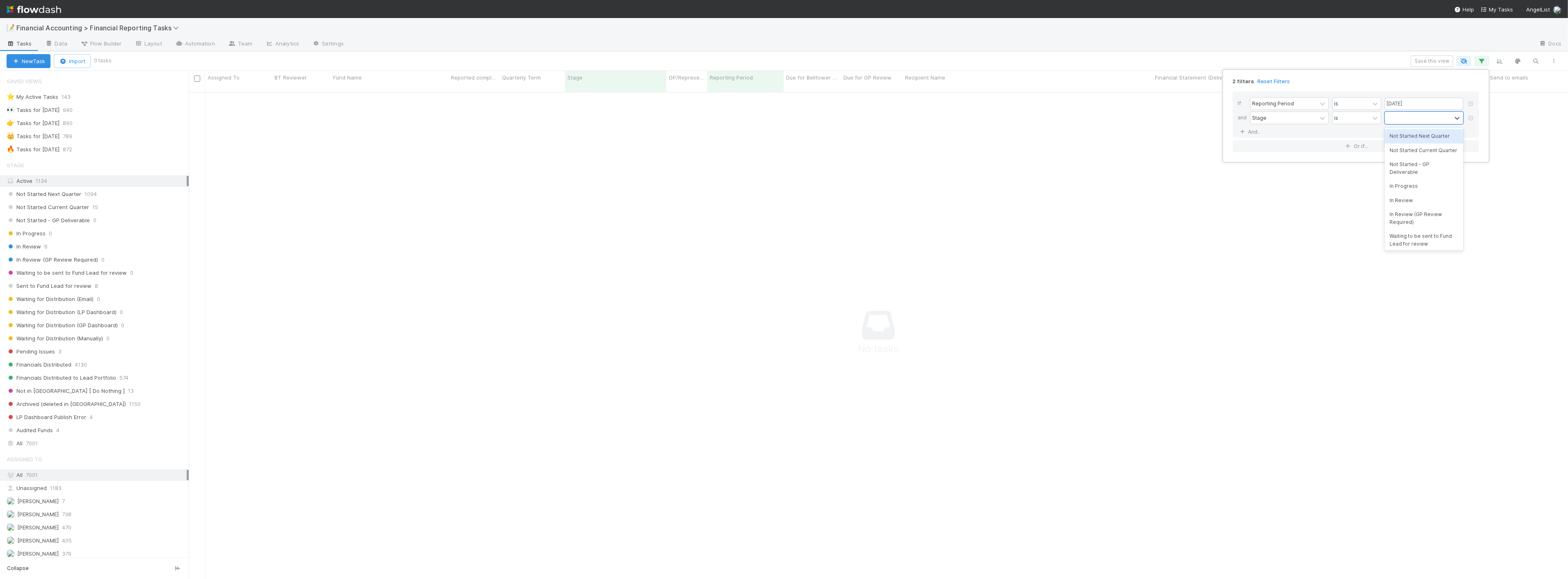
click at [785, 137] on div "Not Started Next Quarter" at bounding box center [1424, 136] width 79 height 14
click at [785, 127] on div "Not Started Next Quarter" at bounding box center [1413, 123] width 57 height 22
click at [785, 148] on div "Not Started Current Quarter" at bounding box center [1424, 147] width 79 height 14
click at [785, 135] on div "Not Started Next Quarter Not Started Current Quarter" at bounding box center [1413, 128] width 57 height 32
click at [785, 173] on div "In Progress" at bounding box center [1424, 178] width 79 height 14
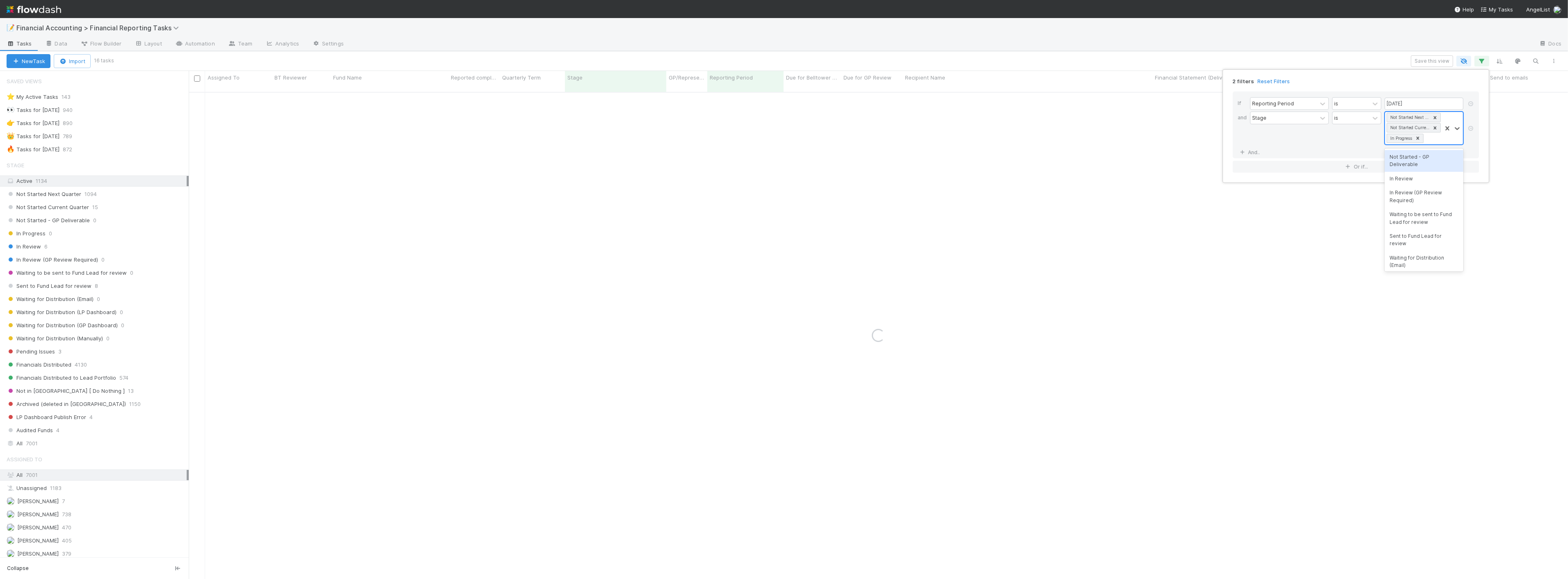
click at [785, 144] on div "Not Started Next Quarter Not Started Current Quarter In Progress" at bounding box center [1413, 128] width 57 height 32
click at [785, 170] on div "Not Started - GP Deliverable" at bounding box center [1424, 161] width 79 height 22
click at [785, 162] on div "Not Started Next Quarter Not Started Current Quarter In Progress Not Started - …" at bounding box center [1413, 138] width 57 height 53
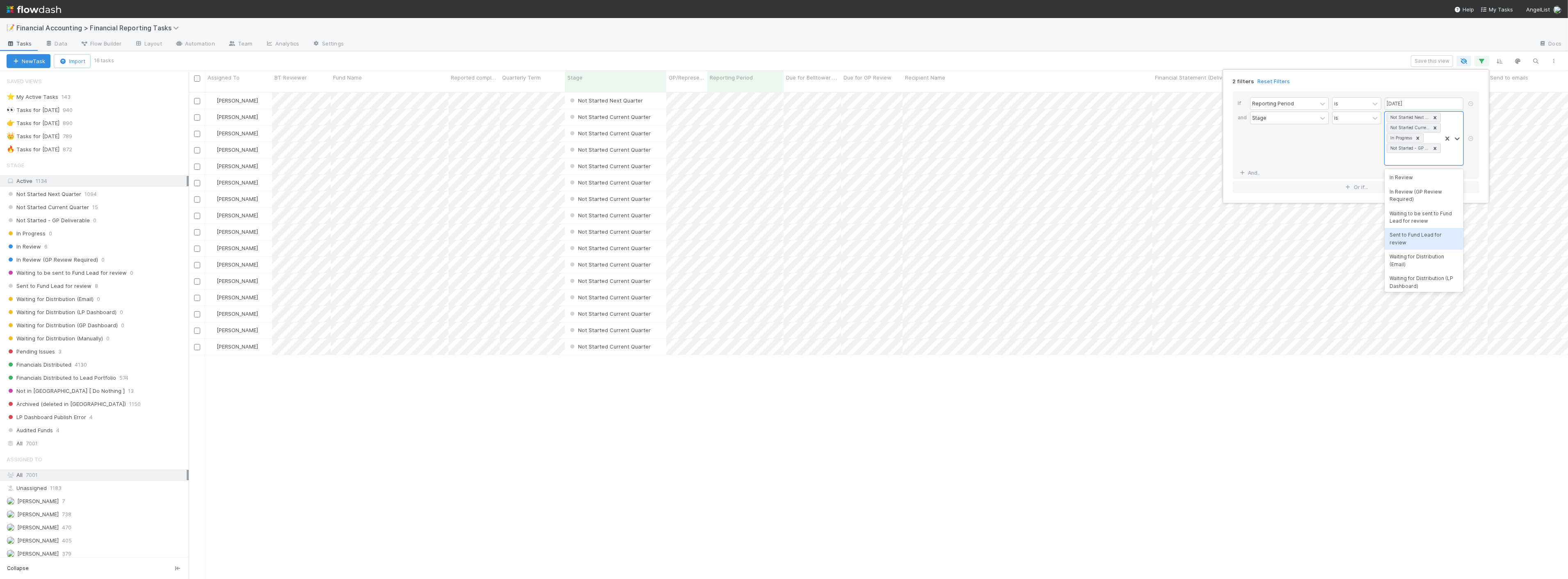
scroll to position [487, 1373]
click at [785, 236] on div "Sent to Fund Lead for review" at bounding box center [1424, 239] width 79 height 22
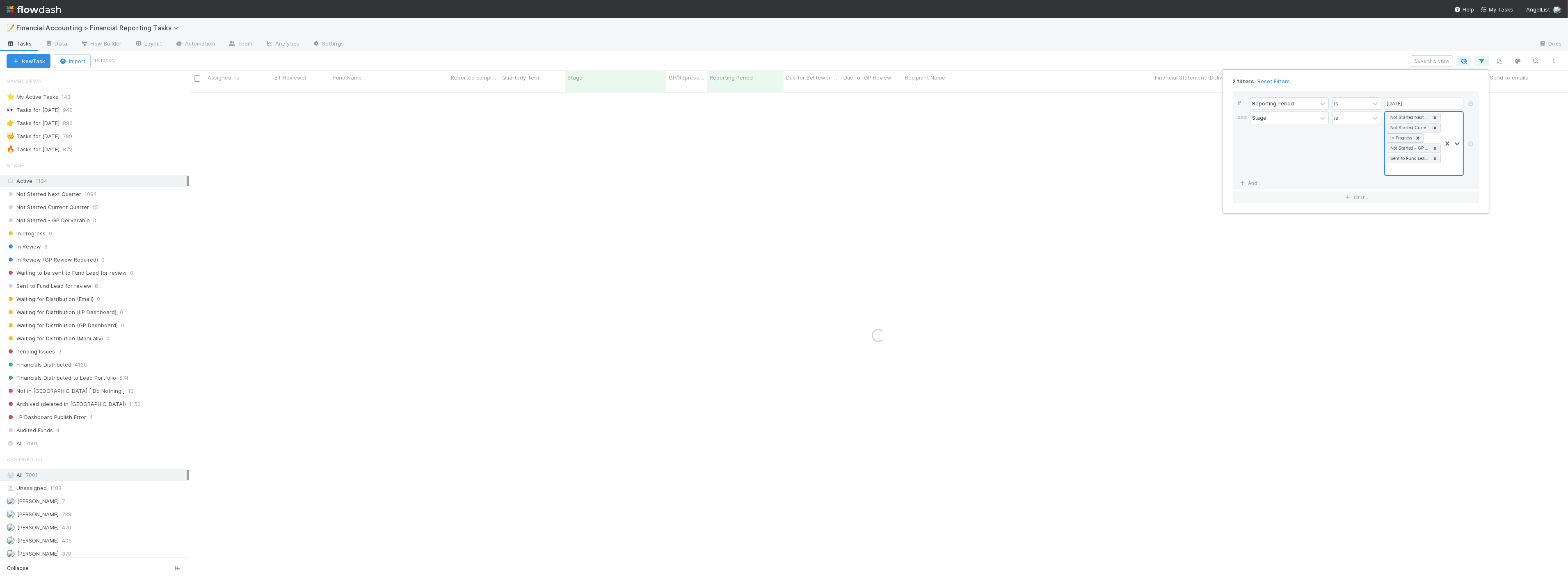
click at [785, 173] on div "Not Started Next Quarter Not Started Current Quarter In Progress Not Started - …" at bounding box center [1413, 144] width 57 height 63
click at [785, 222] on div "Waiting to be sent to Fund Lead for review" at bounding box center [1424, 228] width 79 height 22
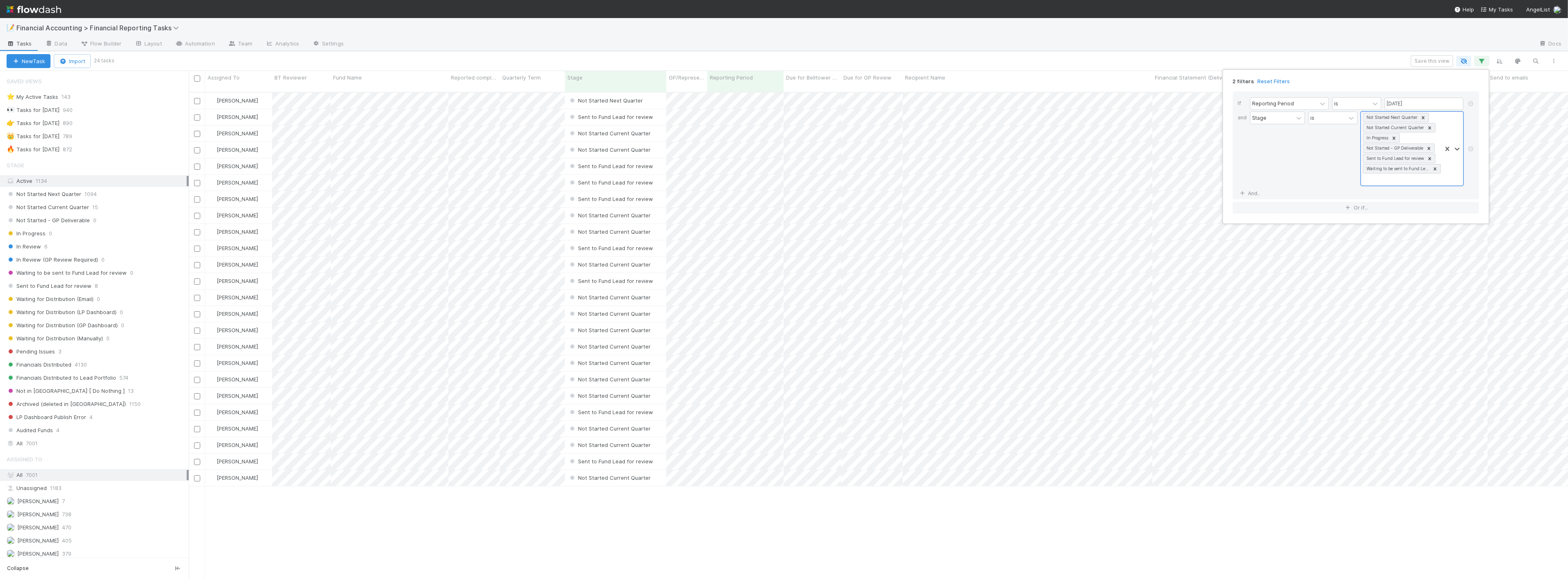
click at [785, 35] on div "2 filters Reset Filters If Reporting Period is 06/30/2025 and Stage is option W…" at bounding box center [784, 290] width 1568 height 579
click at [553, 78] on div "Quarterly Term" at bounding box center [533, 77] width 61 height 8
click at [543, 94] on div "Sort Lower → Higher" at bounding box center [550, 93] width 94 height 12
click at [785, 63] on icon "button" at bounding box center [1482, 61] width 8 height 7
click at [785, 182] on div "Not Started Next Quarter Not Started Current Quarter In Progress Not Started - …" at bounding box center [1401, 148] width 80 height 74
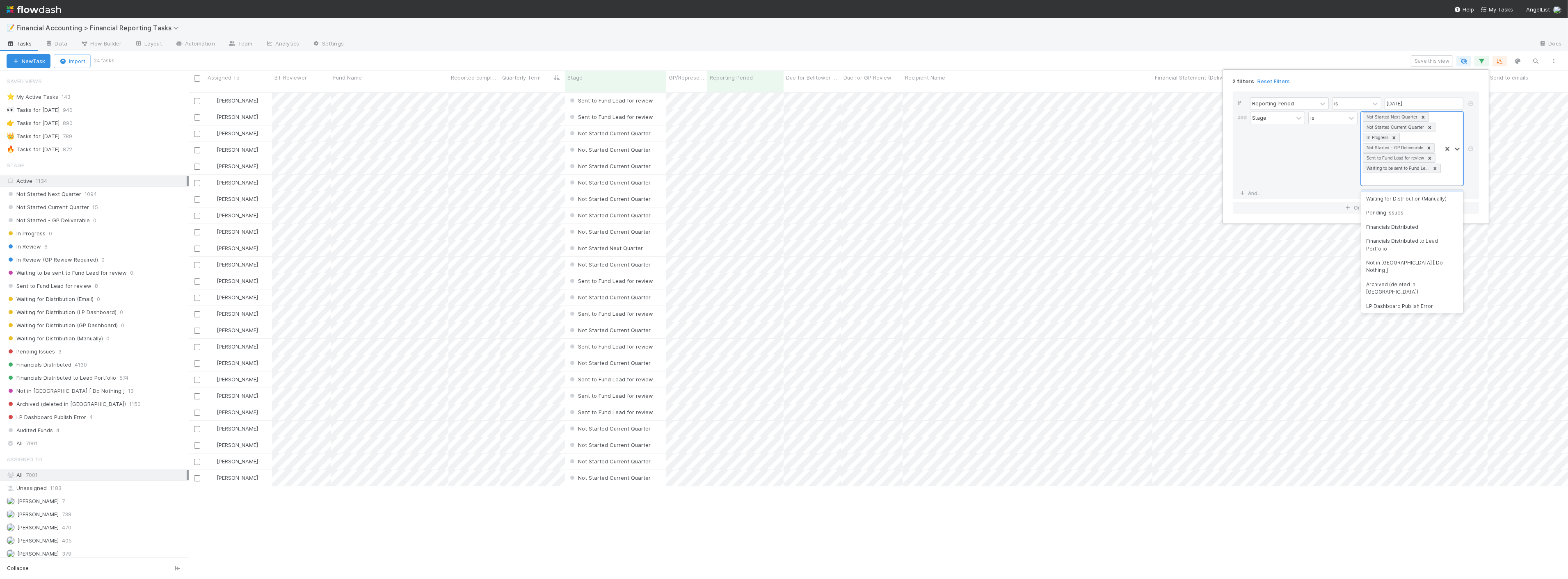
scroll to position [86, 0]
click at [785, 214] on div "Pending Issues" at bounding box center [1412, 211] width 102 height 14
click at [620, 63] on div "2 filters Reset Filters If Reporting Period is 06/30/2025 and Stage is option P…" at bounding box center [784, 290] width 1568 height 579
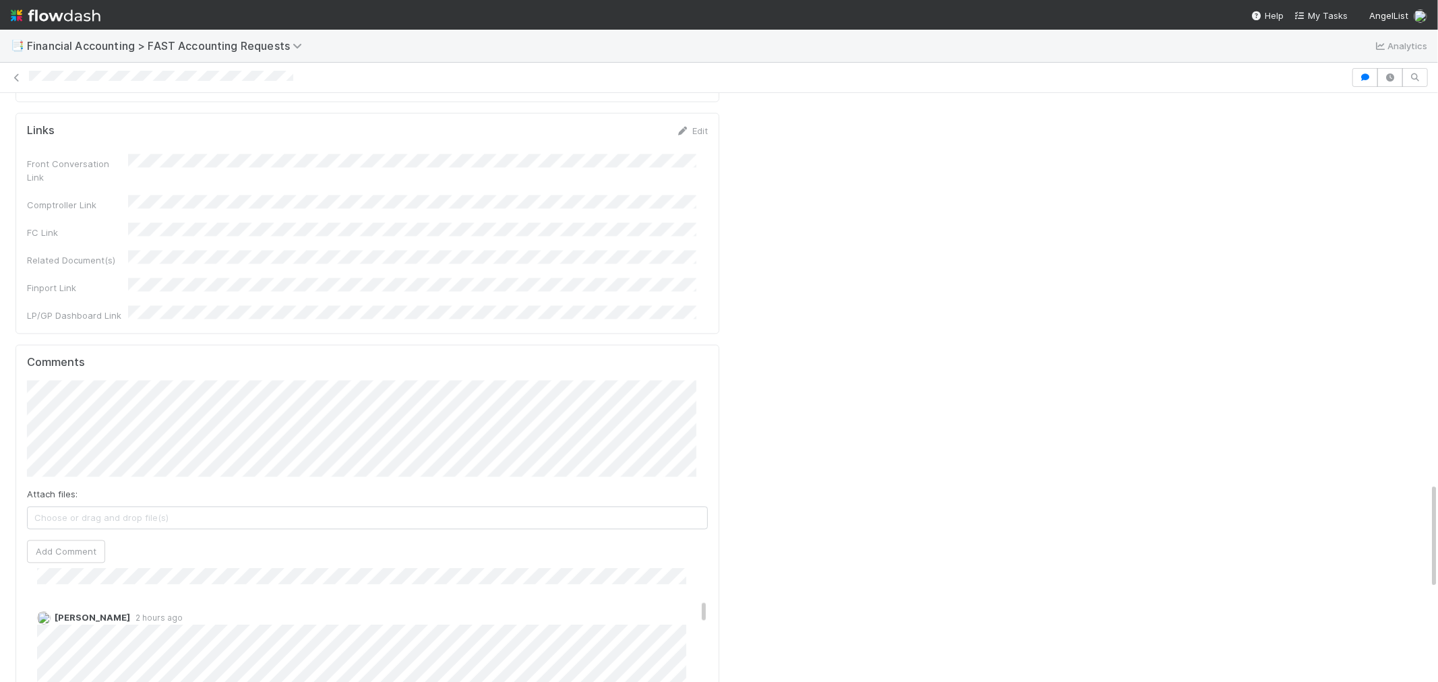
scroll to position [374, 0]
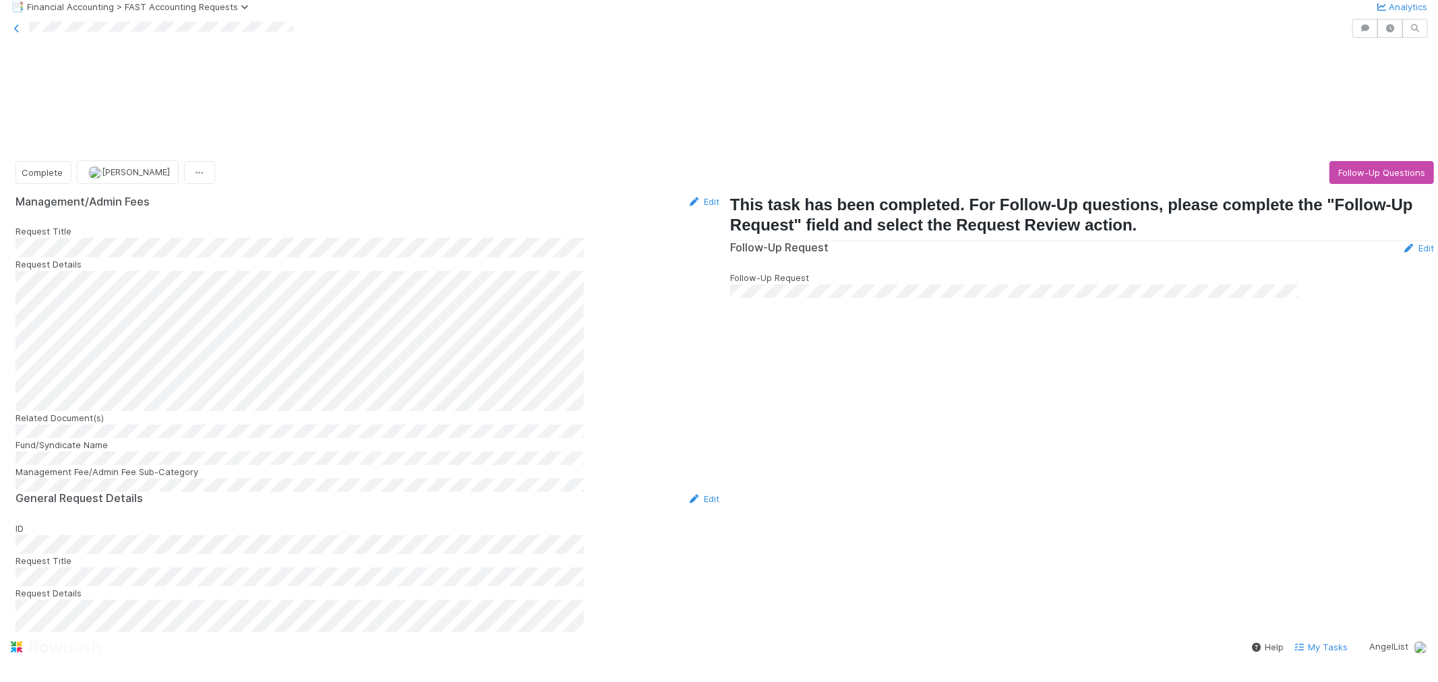
scroll to position [374, 0]
click at [21, 33] on icon at bounding box center [16, 28] width 13 height 9
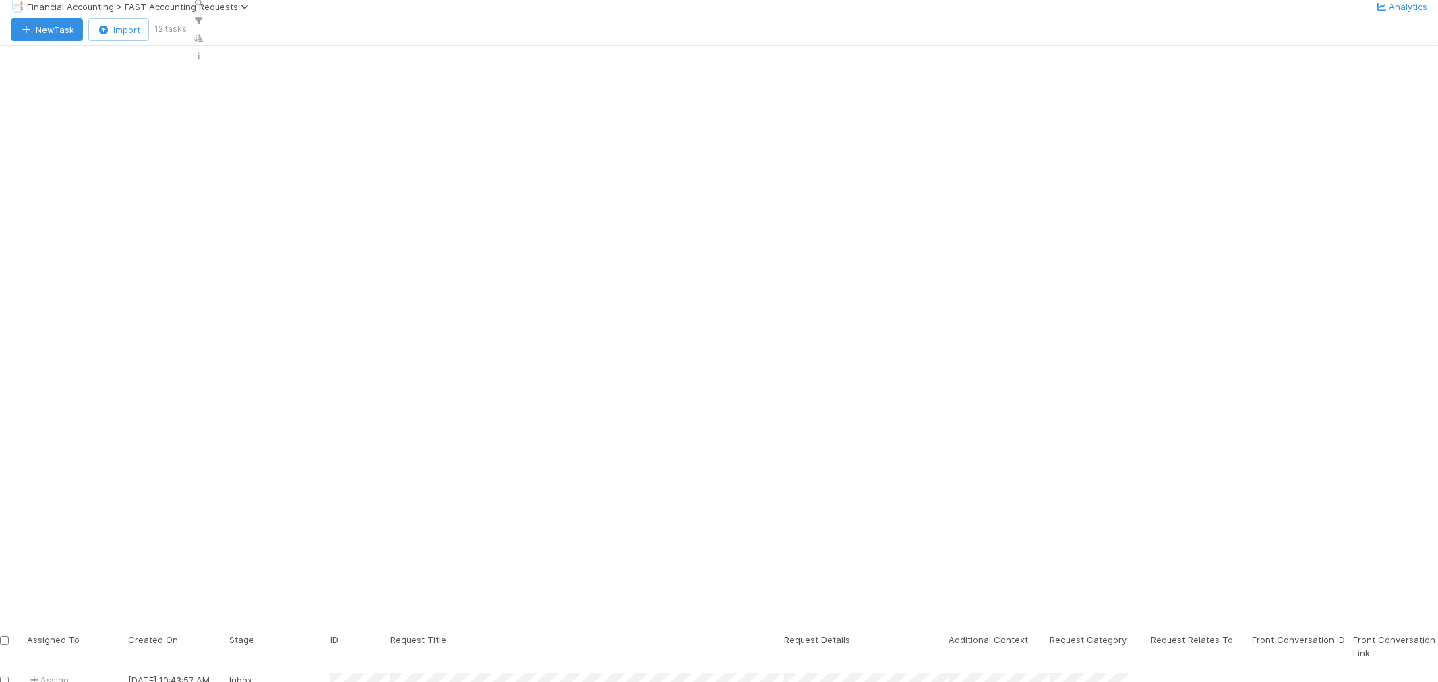
scroll to position [551, 1116]
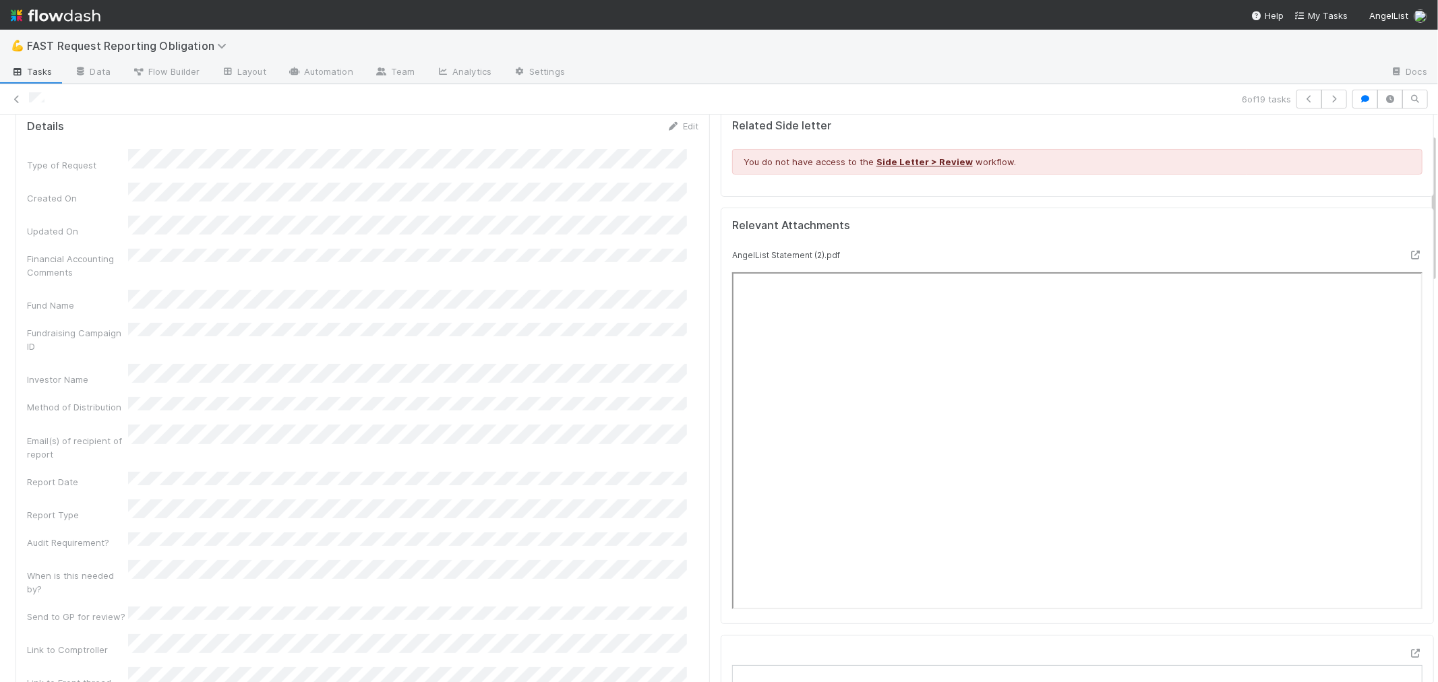
scroll to position [75, 0]
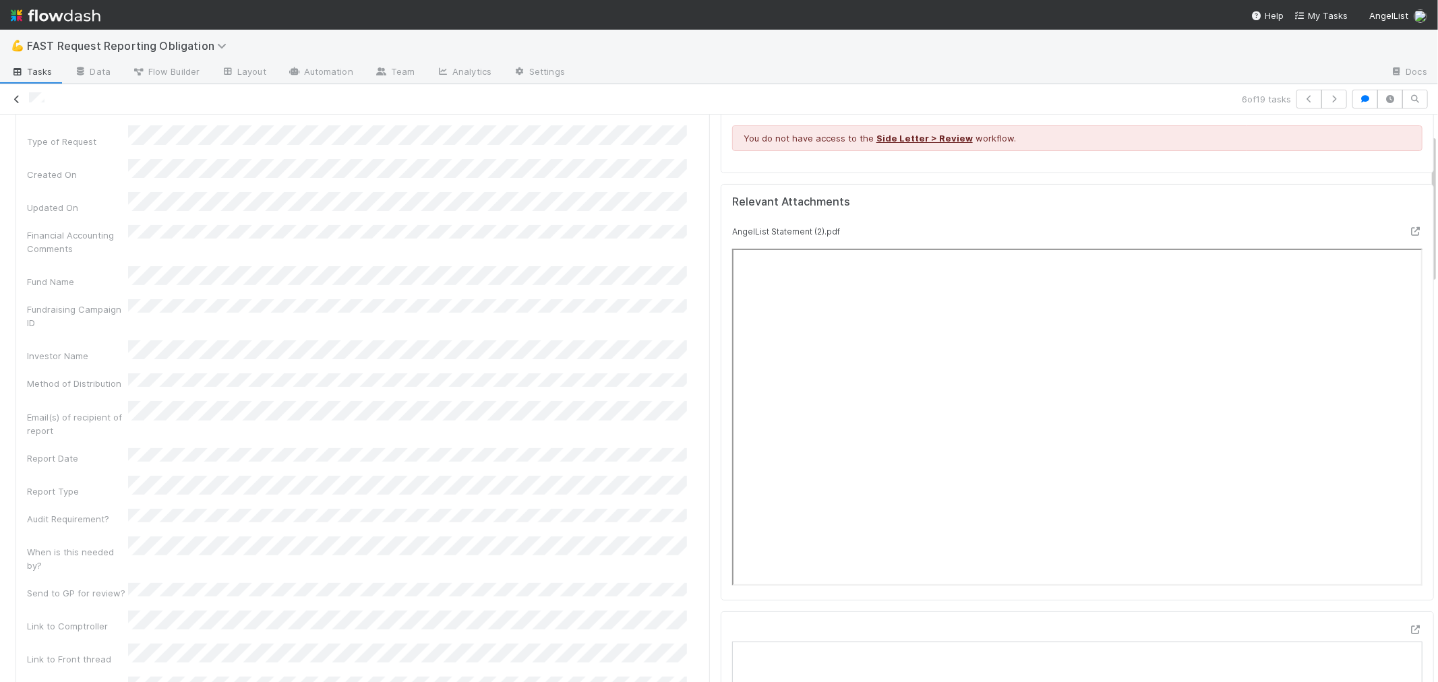
click at [12, 96] on icon at bounding box center [16, 99] width 13 height 9
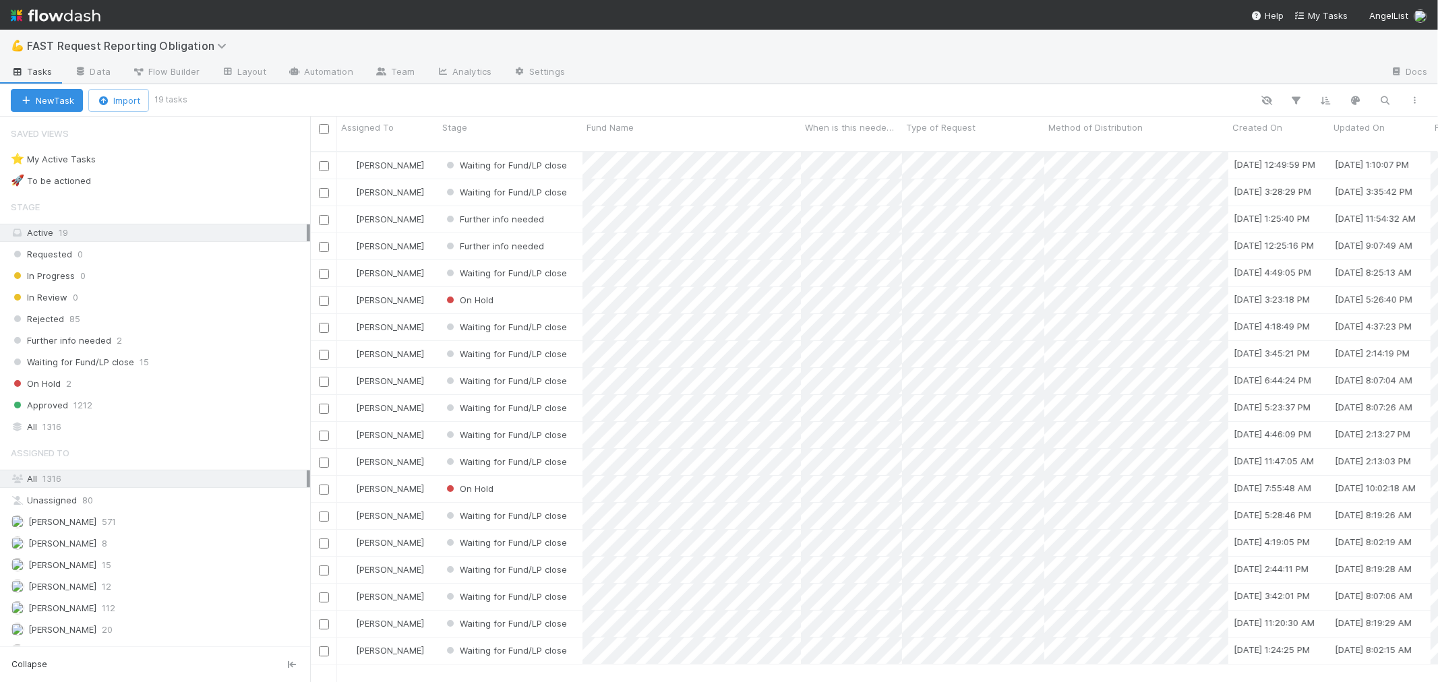
scroll to position [530, 1116]
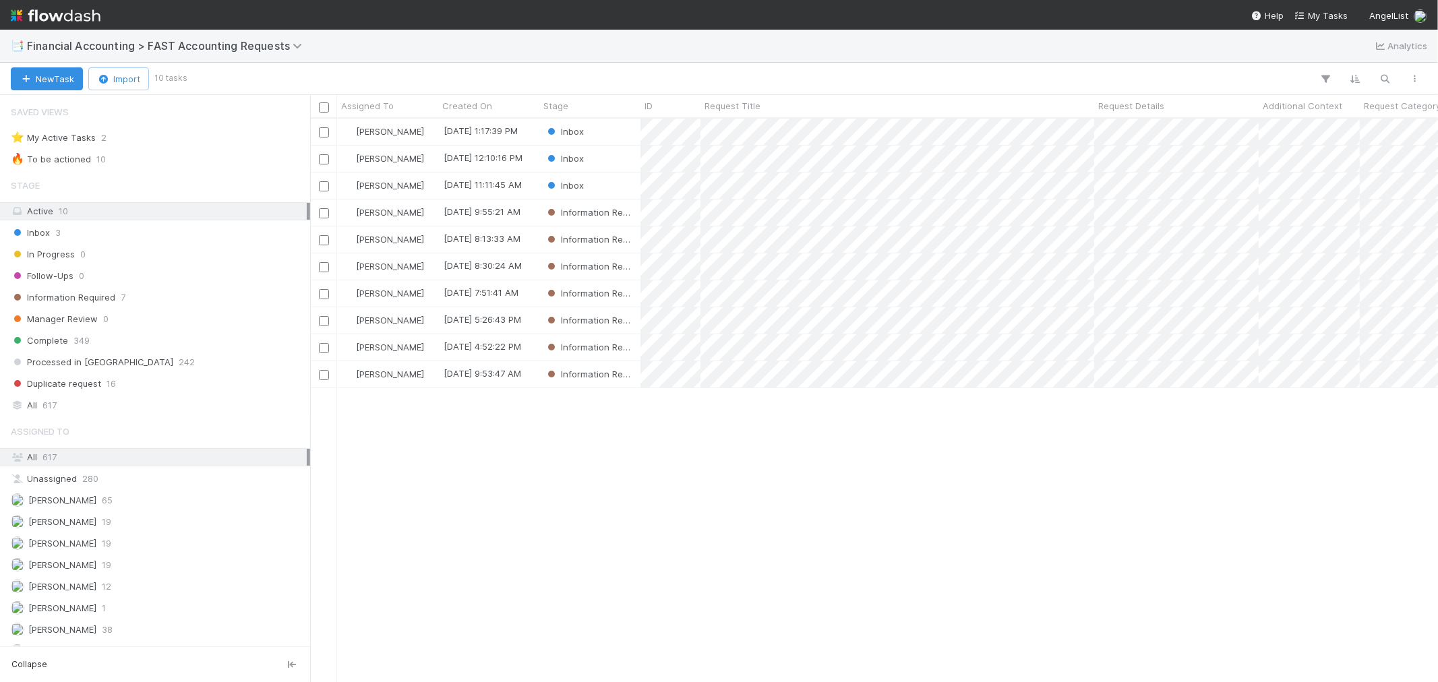
scroll to position [551, 1116]
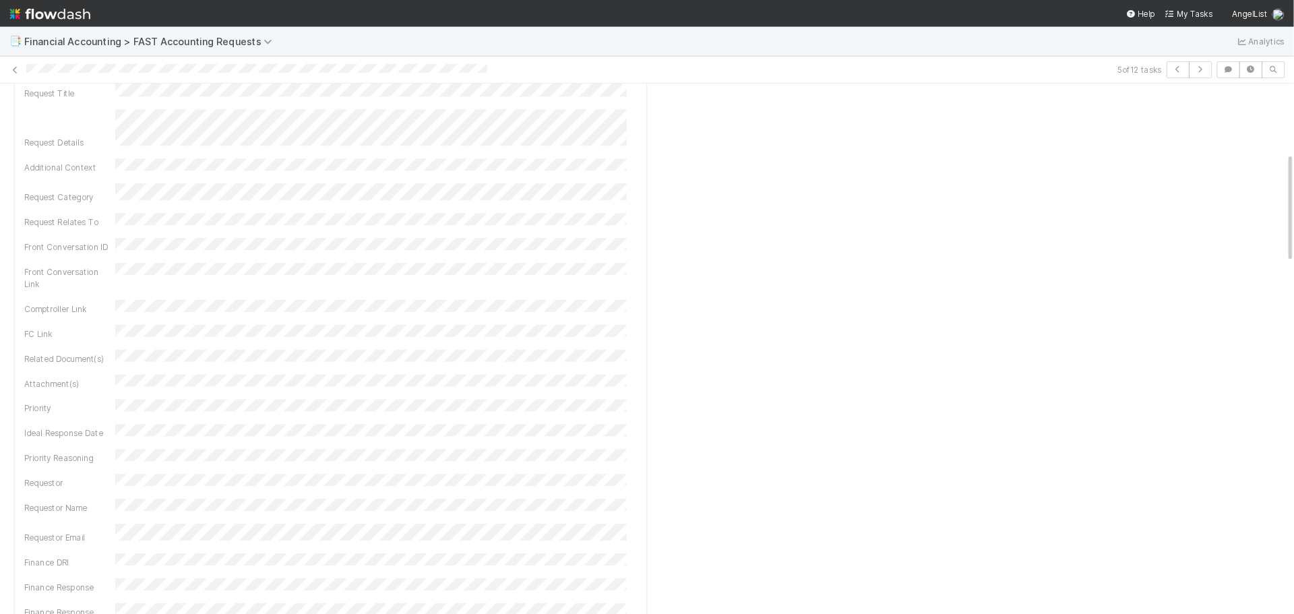
scroll to position [150, 0]
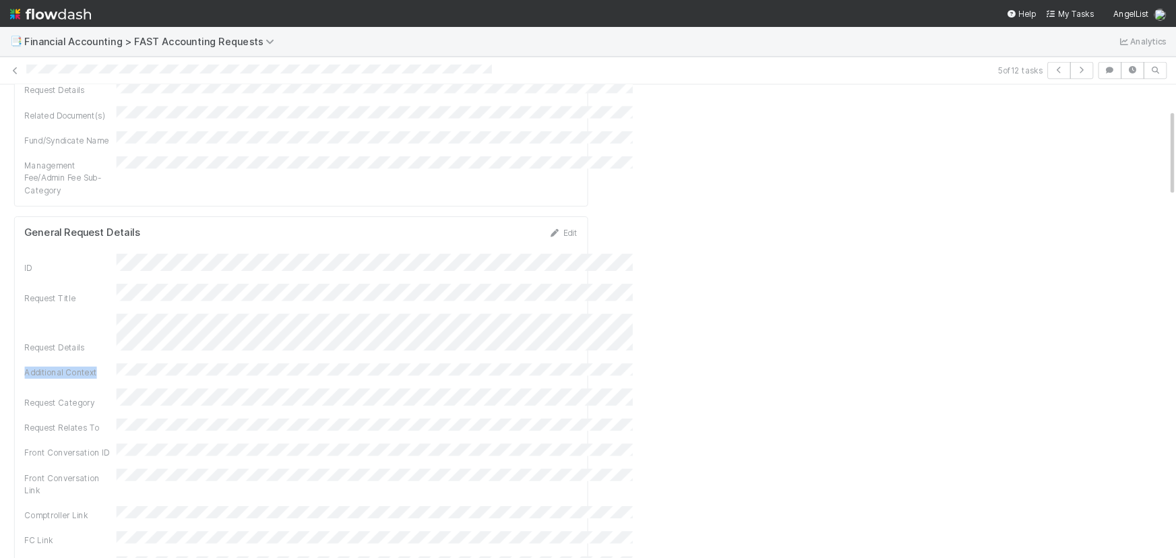
scroll to position [149, 0]
